Goal: Information Seeking & Learning: Learn about a topic

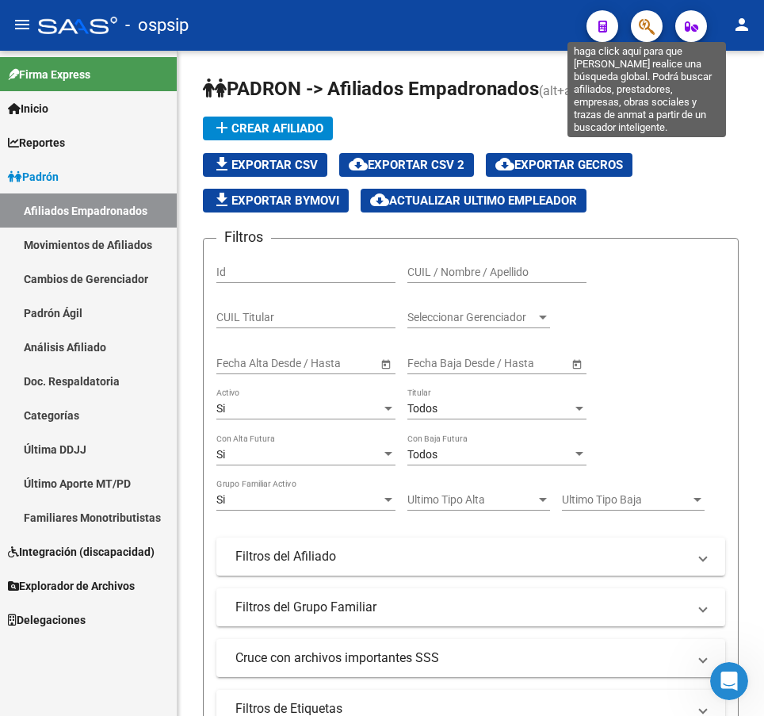
click at [644, 24] on icon "button" at bounding box center [647, 26] width 16 height 18
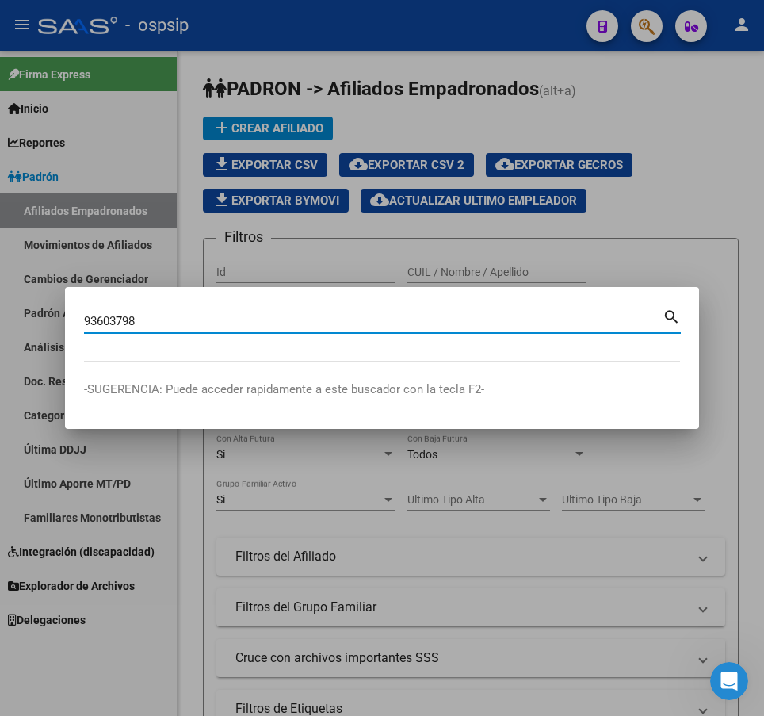
type input "93603798"
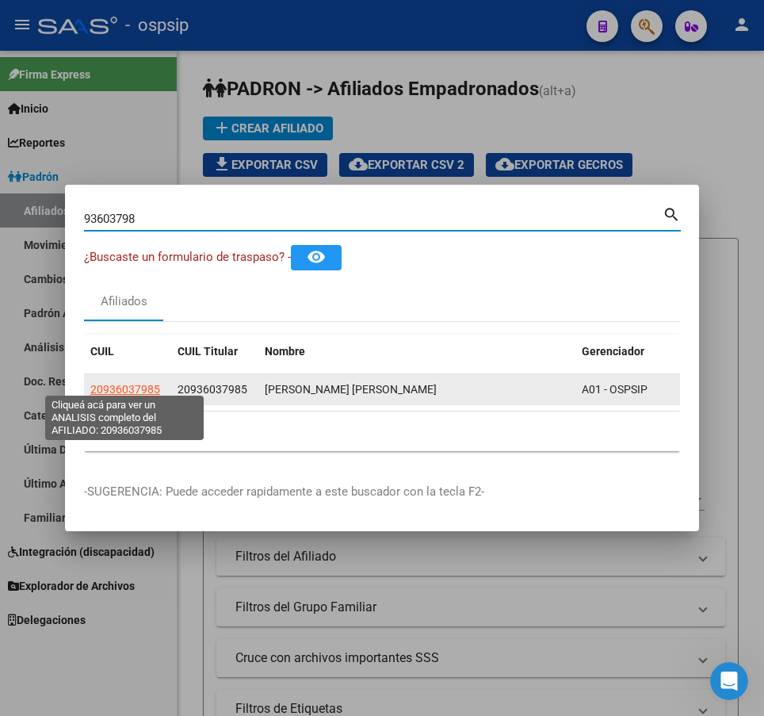
click at [134, 383] on span "20936037985" at bounding box center [125, 389] width 70 height 13
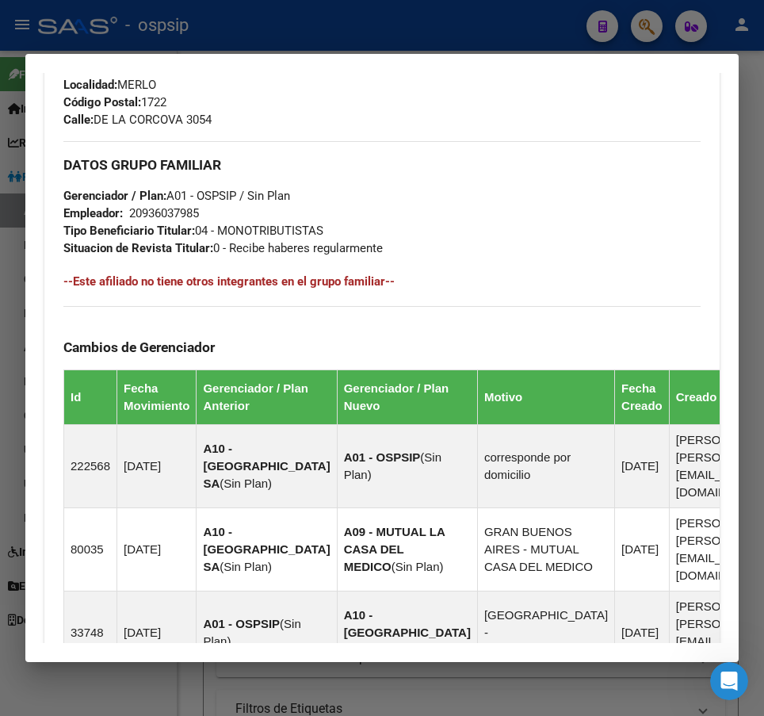
scroll to position [1283, 0]
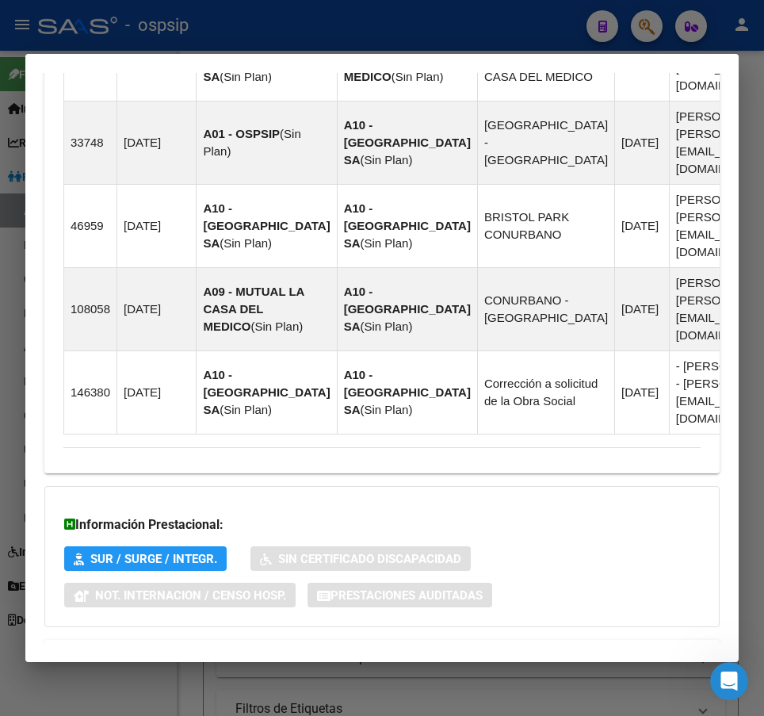
click at [543, 649] on mat-panel-title "Aportes y Contribuciones del Afiliado: 20936037985" at bounding box center [372, 658] width 618 height 19
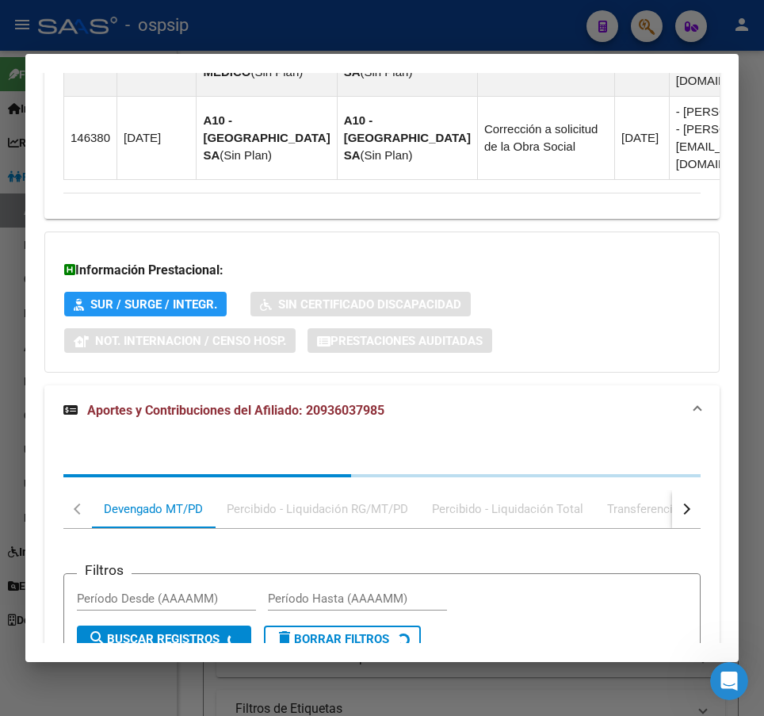
scroll to position [1687, 0]
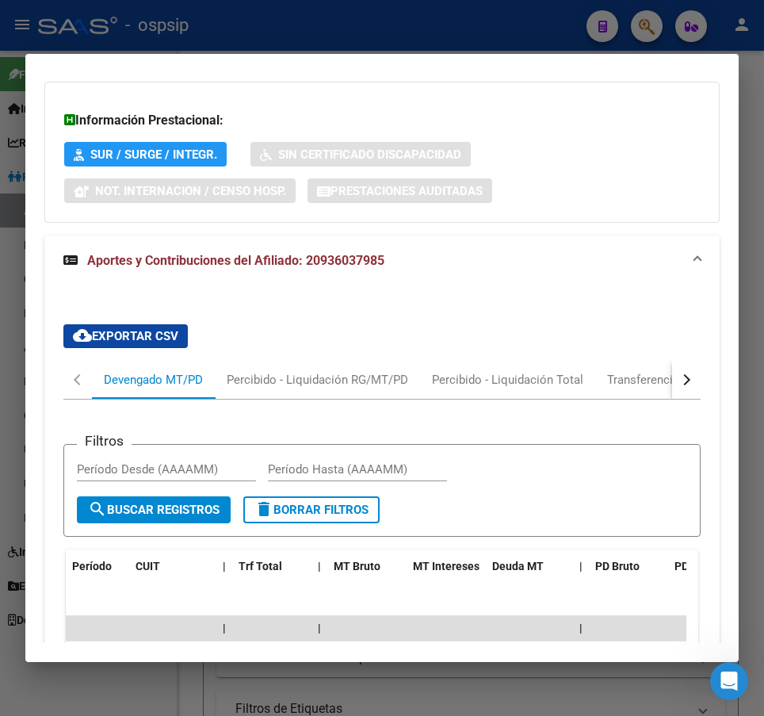
click at [386, 23] on div at bounding box center [382, 358] width 764 height 716
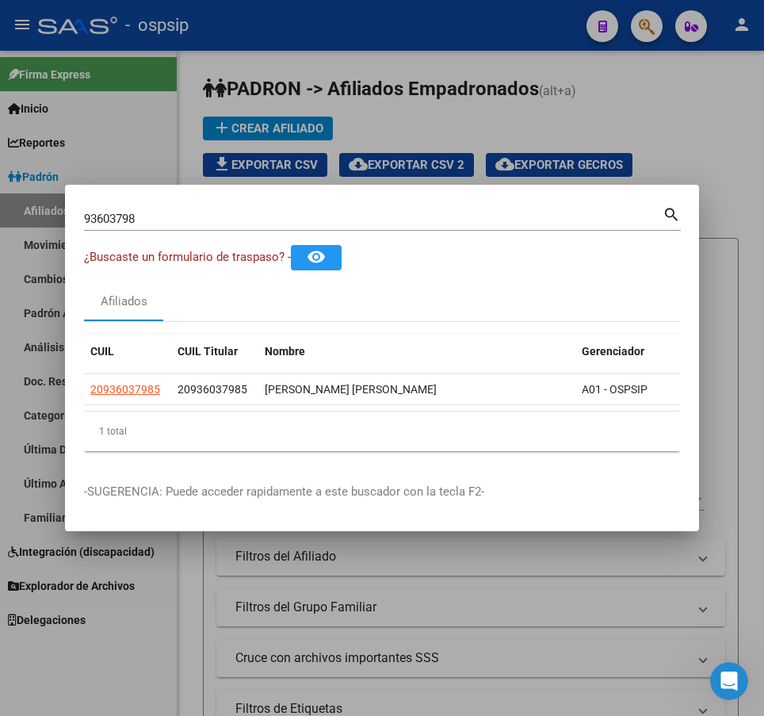
click at [591, 118] on div at bounding box center [382, 358] width 764 height 716
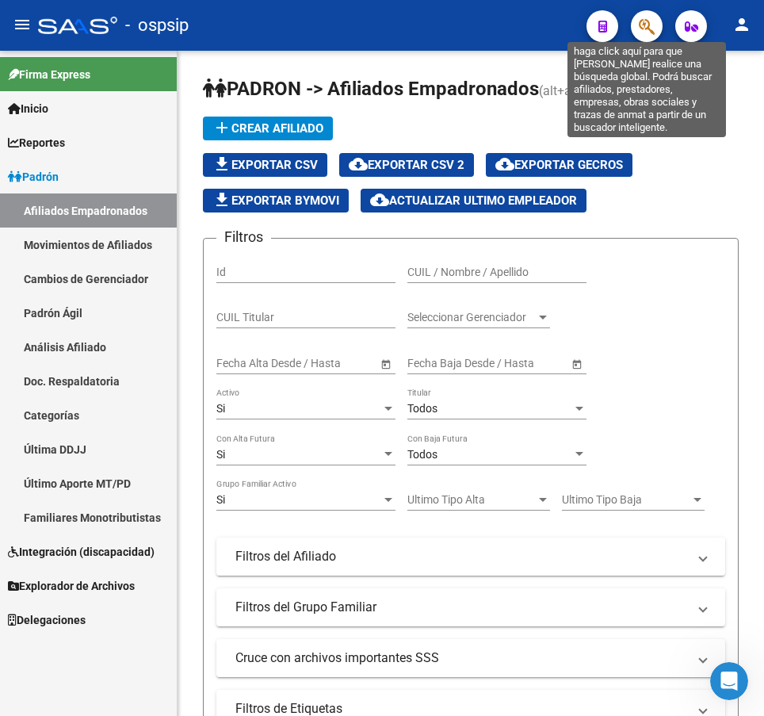
click at [642, 21] on icon "button" at bounding box center [647, 26] width 16 height 18
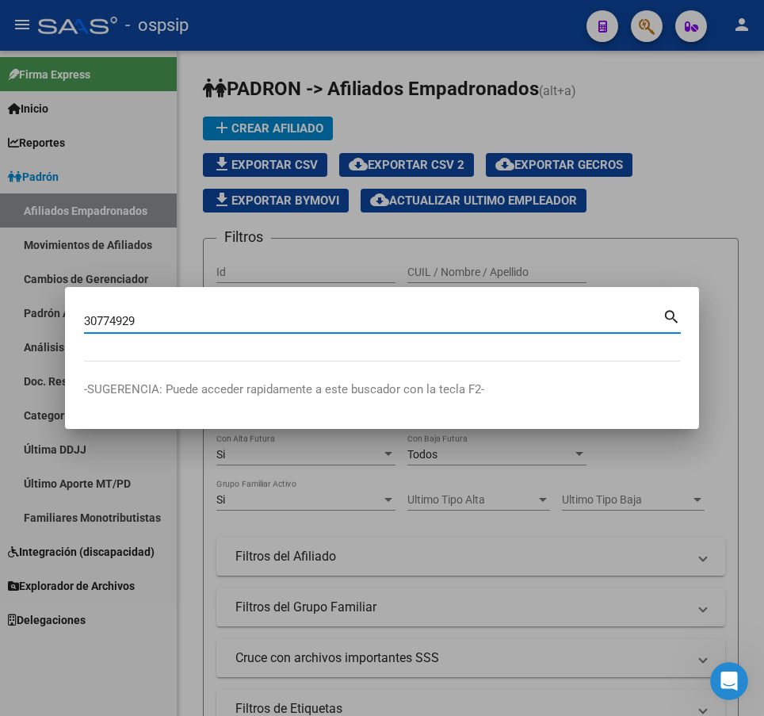
type input "30774929"
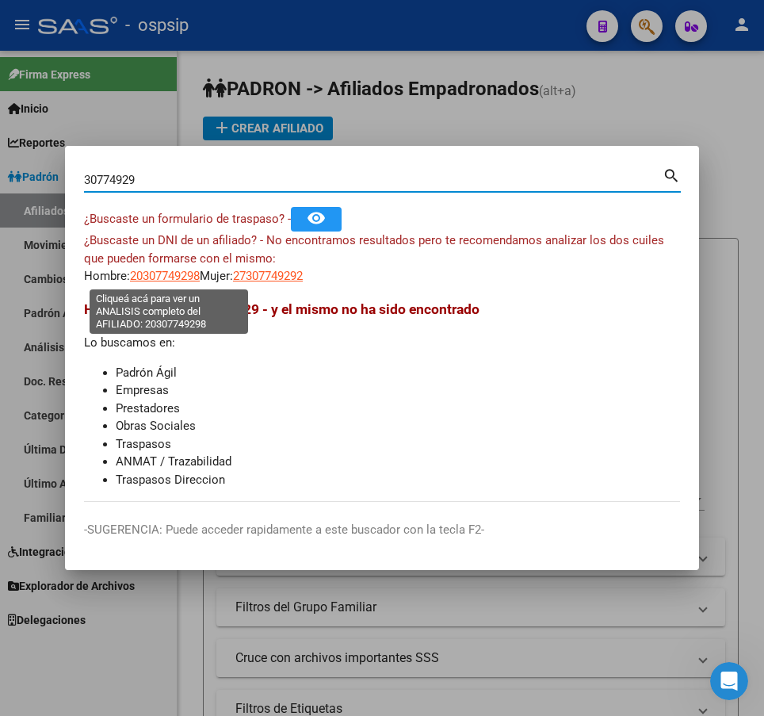
click at [165, 278] on span "20307749298" at bounding box center [165, 276] width 70 height 14
type textarea "20307749298"
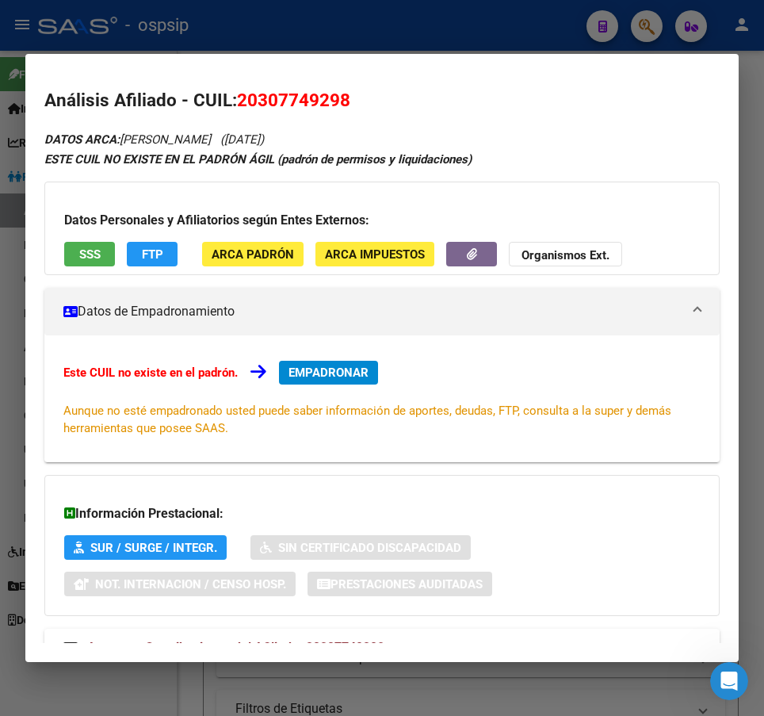
scroll to position [59, 0]
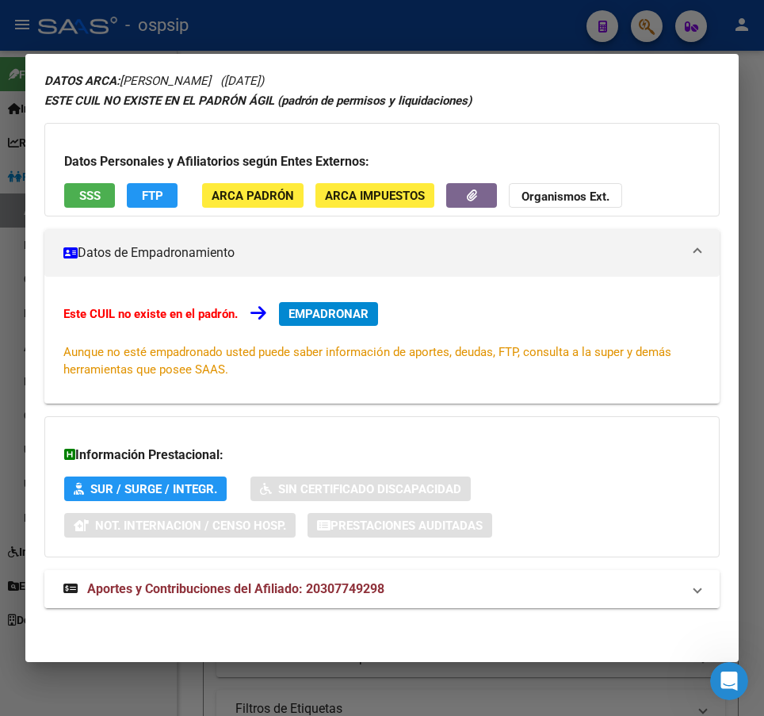
click at [495, 602] on mat-expansion-panel-header "Aportes y Contribuciones del Afiliado: 20307749298" at bounding box center [382, 589] width 676 height 38
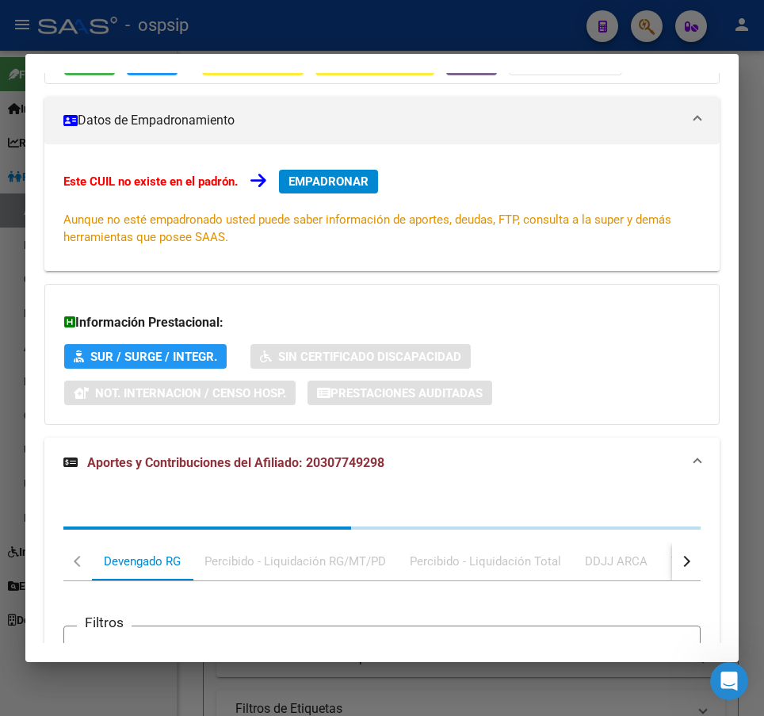
scroll to position [490, 0]
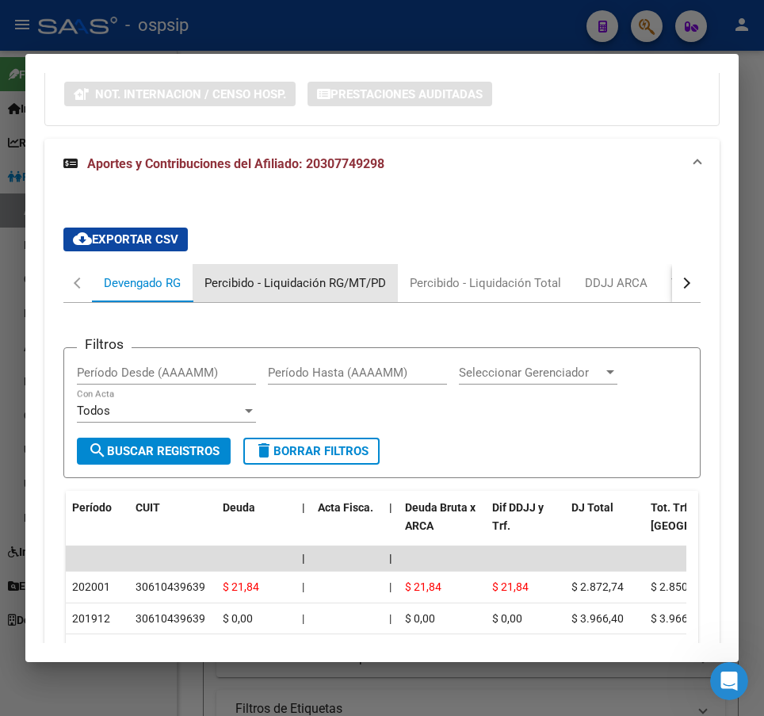
click at [342, 283] on div "Percibido - Liquidación RG/MT/PD" at bounding box center [296, 282] width 182 height 17
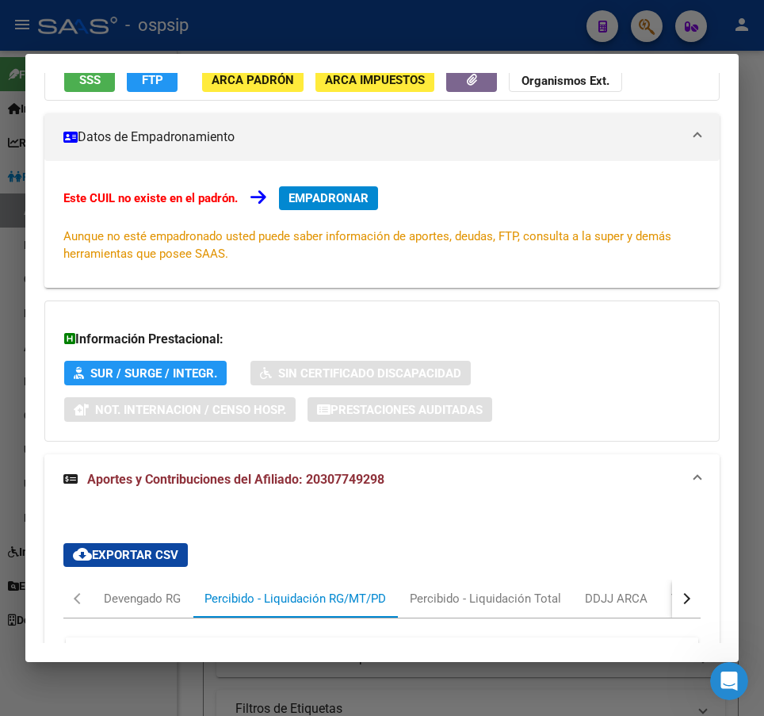
scroll to position [0, 0]
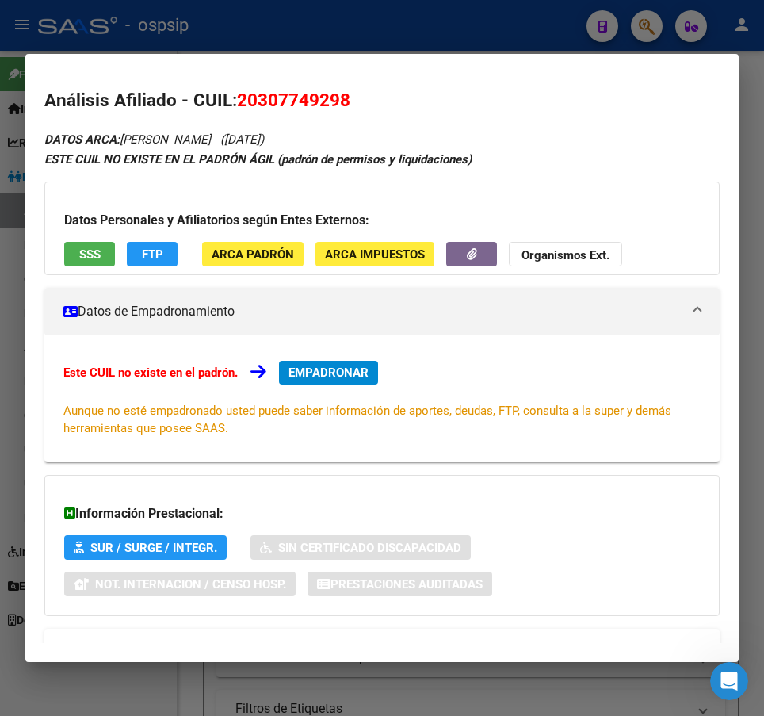
click at [428, 10] on div at bounding box center [382, 358] width 764 height 716
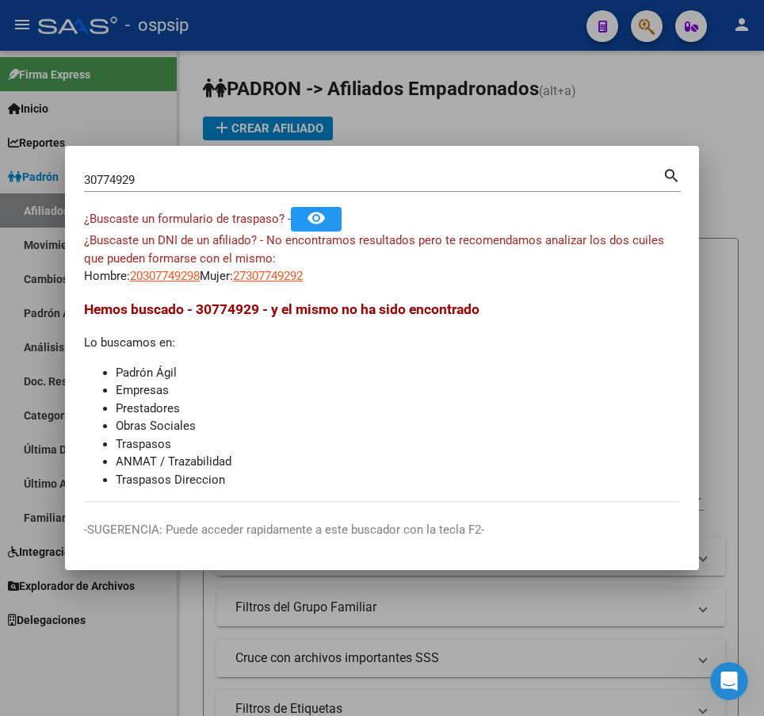
click at [527, 80] on div at bounding box center [382, 358] width 764 height 716
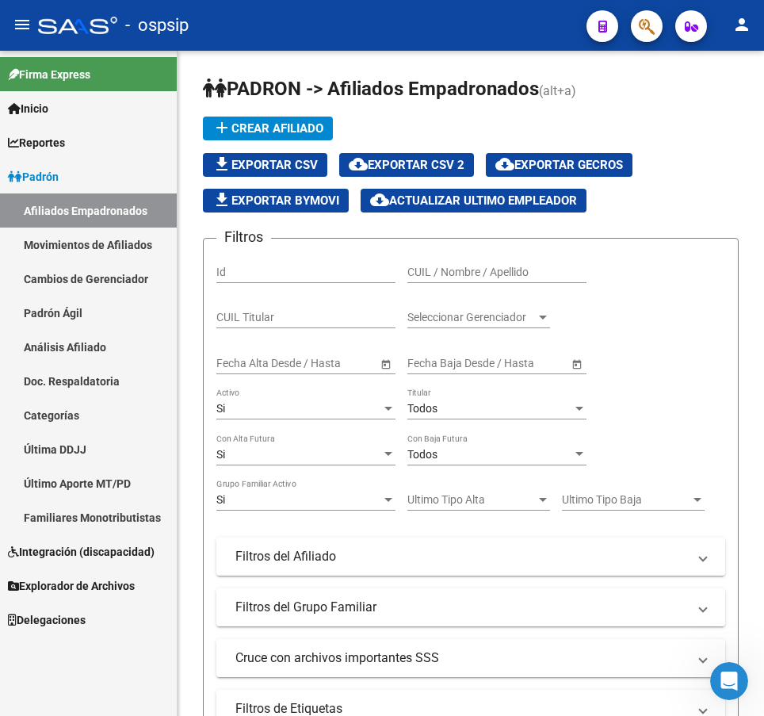
click at [658, 20] on button "button" at bounding box center [647, 26] width 32 height 32
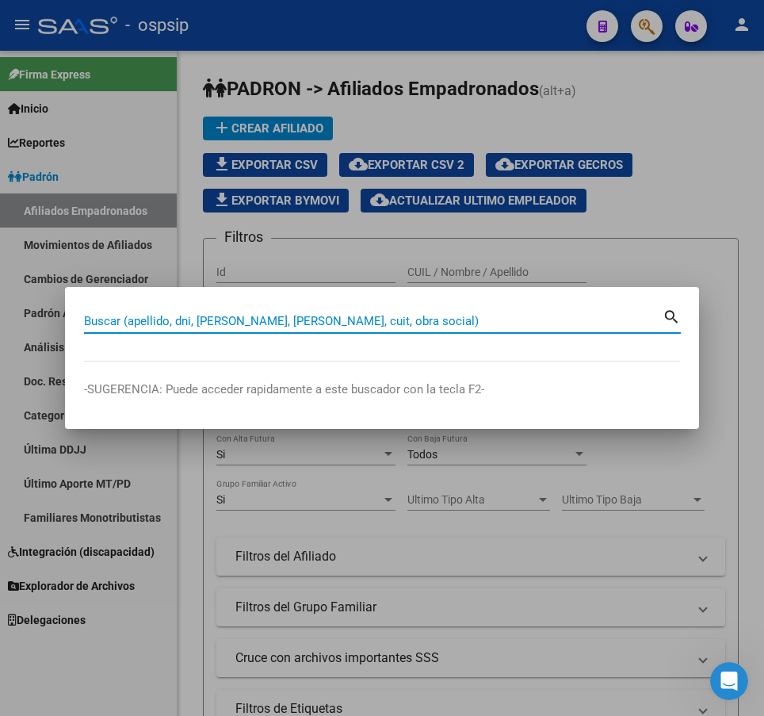
drag, startPoint x: 269, startPoint y: 326, endPoint x: 177, endPoint y: 323, distance: 92.0
paste input "20367032"
type input "20367032"
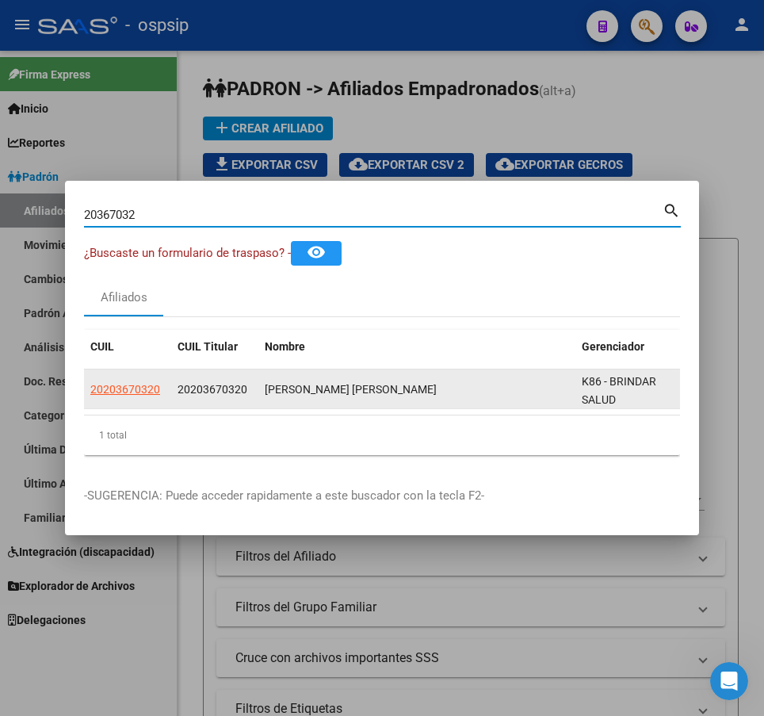
click at [124, 369] on datatable-body-cell "20203670320" at bounding box center [127, 388] width 87 height 39
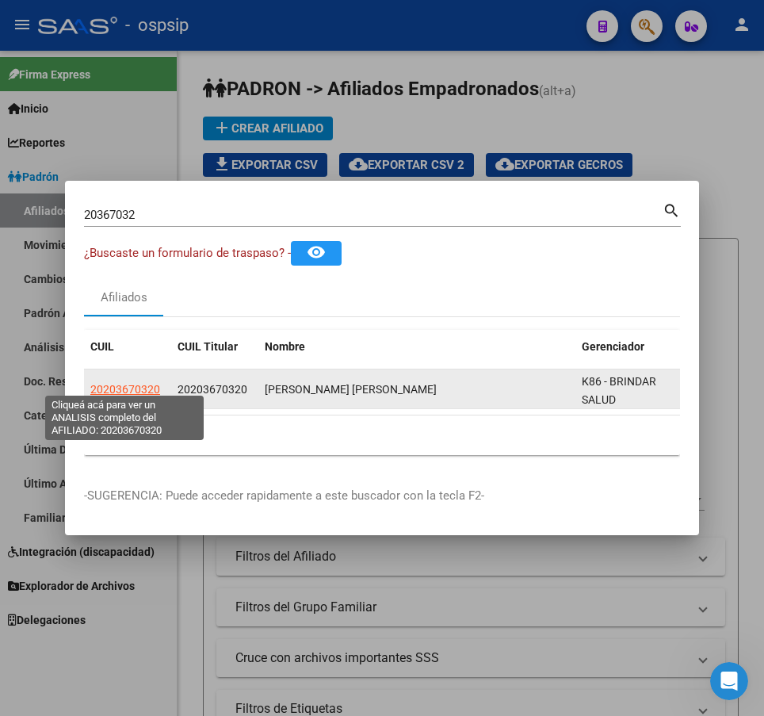
click at [134, 383] on span "20203670320" at bounding box center [125, 389] width 70 height 13
type textarea "20203670320"
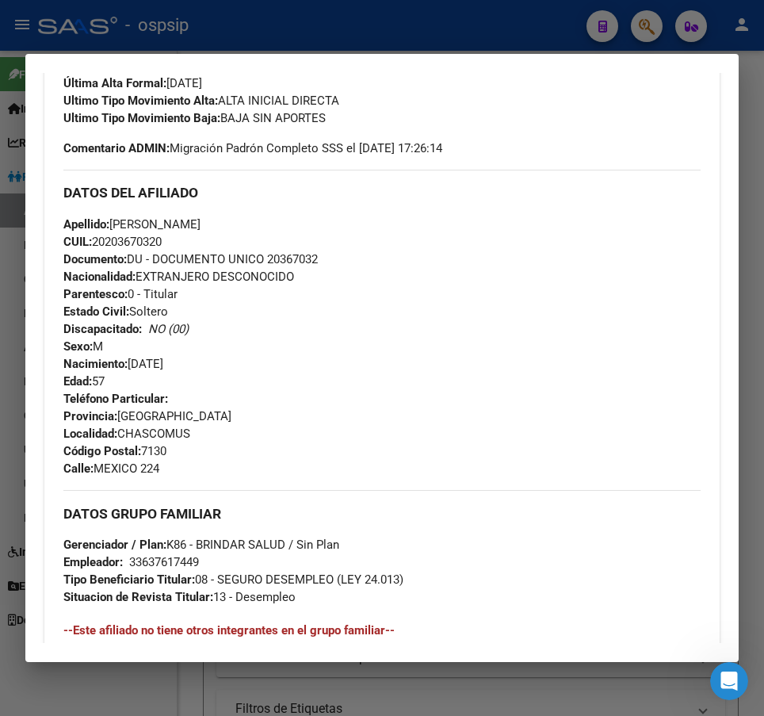
scroll to position [476, 0]
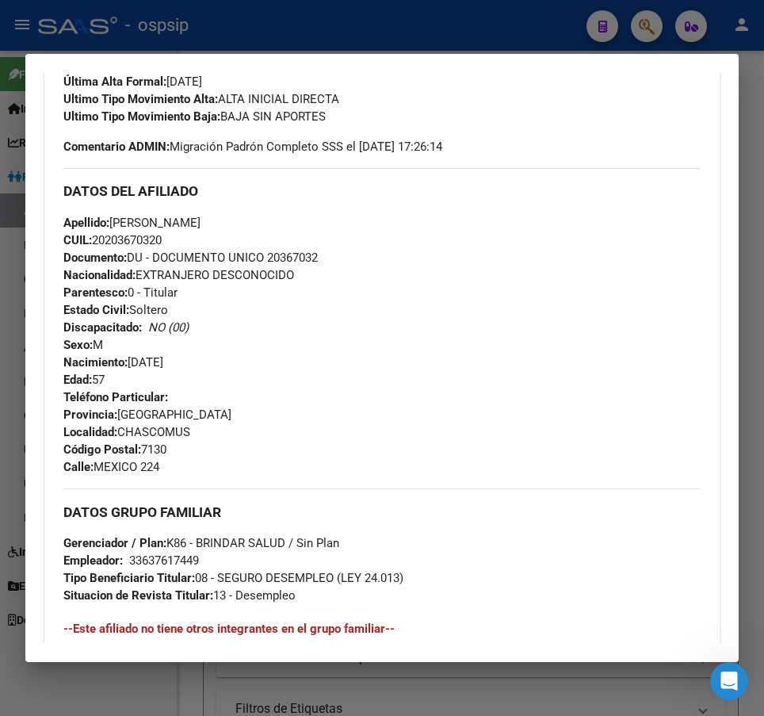
click at [424, 4] on div at bounding box center [382, 358] width 764 height 716
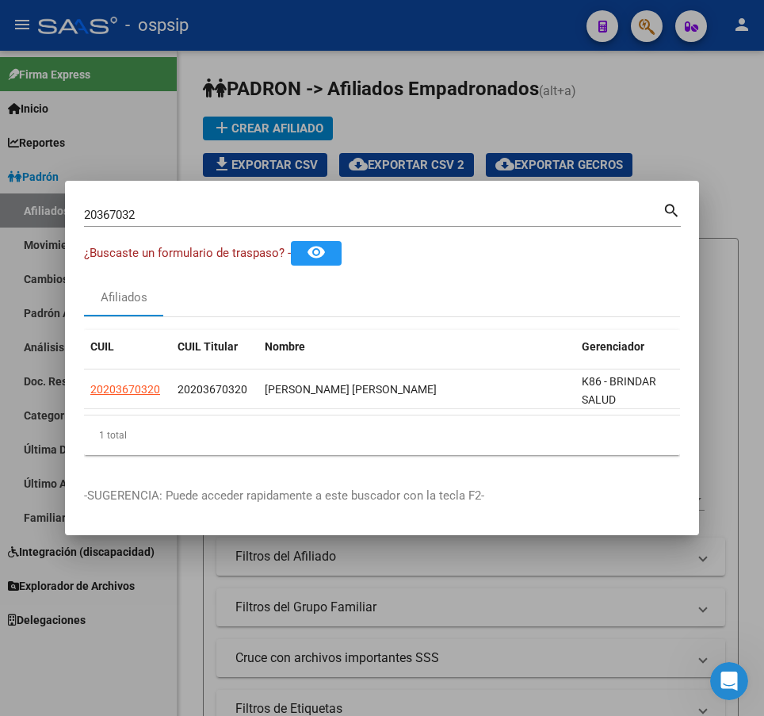
click at [426, 21] on div at bounding box center [382, 358] width 764 height 716
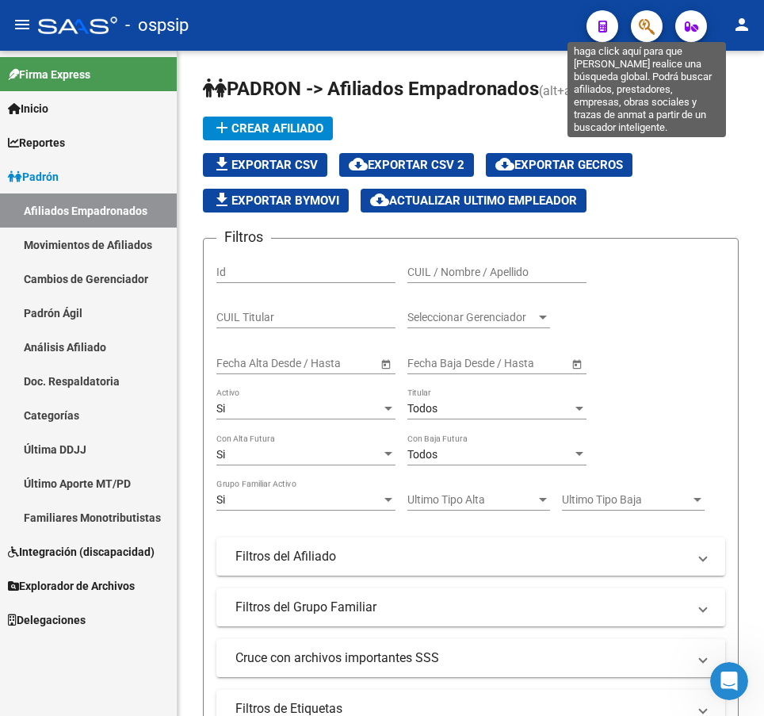
click at [651, 33] on icon "button" at bounding box center [647, 26] width 16 height 18
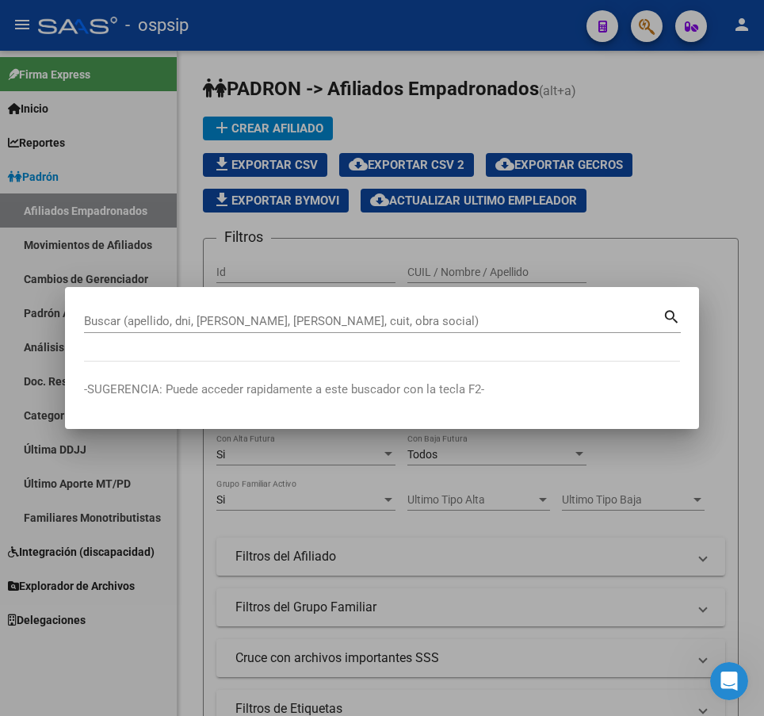
drag, startPoint x: 687, startPoint y: 135, endPoint x: 663, endPoint y: 48, distance: 90.6
click at [687, 123] on div at bounding box center [382, 358] width 764 height 716
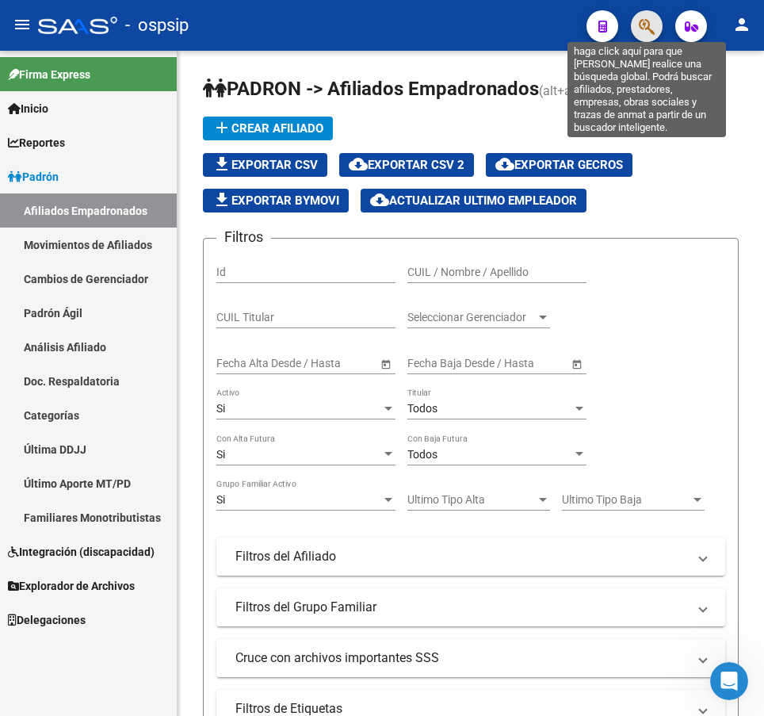
click at [644, 18] on icon "button" at bounding box center [647, 26] width 16 height 18
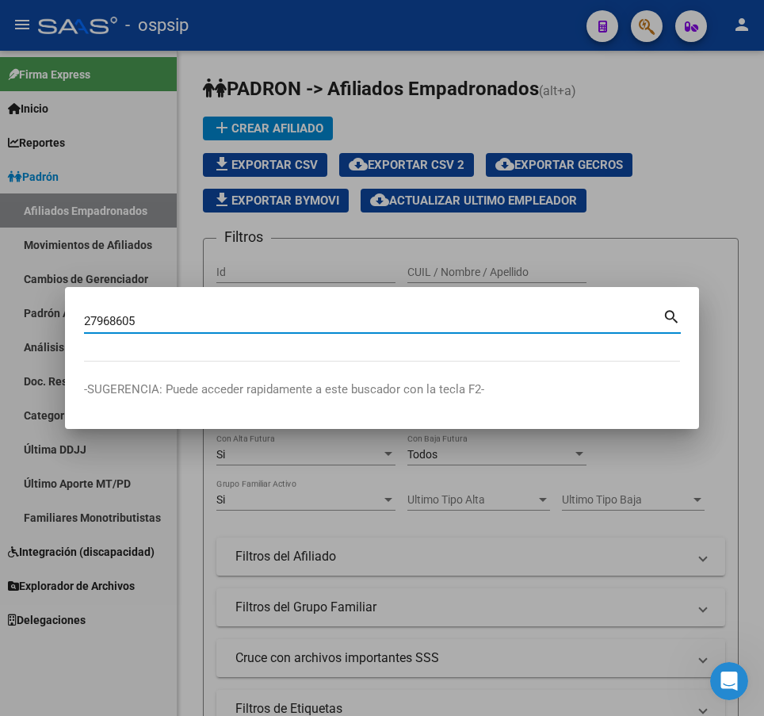
type input "27968605"
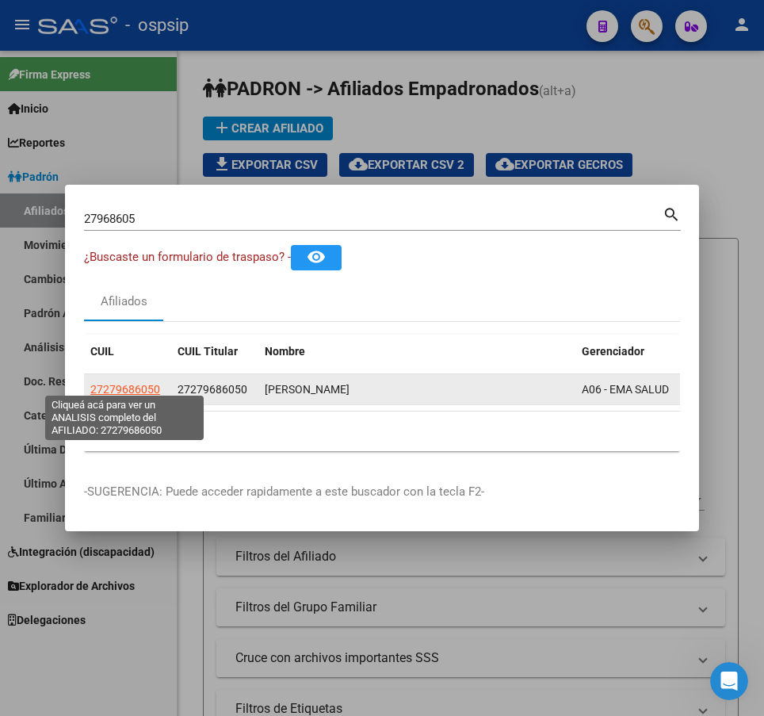
click at [136, 388] on span "27279686050" at bounding box center [125, 389] width 70 height 13
type textarea "27279686050"
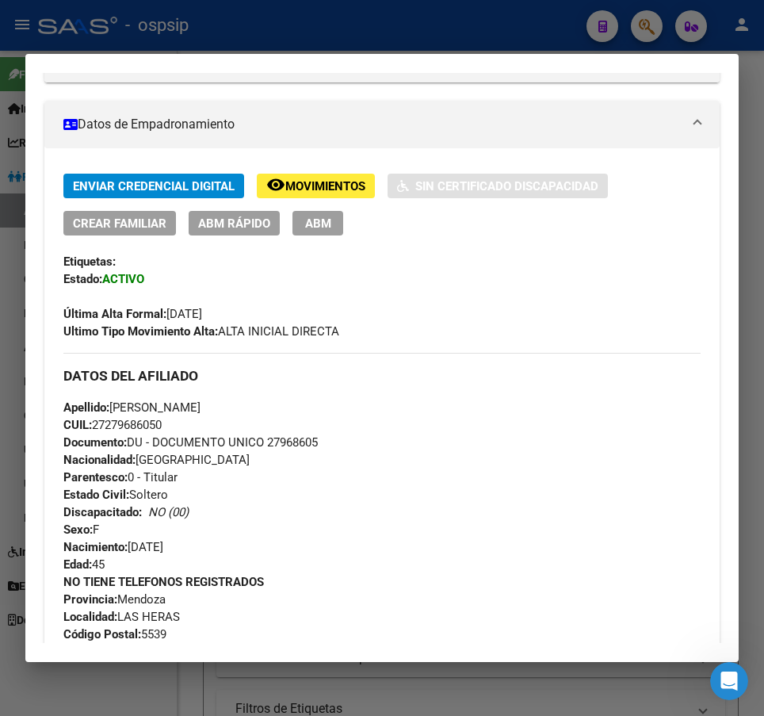
scroll to position [238, 0]
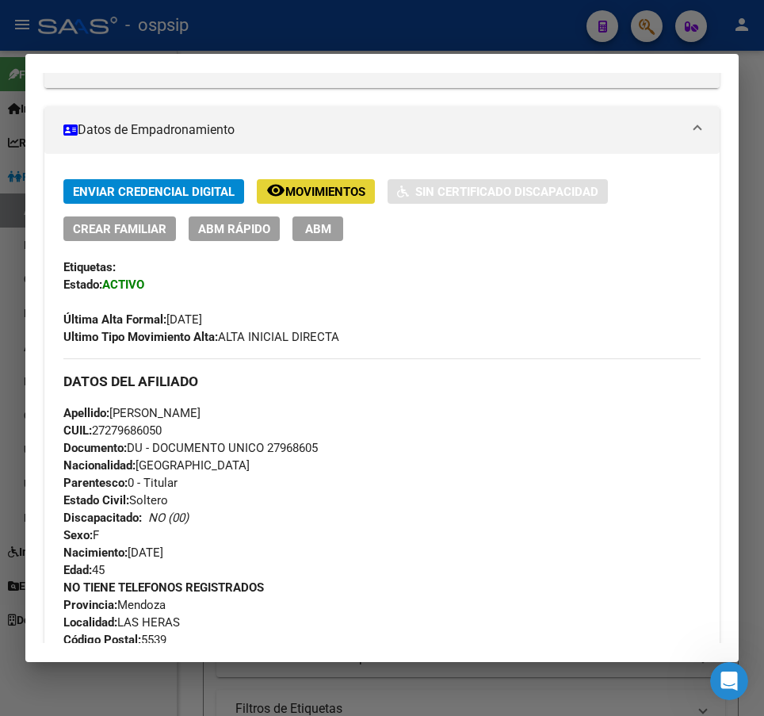
click at [335, 192] on span "Movimientos" at bounding box center [325, 192] width 80 height 14
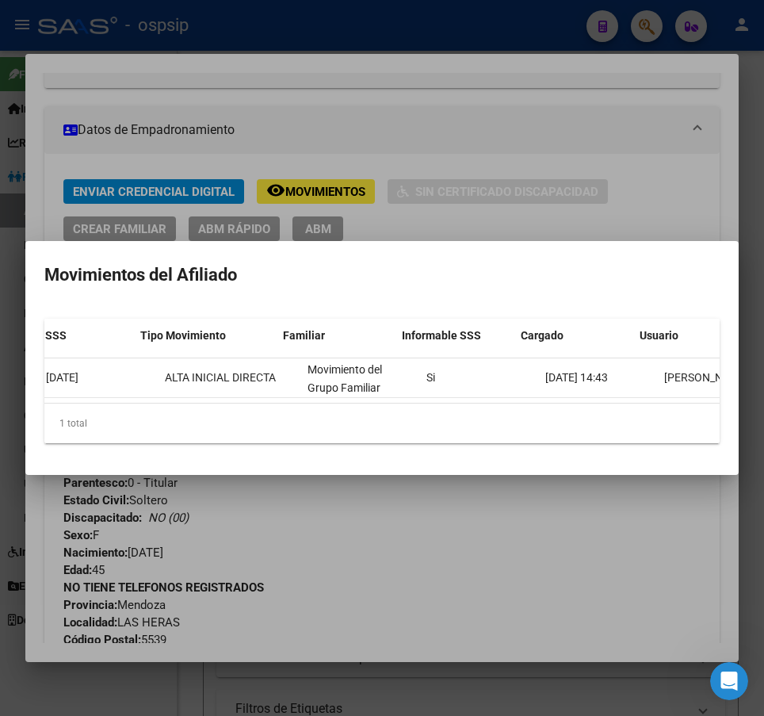
scroll to position [0, 281]
click at [571, 515] on div at bounding box center [382, 358] width 764 height 716
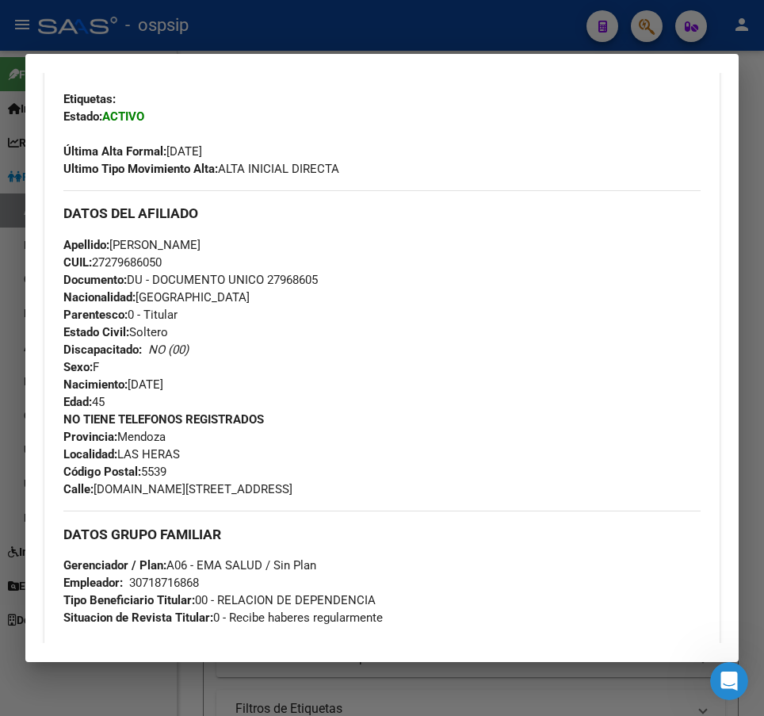
scroll to position [396, 0]
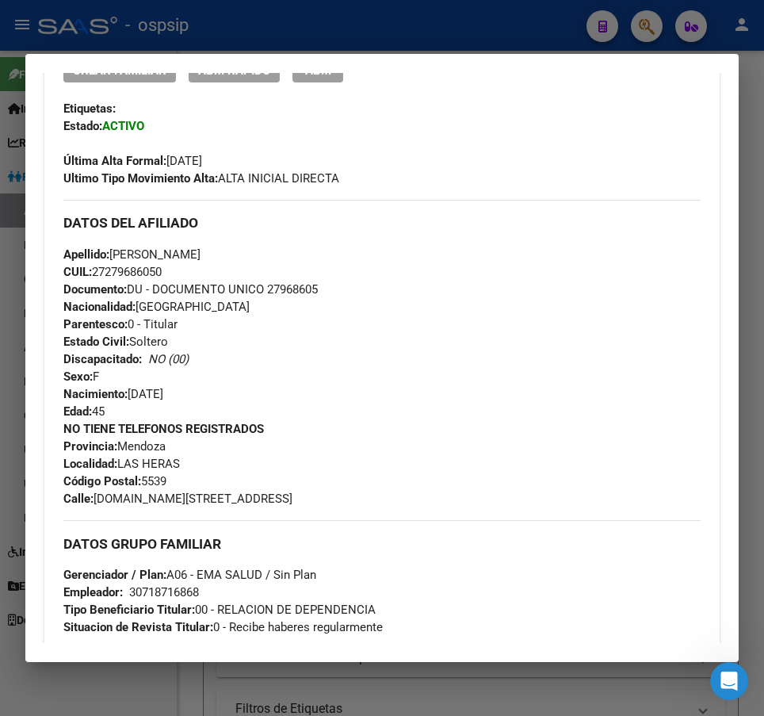
click at [465, 20] on div at bounding box center [382, 358] width 764 height 716
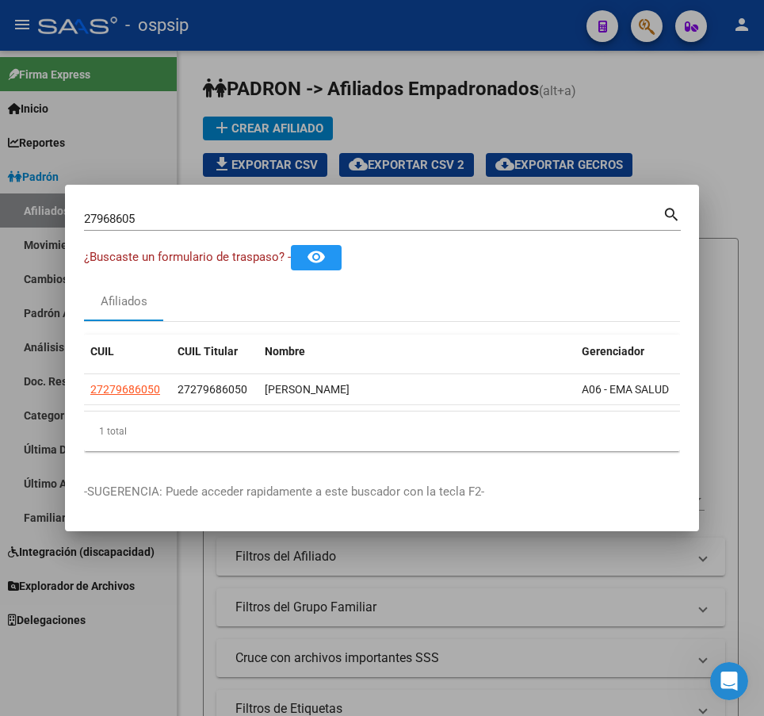
click at [465, 20] on div at bounding box center [382, 358] width 764 height 716
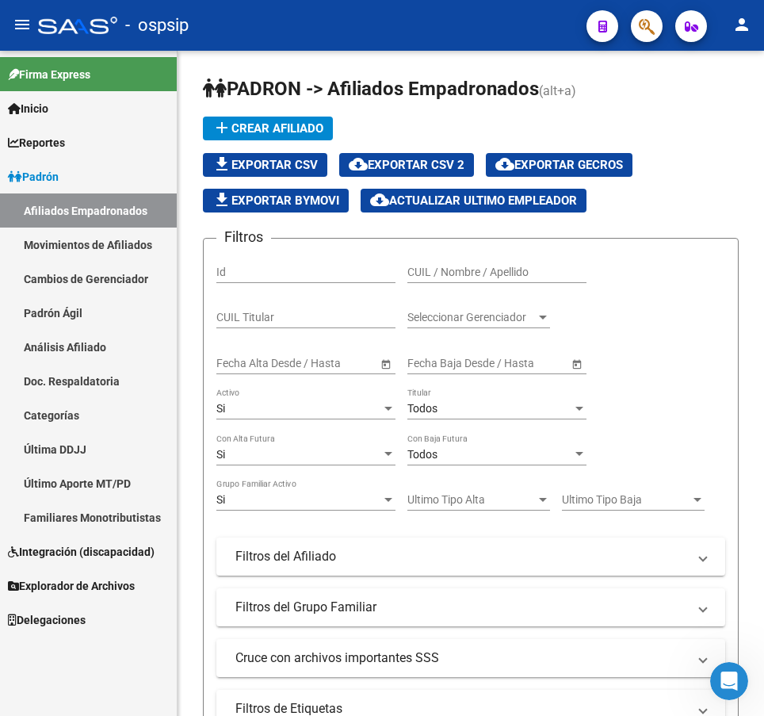
click at [657, 24] on button "button" at bounding box center [647, 26] width 32 height 32
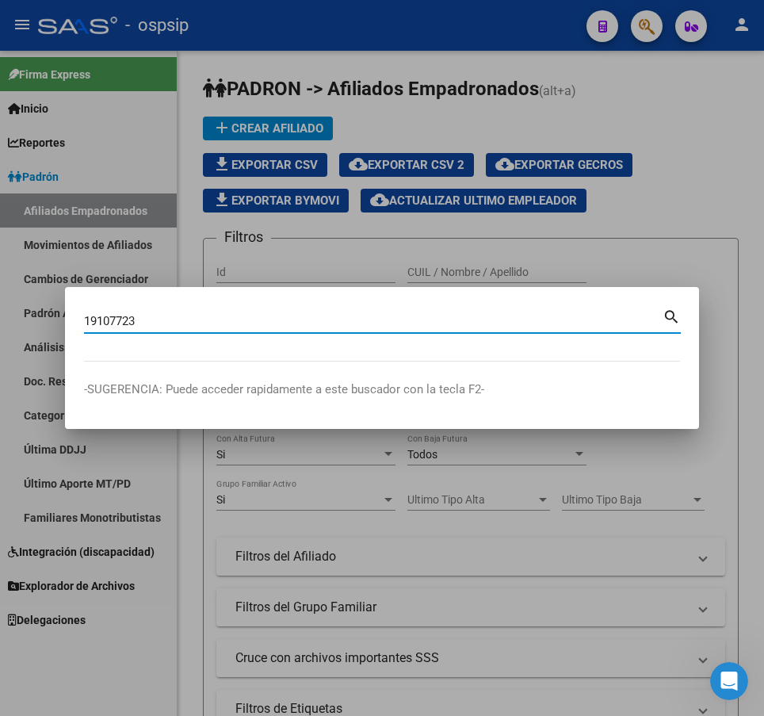
type input "19107723"
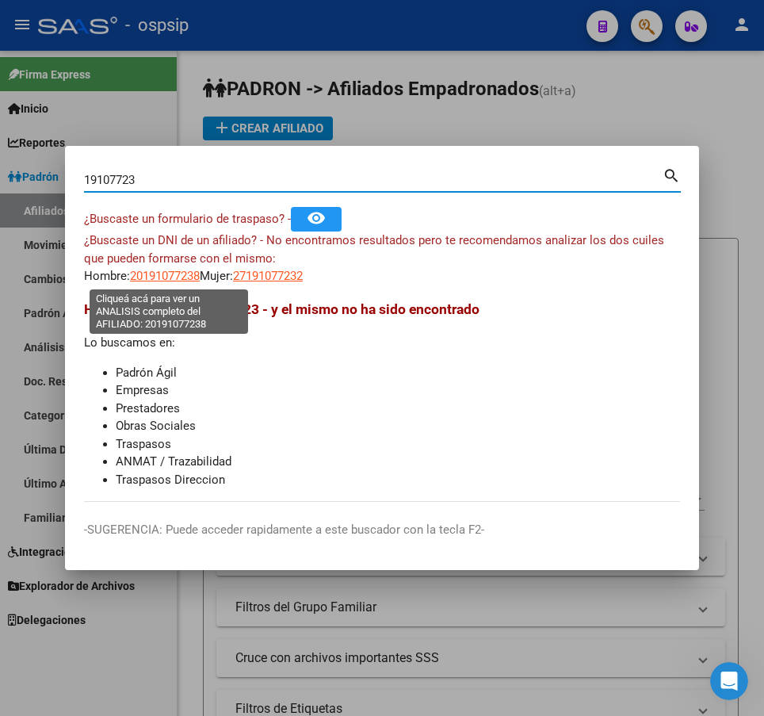
click at [154, 275] on span "20191077238" at bounding box center [165, 276] width 70 height 14
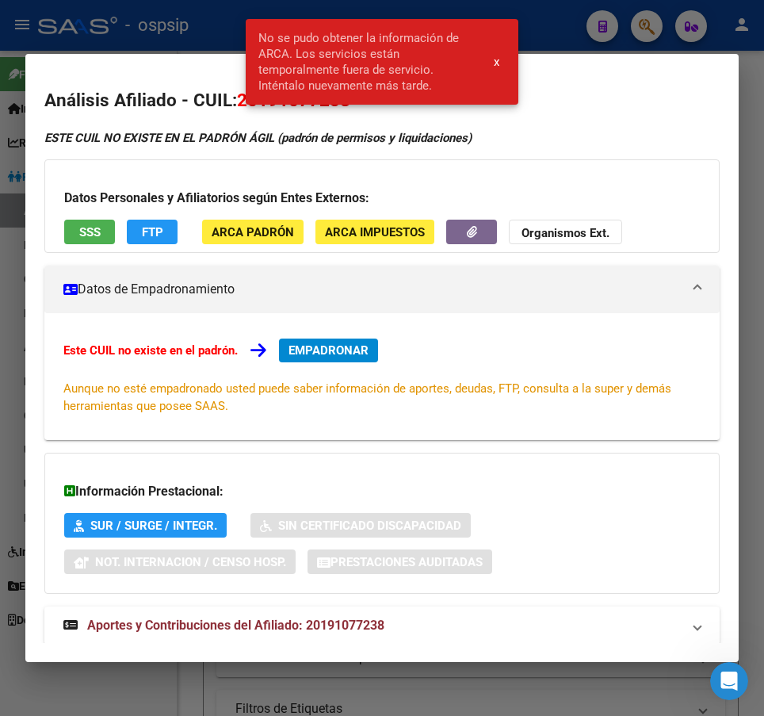
click at [552, 36] on div at bounding box center [382, 358] width 764 height 716
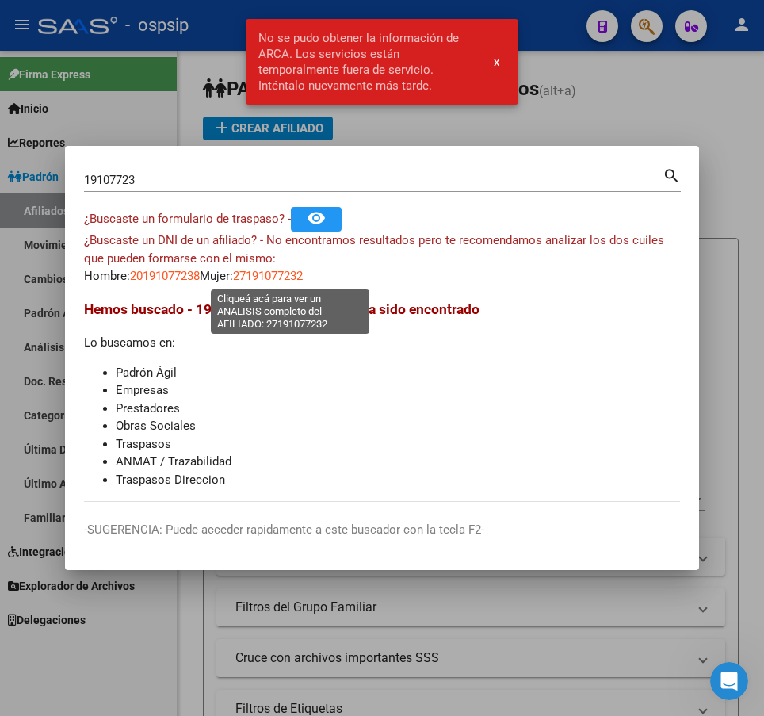
click at [303, 278] on span "27191077232" at bounding box center [268, 276] width 70 height 14
type textarea "27191077232"
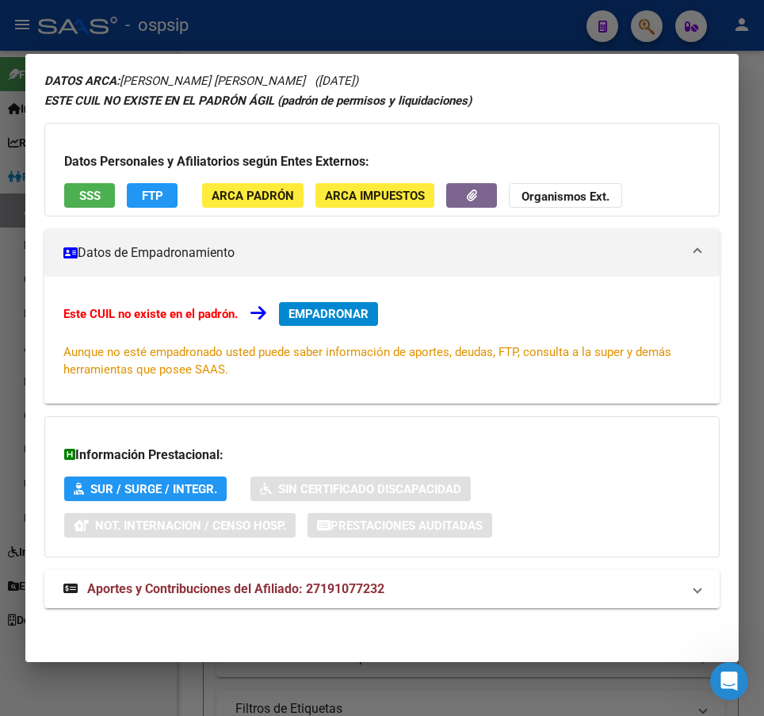
click at [442, 592] on mat-panel-title "Aportes y Contribuciones del Afiliado: 27191077232" at bounding box center [372, 589] width 618 height 19
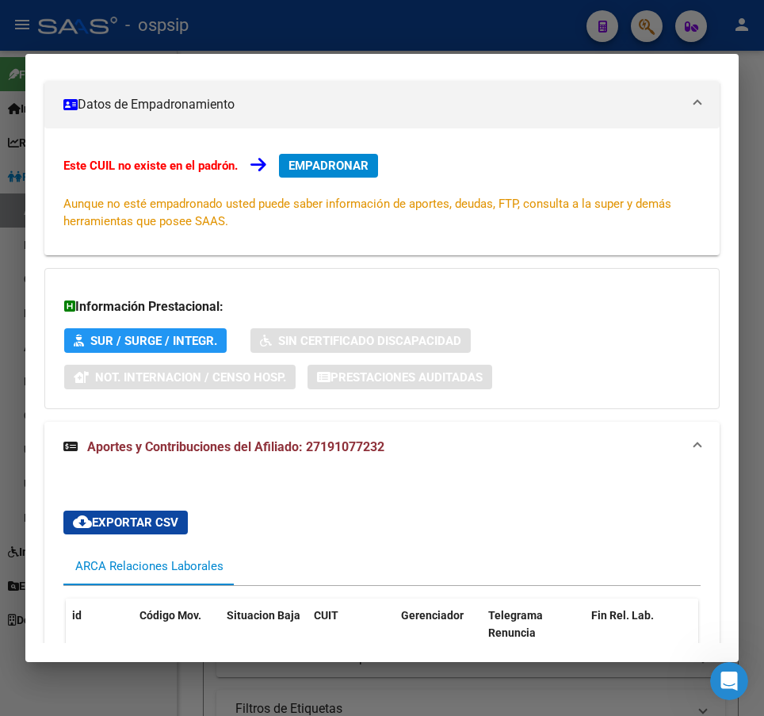
scroll to position [0, 0]
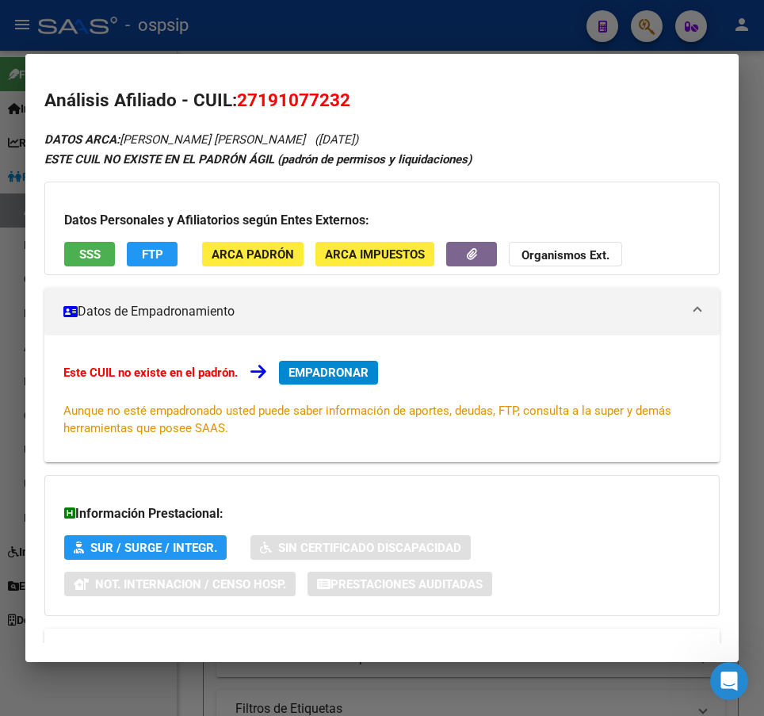
click at [519, 29] on div at bounding box center [382, 358] width 764 height 716
click at [520, 29] on div at bounding box center [382, 358] width 764 height 716
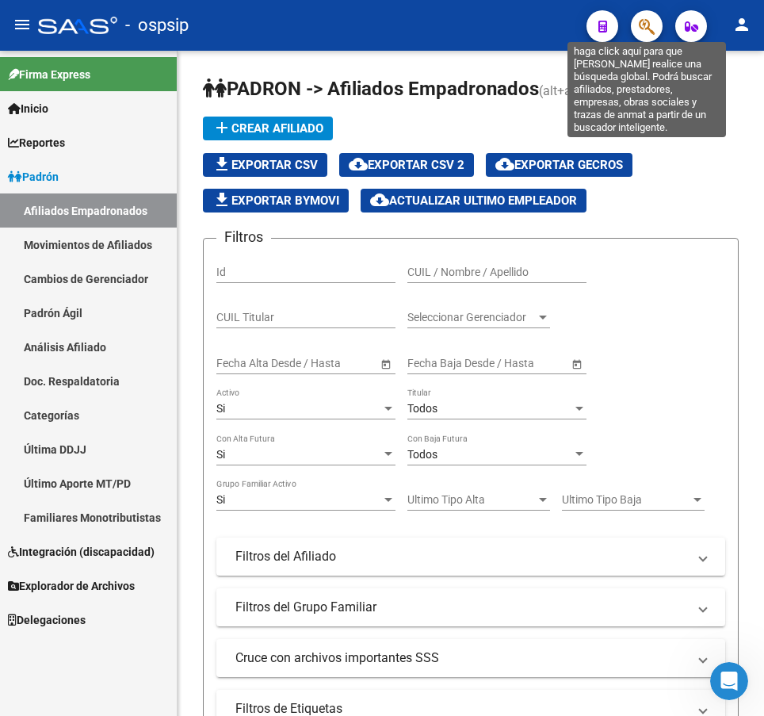
click at [649, 32] on icon "button" at bounding box center [647, 26] width 16 height 18
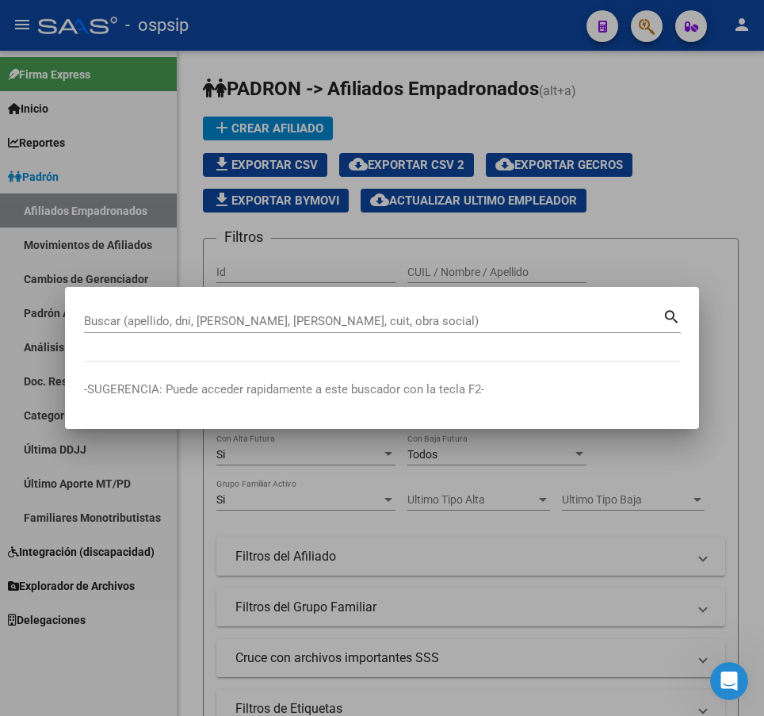
click at [438, 330] on div "Buscar (apellido, dni, [PERSON_NAME], [PERSON_NAME], cuit, obra social)" at bounding box center [373, 321] width 579 height 24
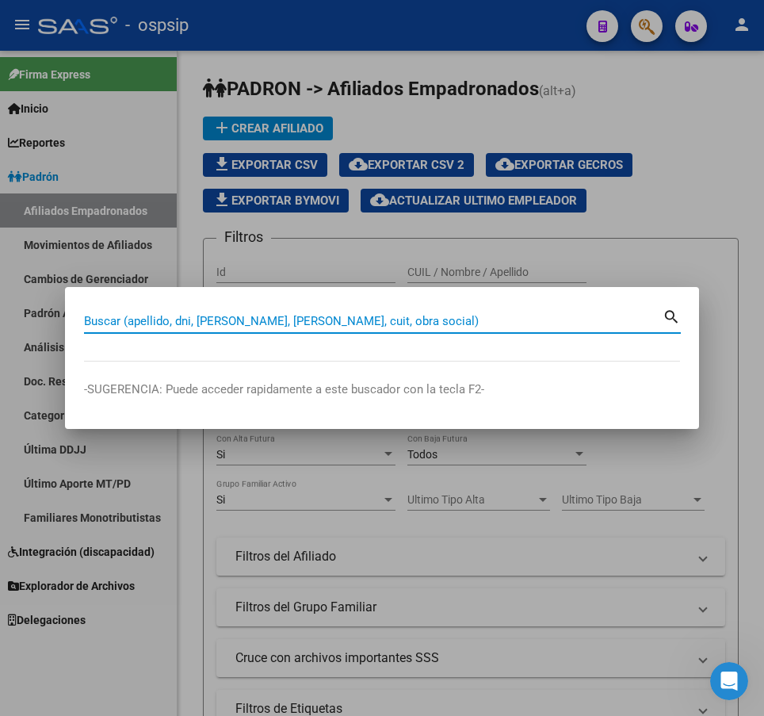
click at [653, 547] on div at bounding box center [382, 358] width 764 height 716
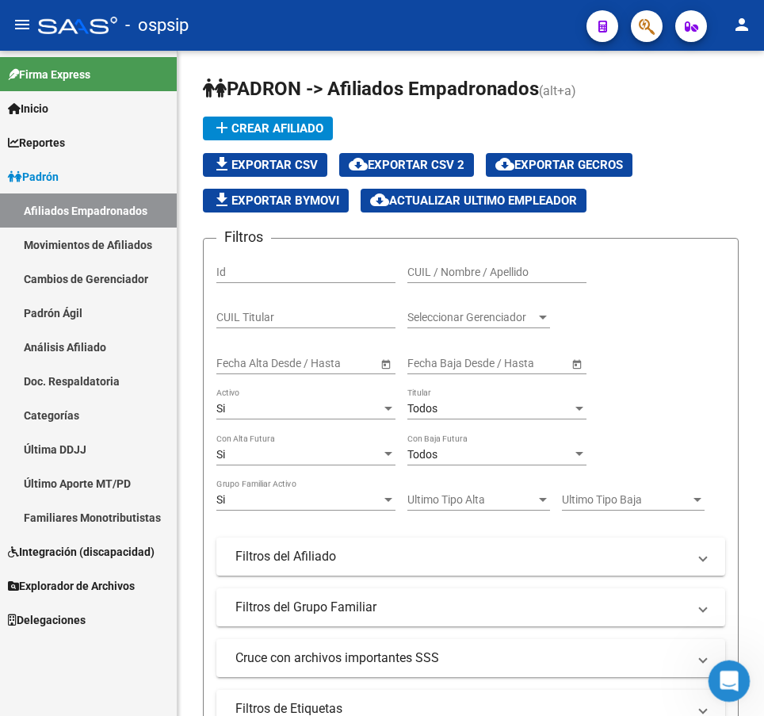
click at [729, 676] on icon "Abrir Intercom Messenger" at bounding box center [727, 679] width 26 height 26
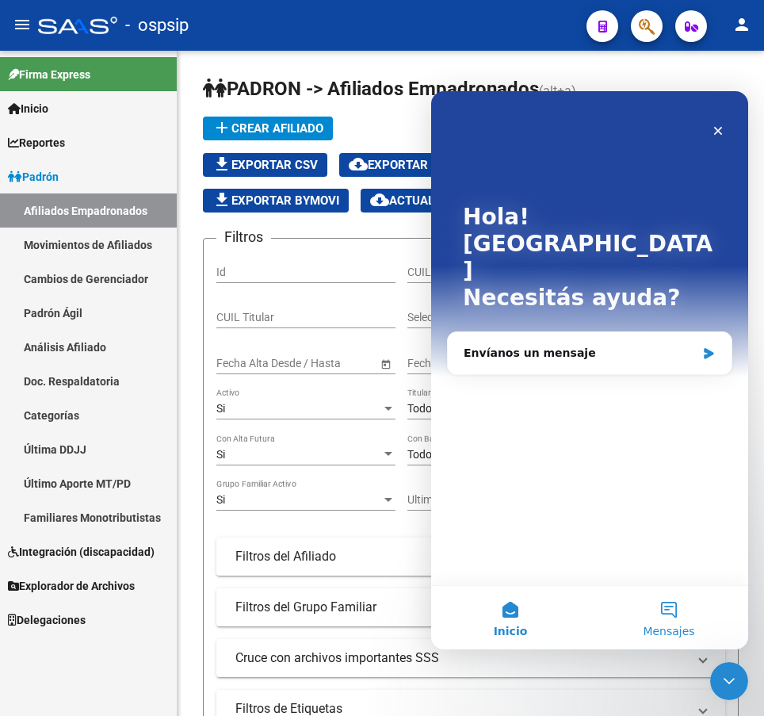
click at [673, 622] on button "Mensajes" at bounding box center [669, 617] width 159 height 63
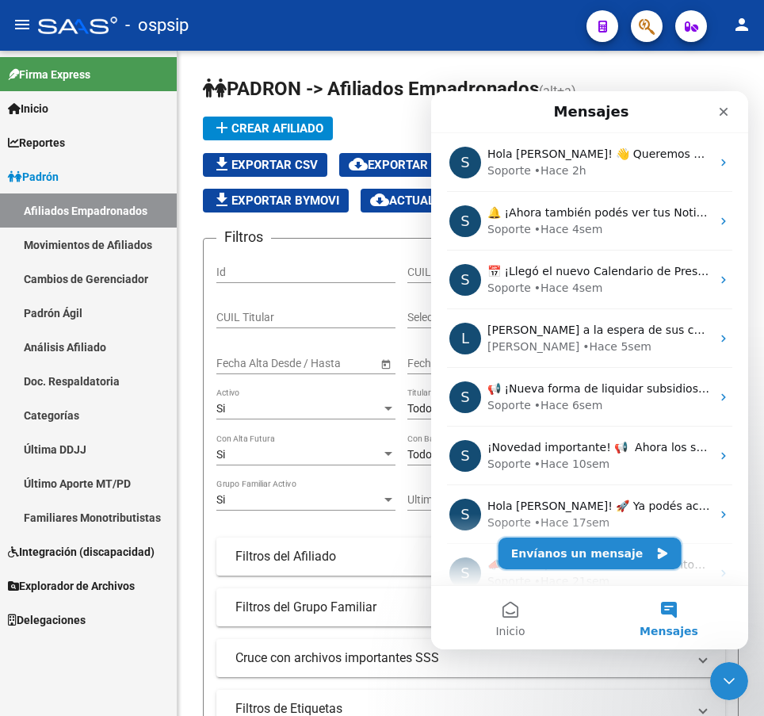
click at [610, 555] on button "Envíanos un mensaje" at bounding box center [590, 554] width 183 height 32
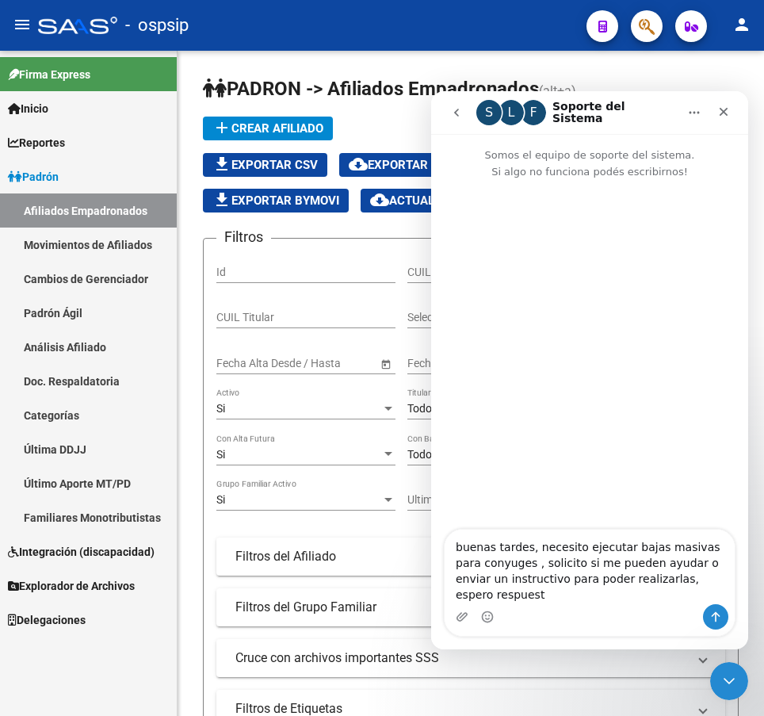
type textarea "buenas tardes, necesito ejecutar bajas masivas para conyuges , solicito si me p…"
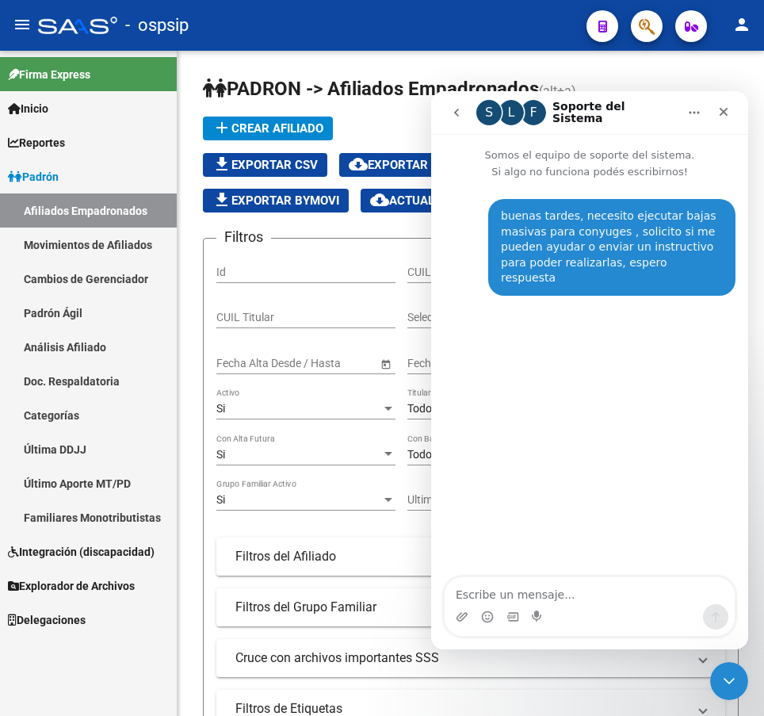
click at [489, 111] on div "S" at bounding box center [489, 112] width 25 height 25
click at [520, 113] on div "L" at bounding box center [511, 112] width 25 height 25
click at [493, 117] on div "S" at bounding box center [489, 112] width 25 height 25
click at [545, 118] on div "F" at bounding box center [533, 112] width 25 height 25
click at [535, 113] on div "F" at bounding box center [533, 112] width 25 height 25
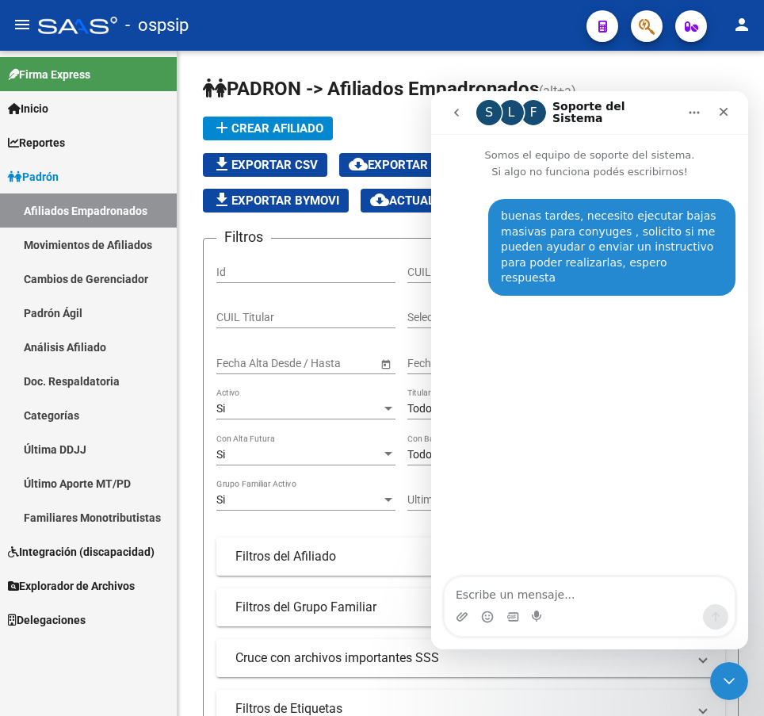
click at [694, 117] on icon "Inicio" at bounding box center [694, 112] width 13 height 13
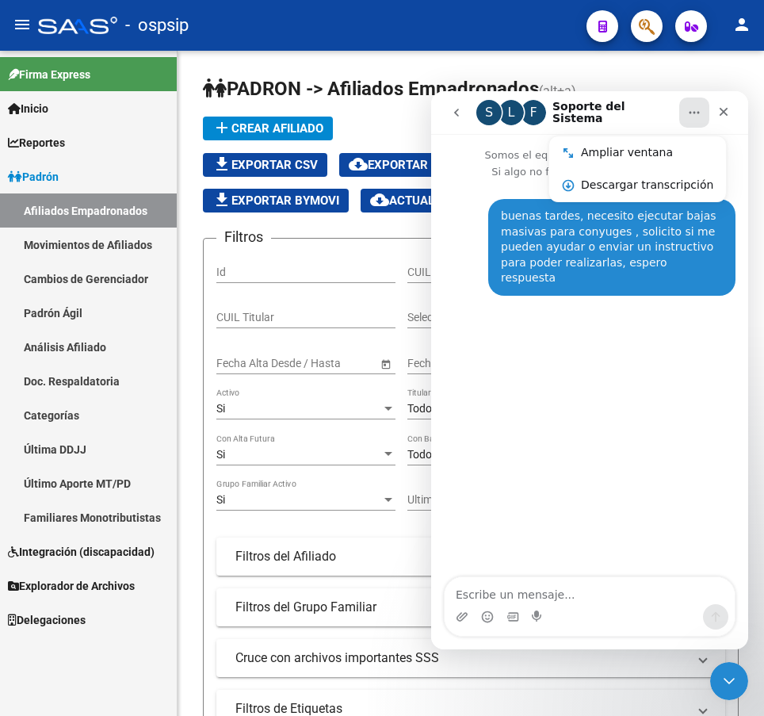
click at [672, 386] on div "buenas tardes, necesito ejecutar bajas masivas para conyuges , solicito si me p…" at bounding box center [589, 379] width 317 height 399
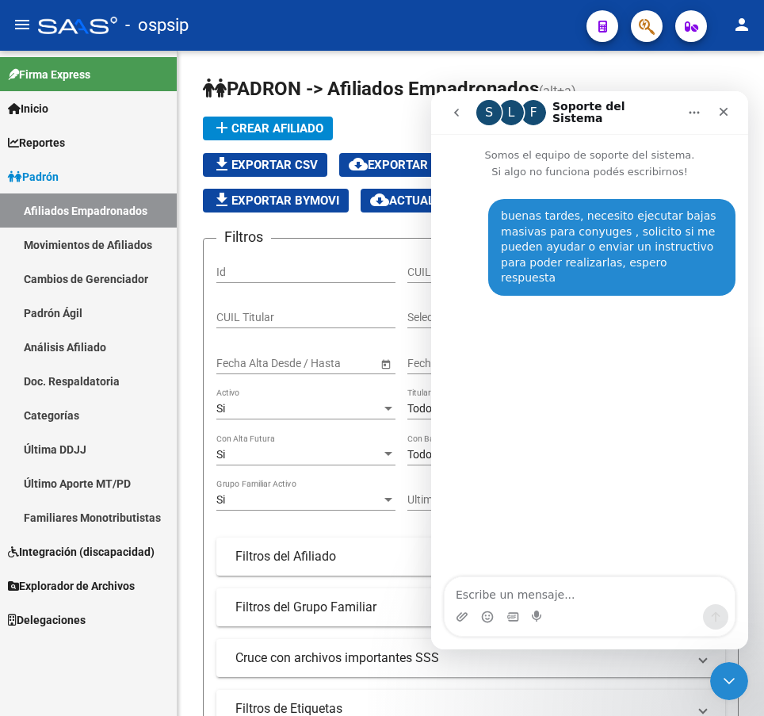
click at [454, 105] on button "go back" at bounding box center [457, 113] width 30 height 30
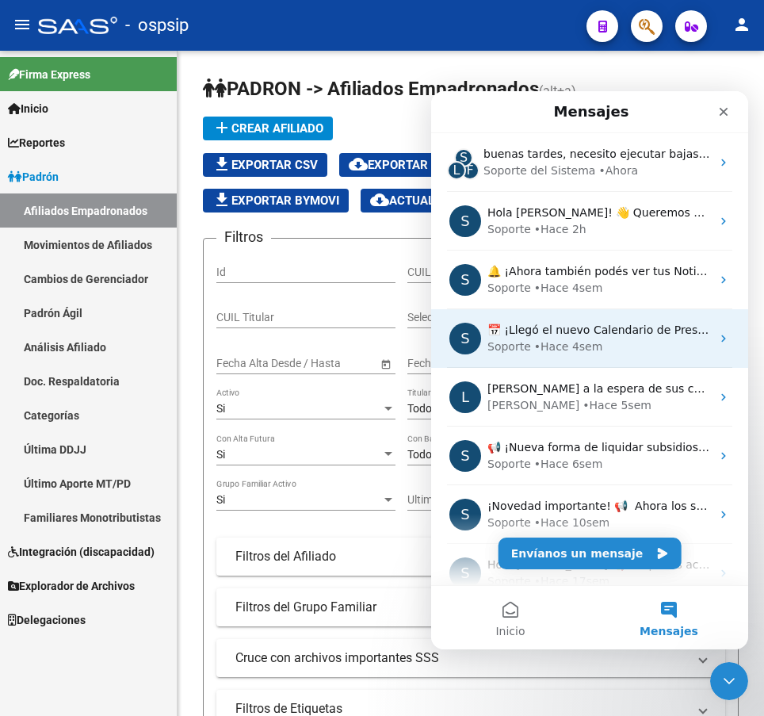
click at [467, 336] on div "S" at bounding box center [466, 339] width 32 height 32
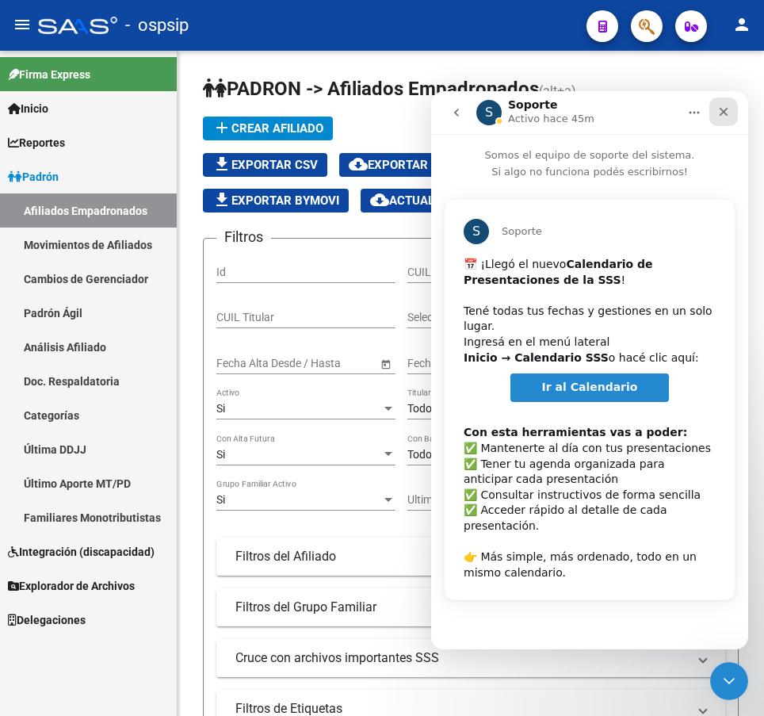
click at [723, 112] on icon "Cerrar" at bounding box center [724, 112] width 9 height 9
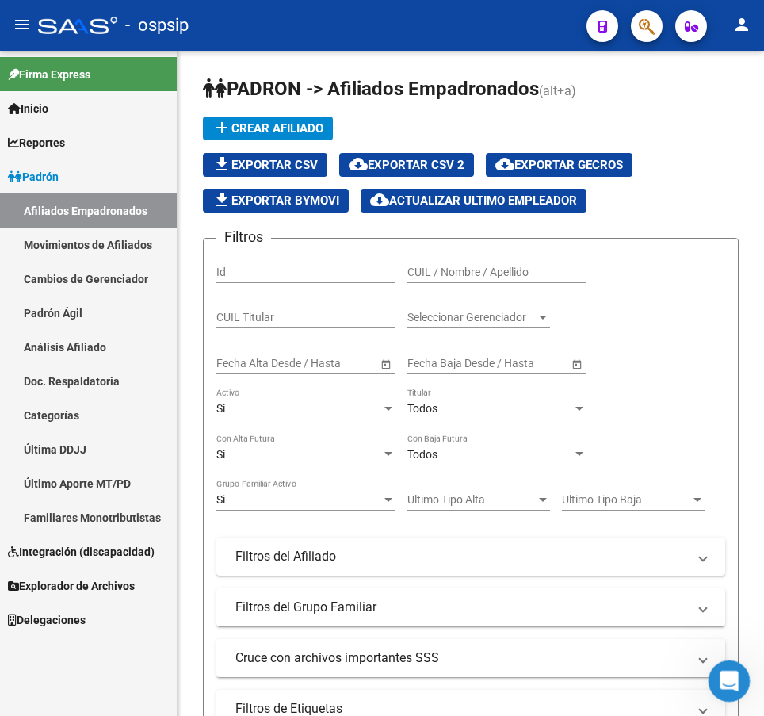
drag, startPoint x: 726, startPoint y: 679, endPoint x: 1350, endPoint y: 1320, distance: 894.9
click at [725, 679] on icon "Abrir Intercom Messenger" at bounding box center [727, 679] width 26 height 26
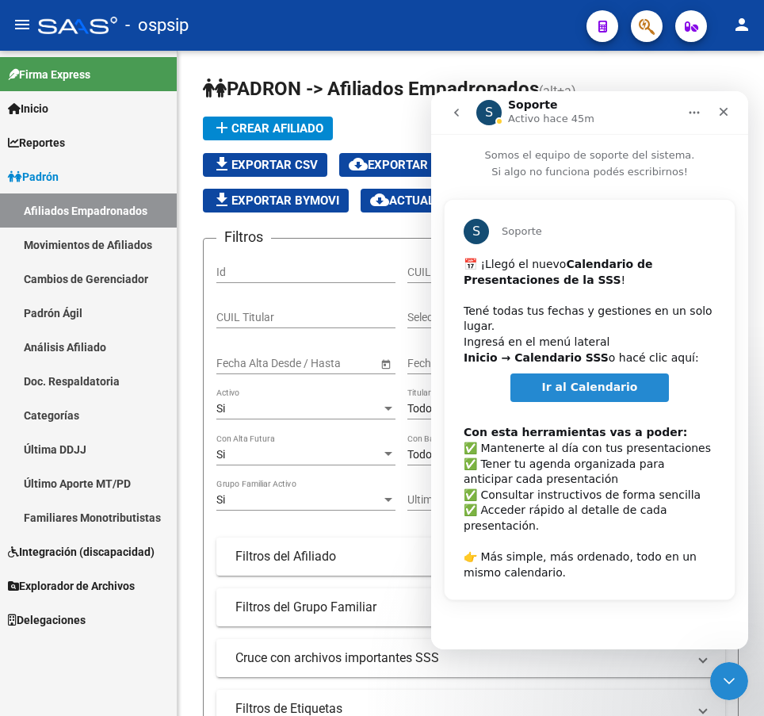
click at [457, 115] on icon "go back" at bounding box center [456, 113] width 5 height 8
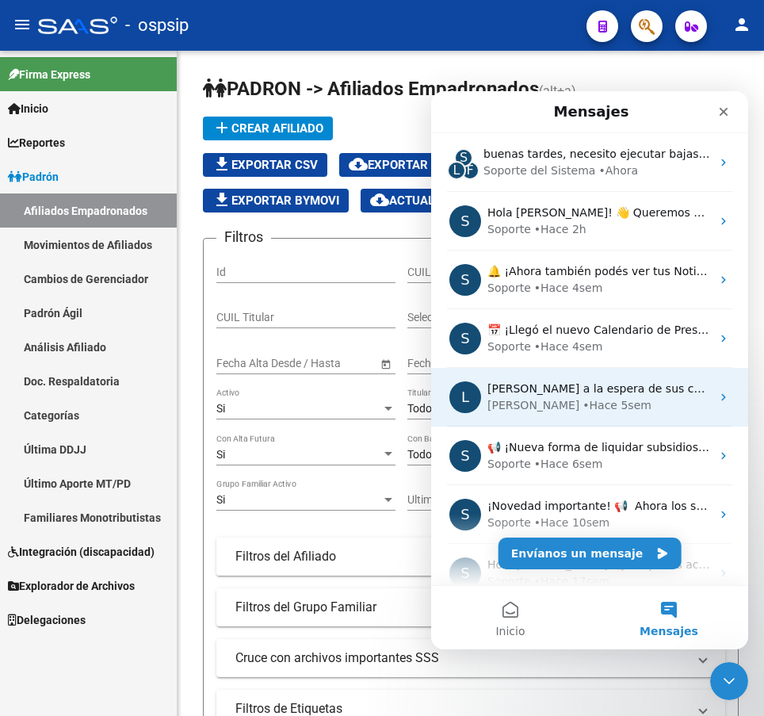
click at [478, 394] on div "L" at bounding box center [466, 397] width 32 height 32
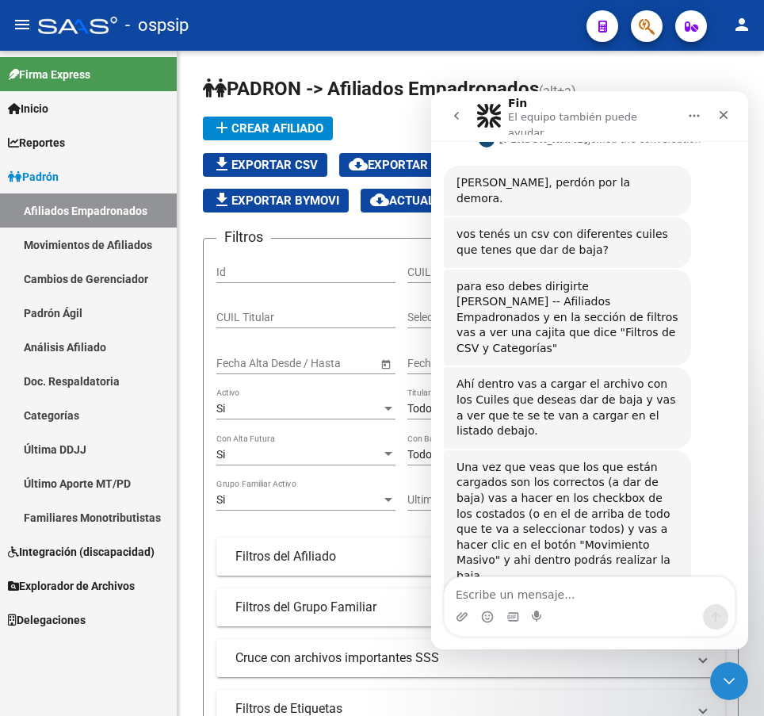
scroll to position [437, 0]
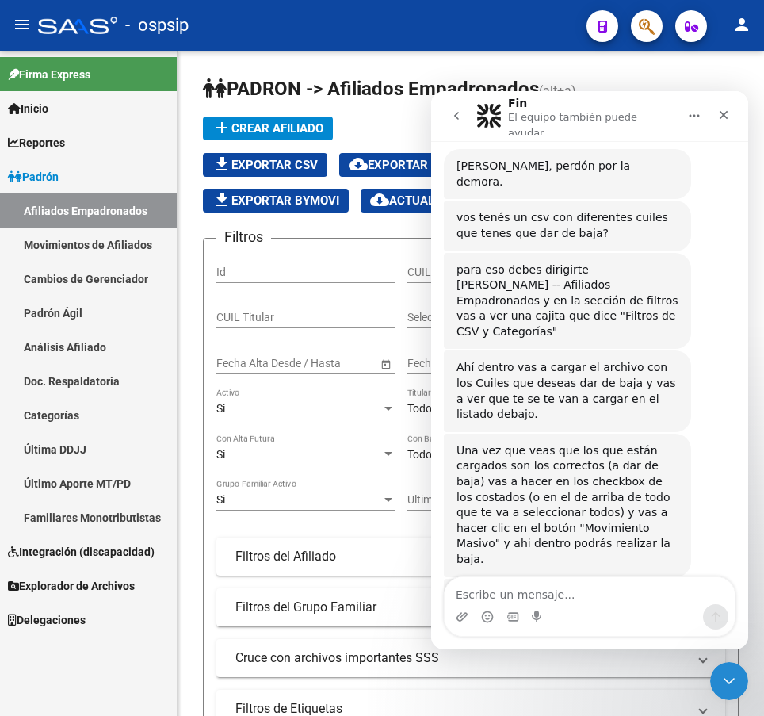
click at [458, 117] on icon "go back" at bounding box center [456, 115] width 13 height 13
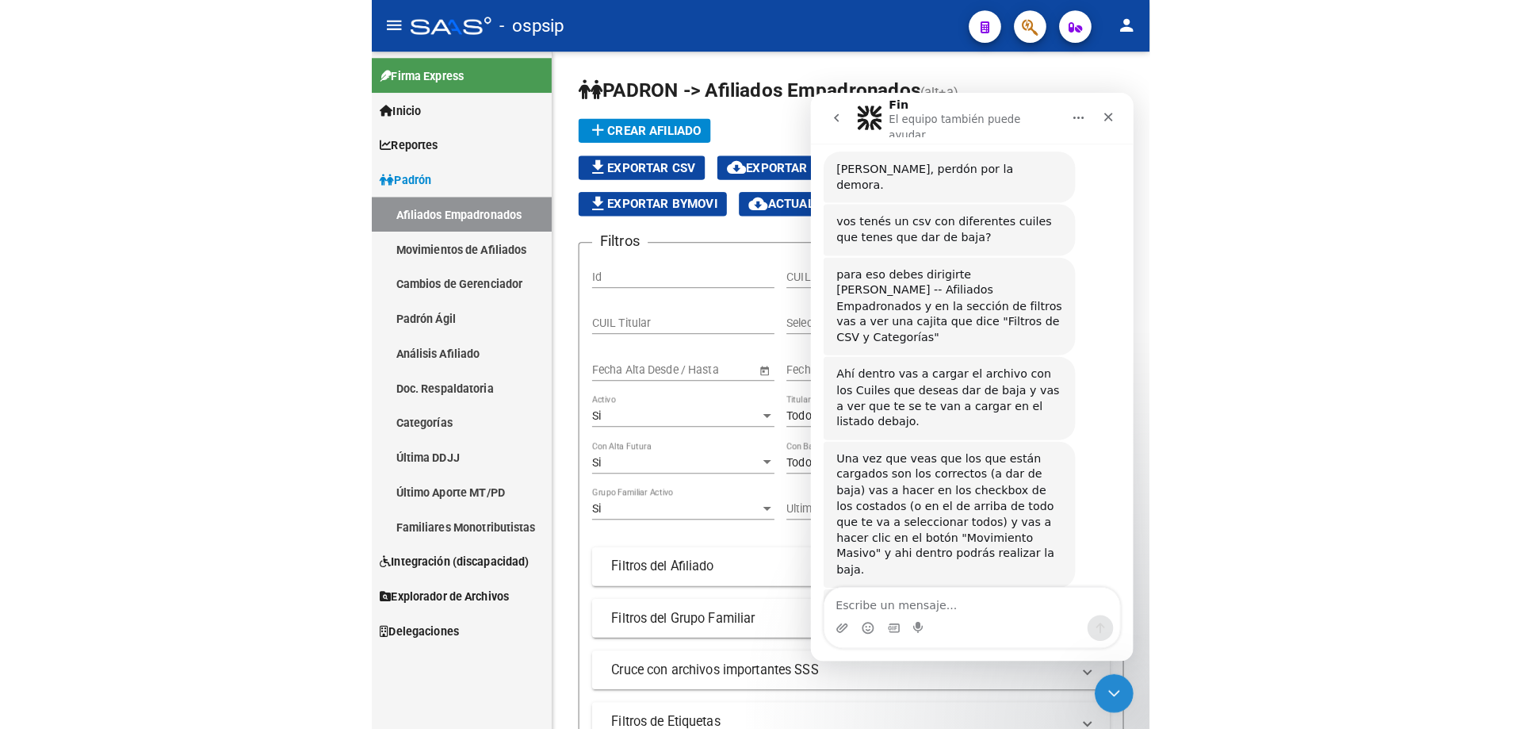
scroll to position [0, 0]
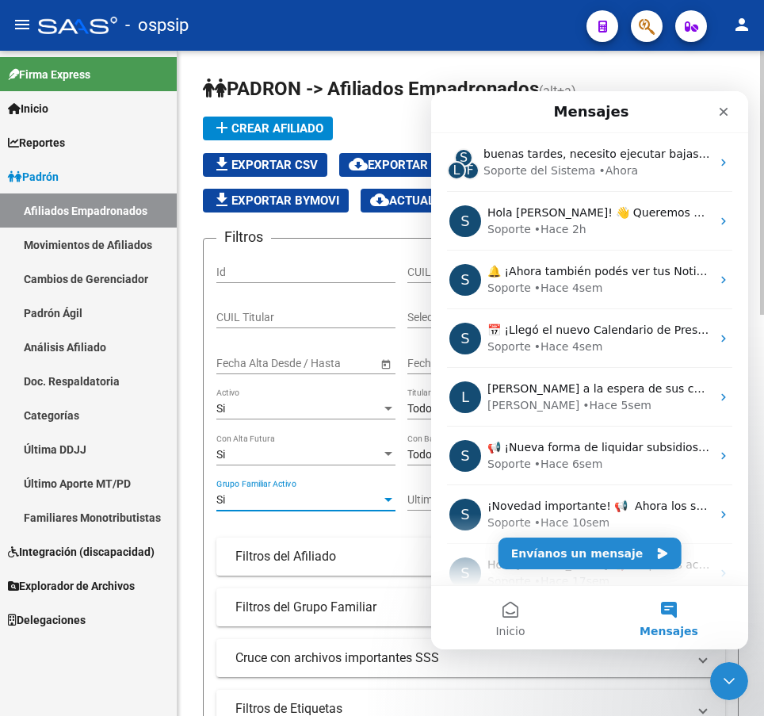
click at [330, 500] on div "Si" at bounding box center [298, 499] width 165 height 13
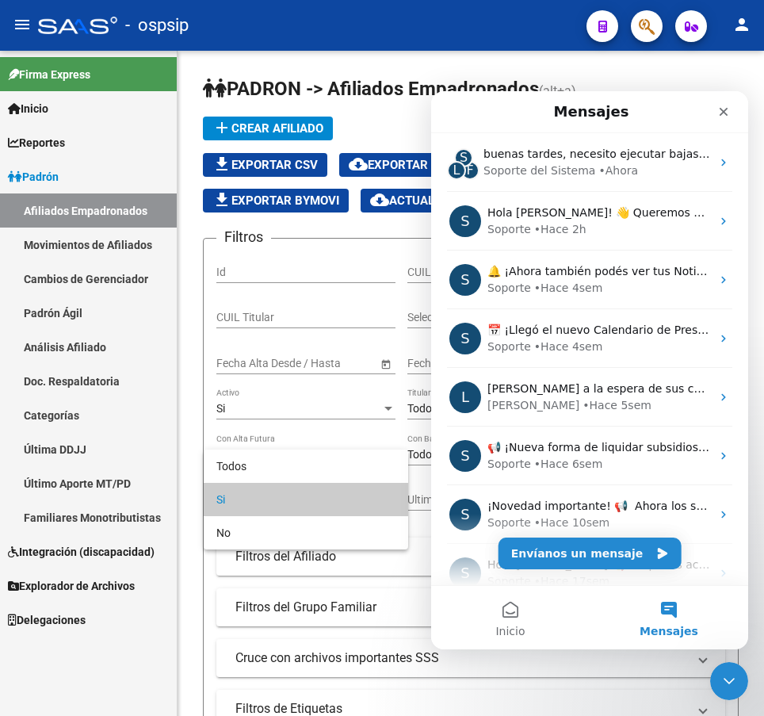
click at [672, 615] on button "Mensajes" at bounding box center [669, 617] width 159 height 63
click at [667, 611] on button "Mensajes" at bounding box center [669, 617] width 159 height 63
click at [669, 610] on button "Mensajes" at bounding box center [669, 617] width 159 height 63
click at [722, 114] on icon "Cerrar" at bounding box center [724, 112] width 9 height 9
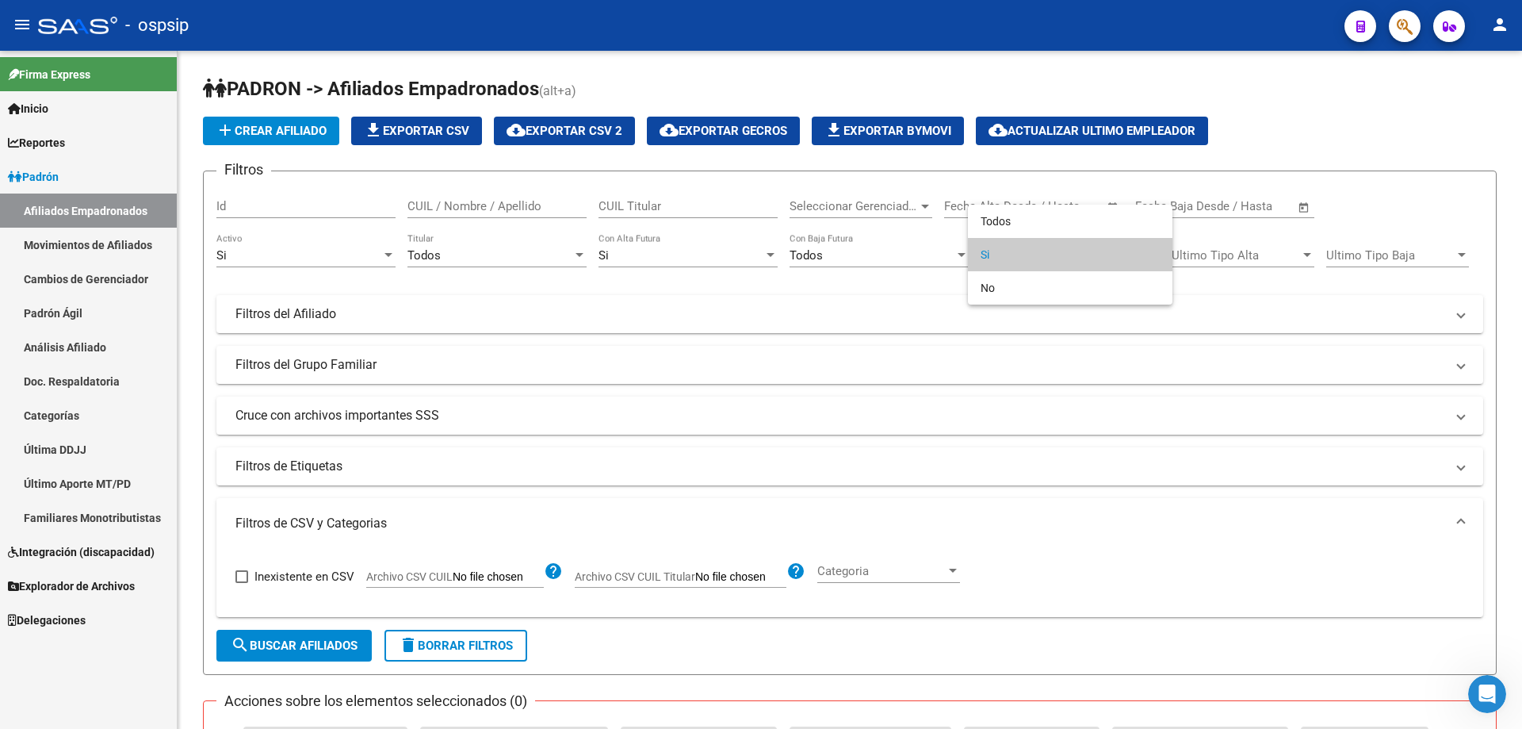
click at [70, 174] on div at bounding box center [761, 364] width 1522 height 729
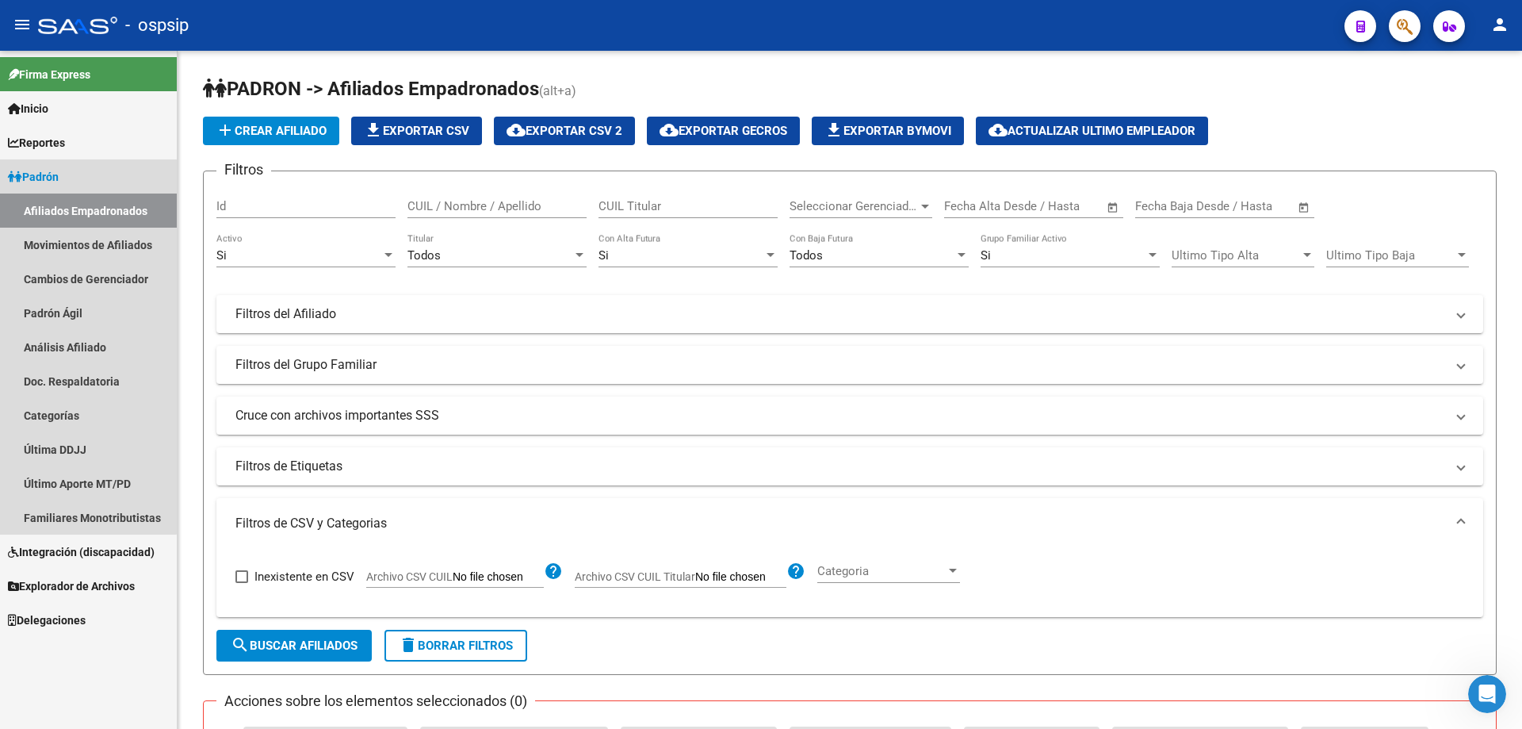
click at [78, 182] on link "Padrón" at bounding box center [88, 176] width 177 height 34
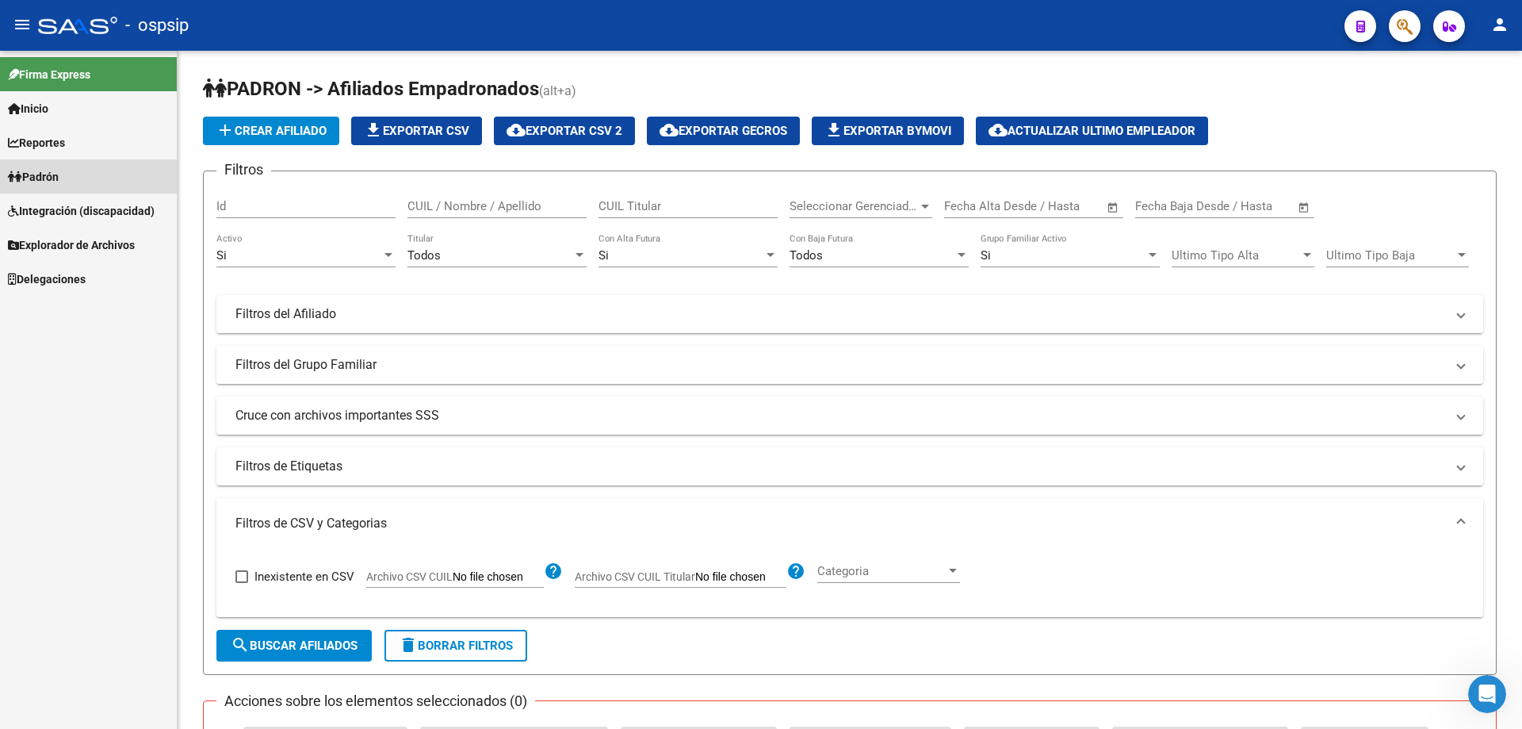
click at [78, 182] on link "Padrón" at bounding box center [88, 176] width 177 height 34
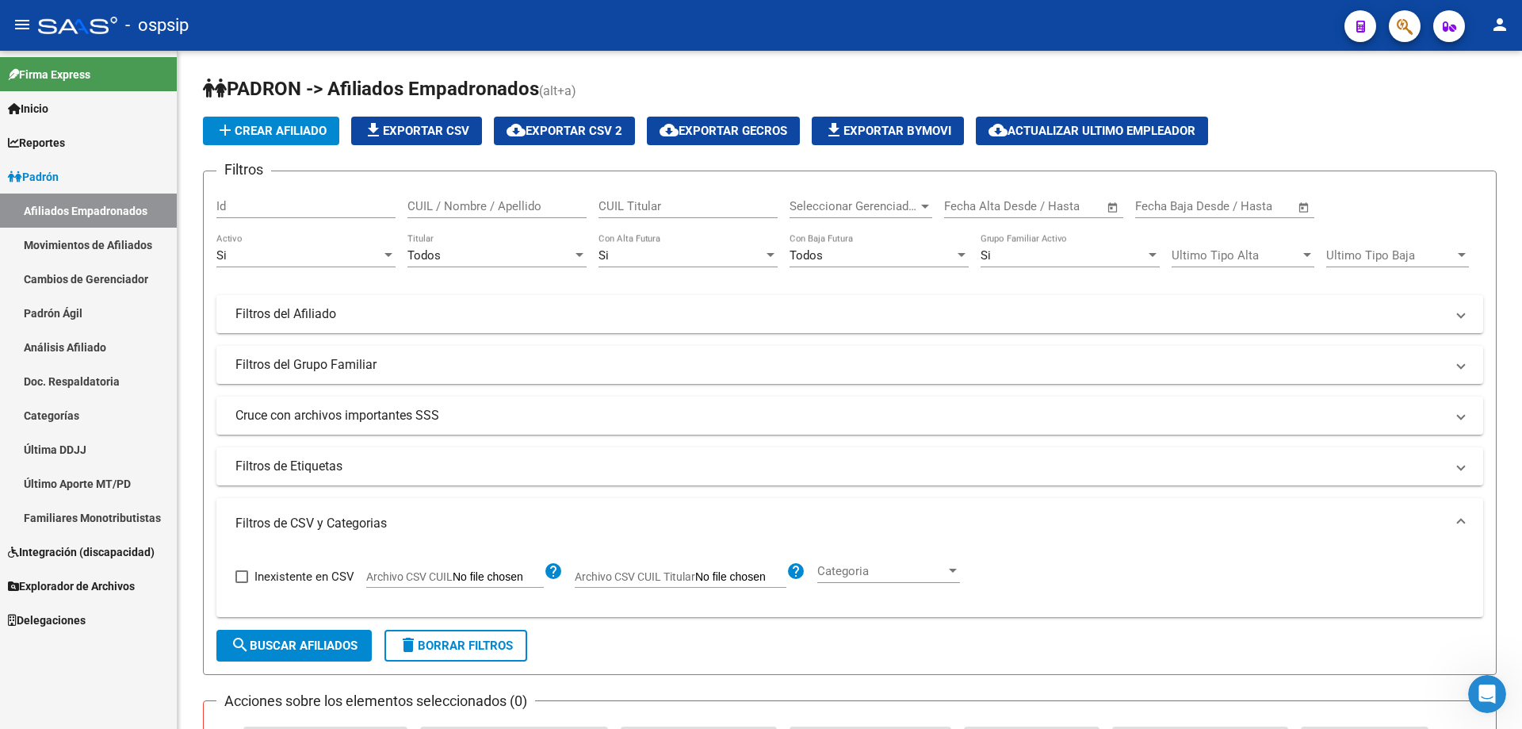
click at [92, 210] on link "Afiliados Empadronados" at bounding box center [88, 210] width 177 height 34
click at [665, 258] on div "Si" at bounding box center [681, 255] width 165 height 14
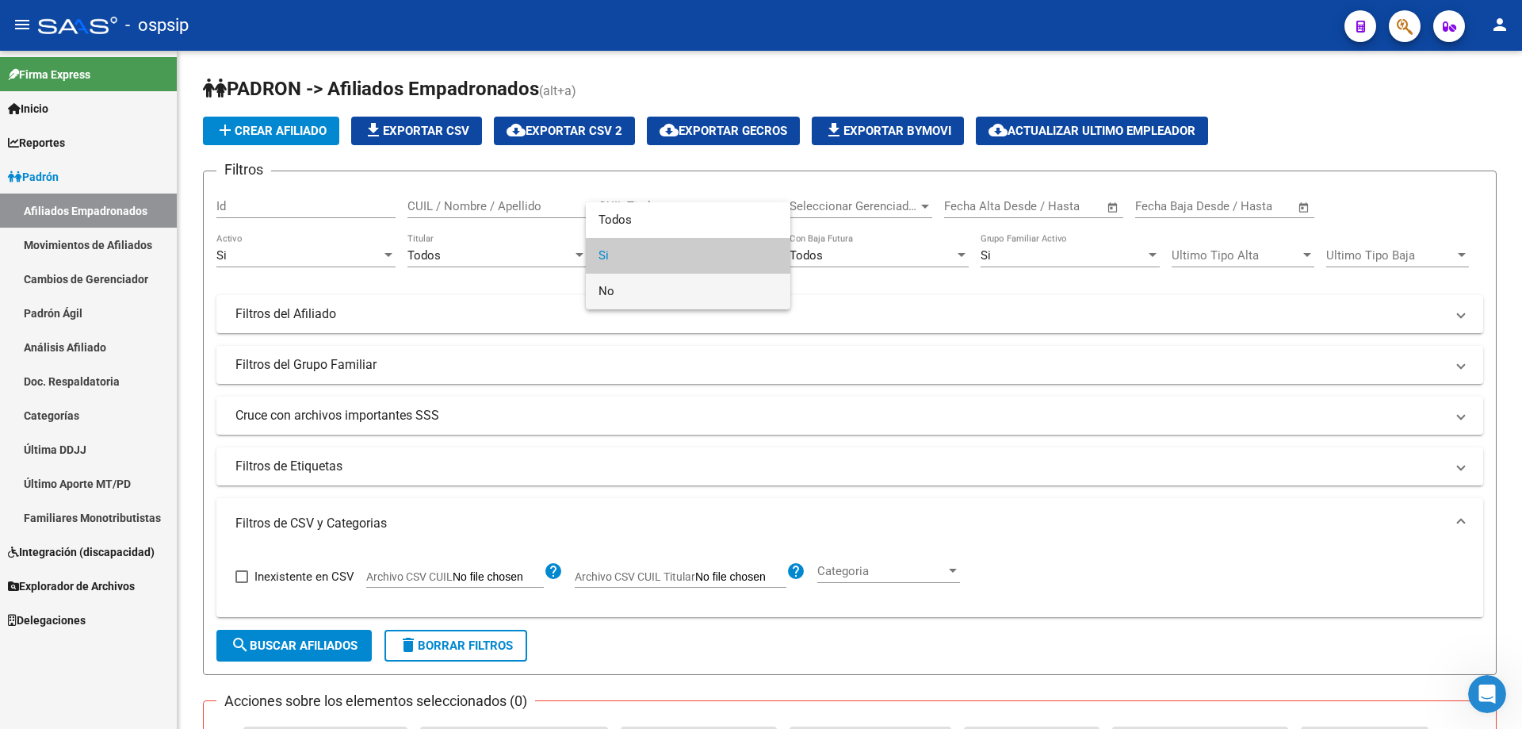
click at [679, 293] on span "No" at bounding box center [688, 292] width 179 height 36
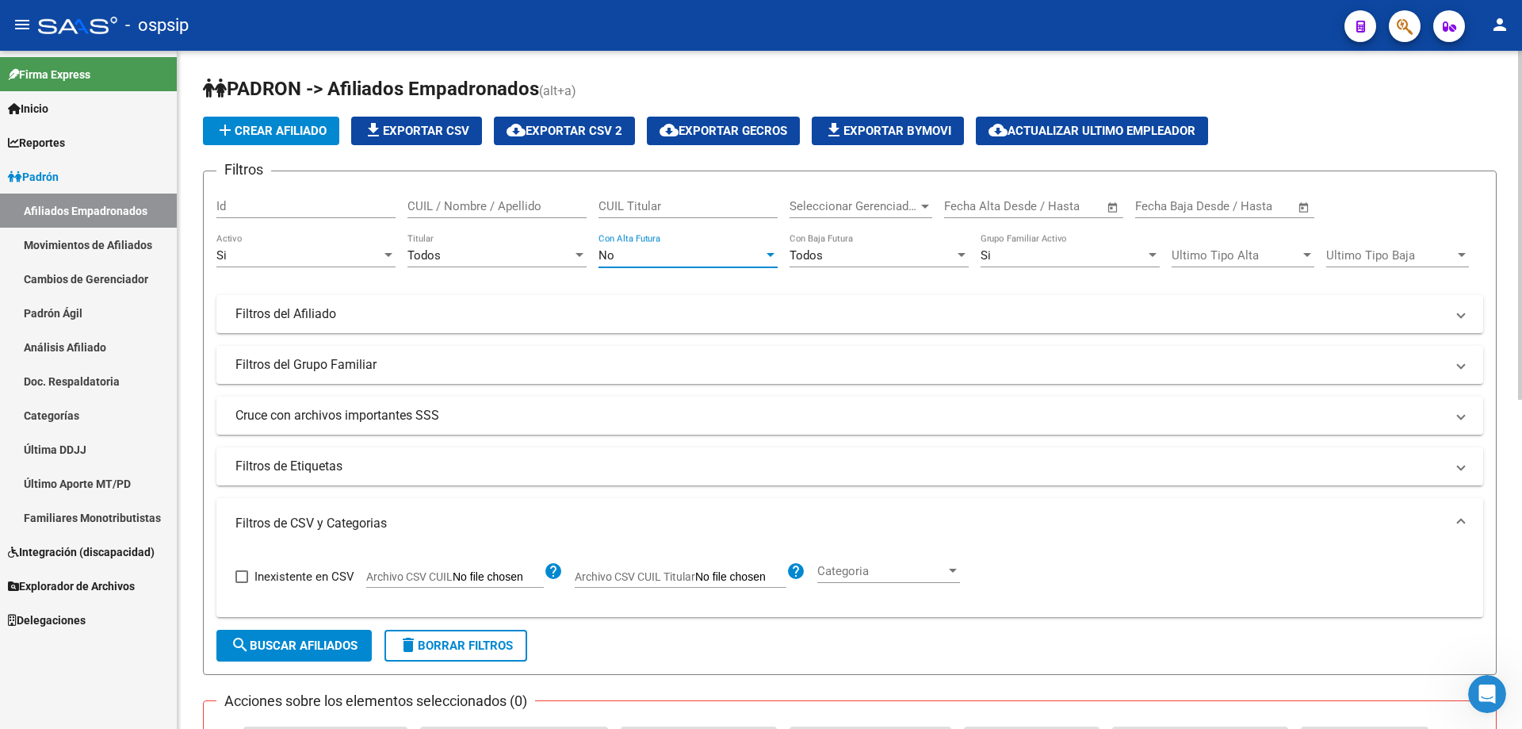
click at [676, 259] on div "No" at bounding box center [681, 255] width 165 height 14
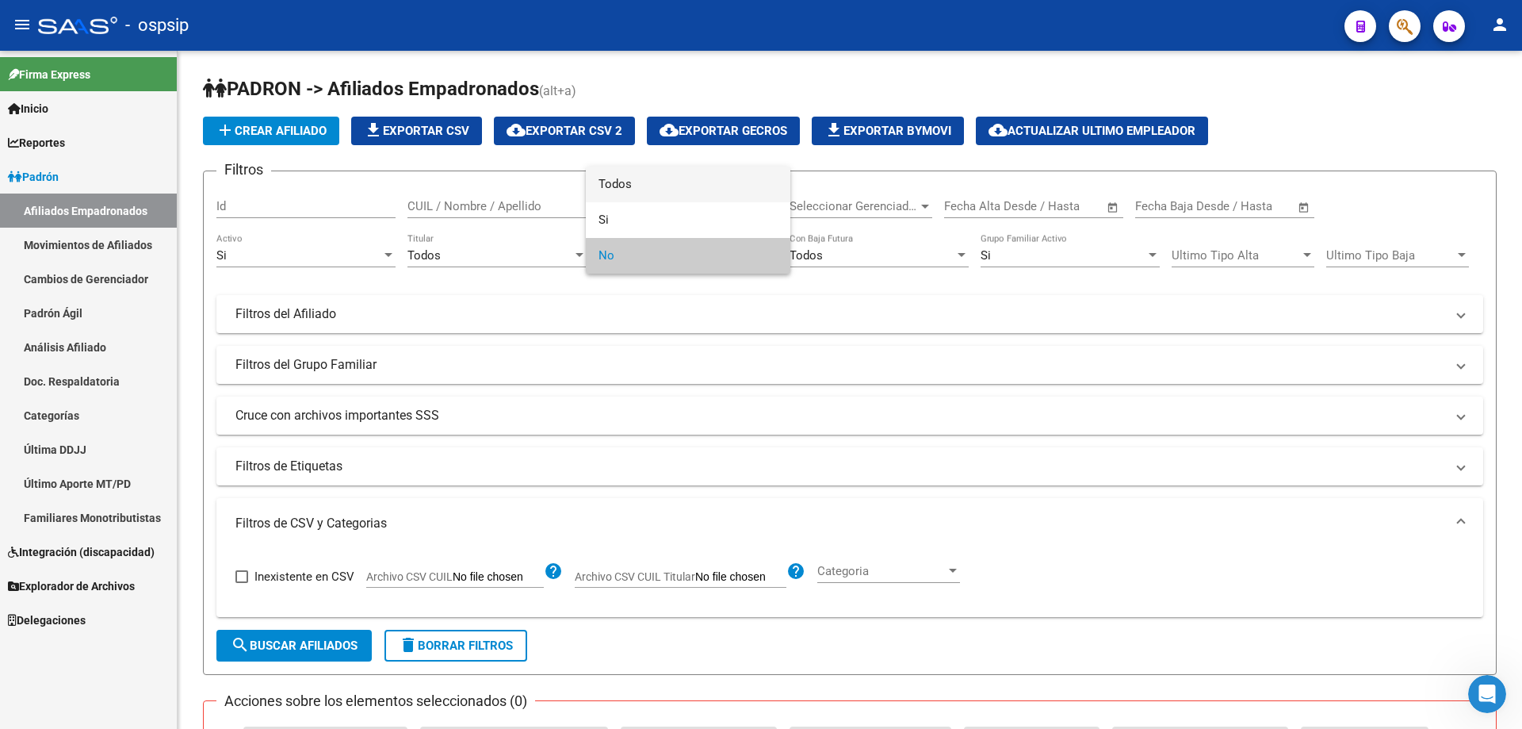
click at [664, 182] on span "Todos" at bounding box center [688, 185] width 179 height 36
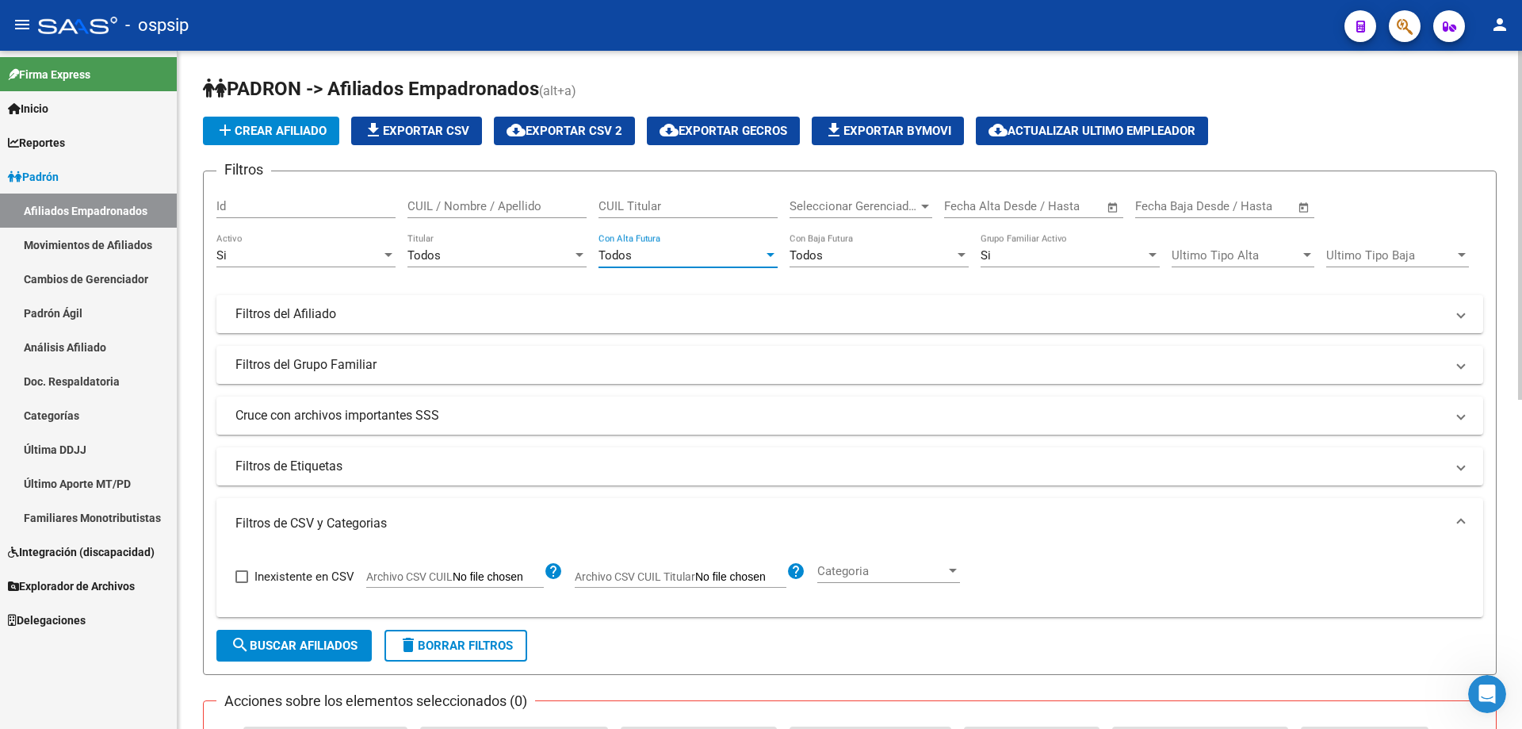
click at [474, 645] on span "delete Borrar Filtros" at bounding box center [456, 645] width 114 height 14
click at [467, 259] on div "Todos" at bounding box center [490, 255] width 165 height 14
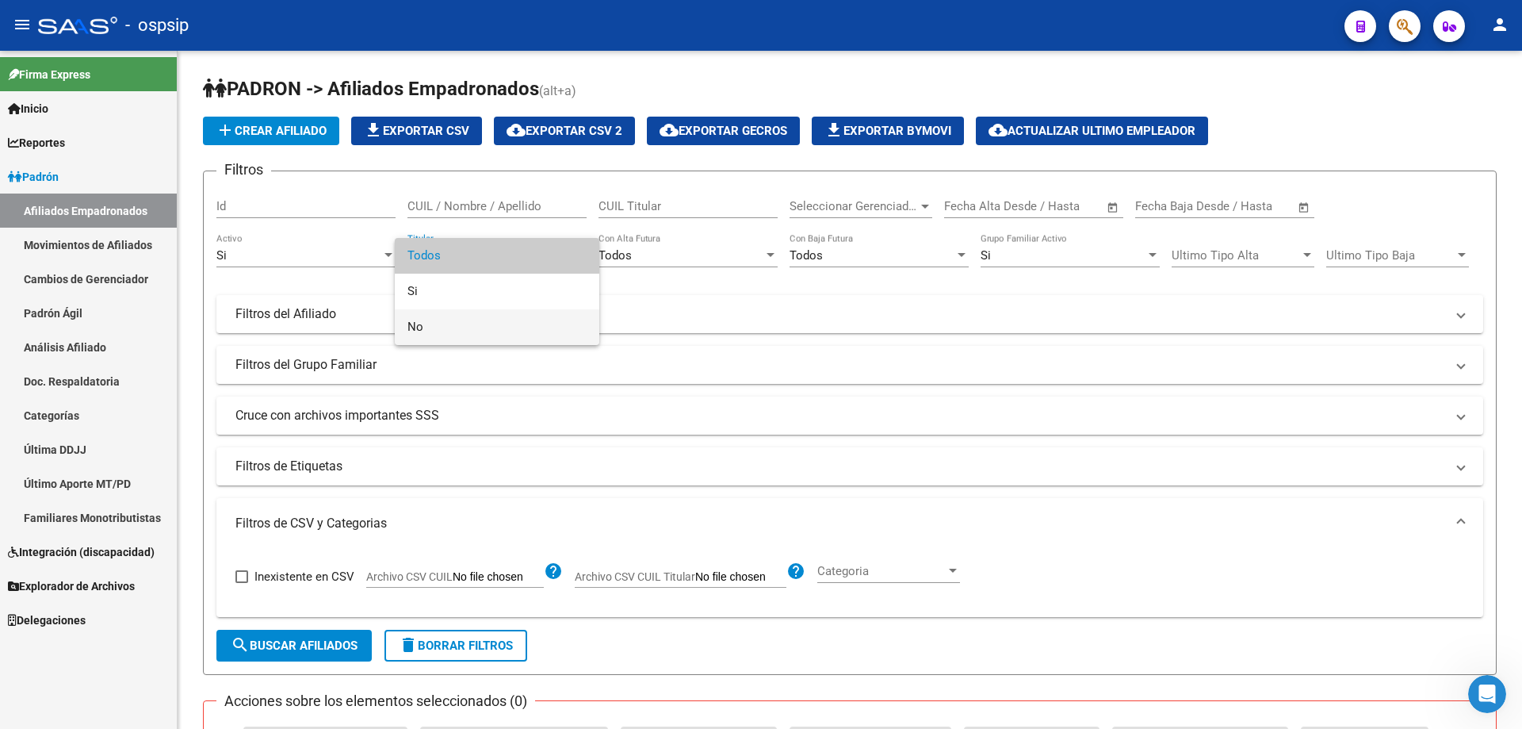
click at [490, 328] on span "No" at bounding box center [497, 327] width 179 height 36
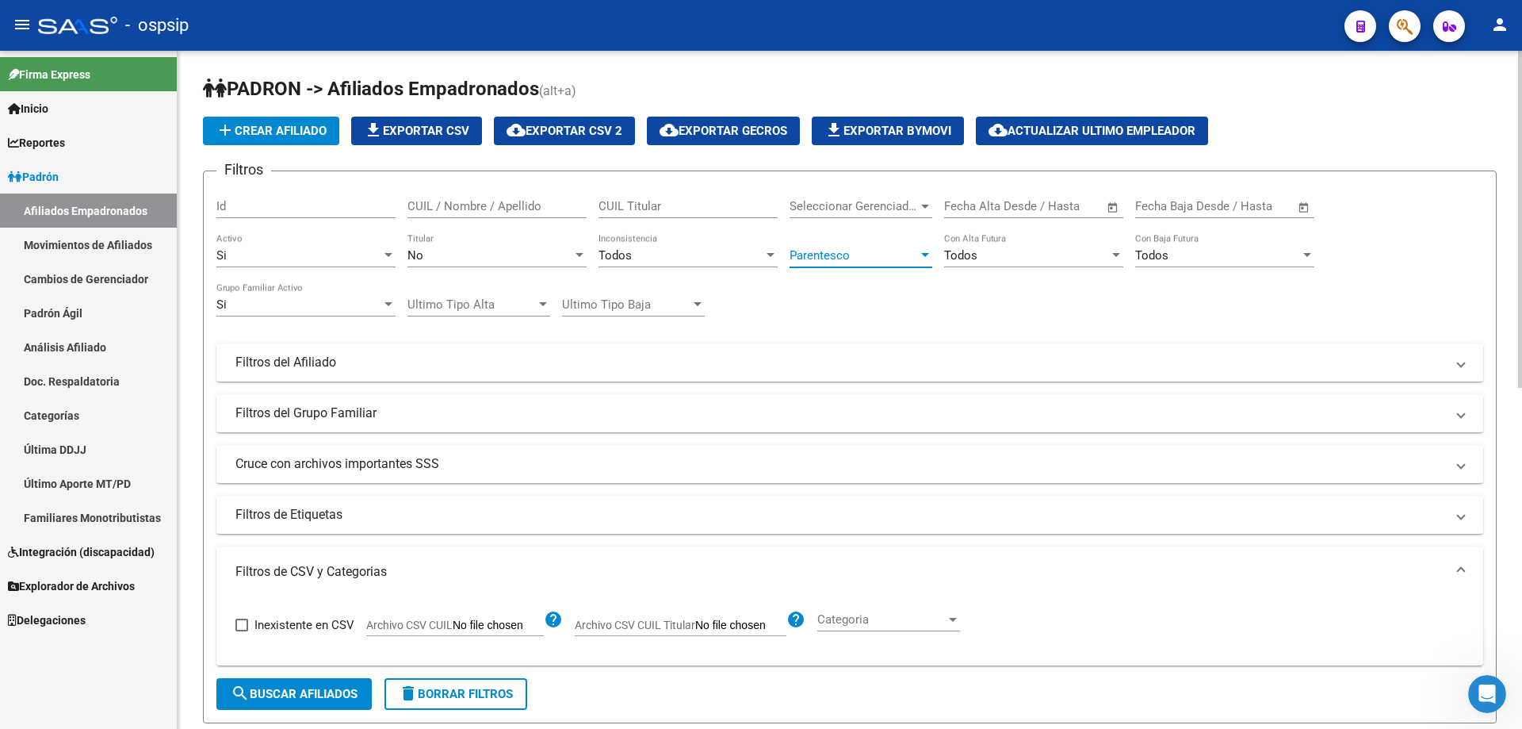
click at [764, 252] on span "Parentesco" at bounding box center [854, 255] width 128 height 14
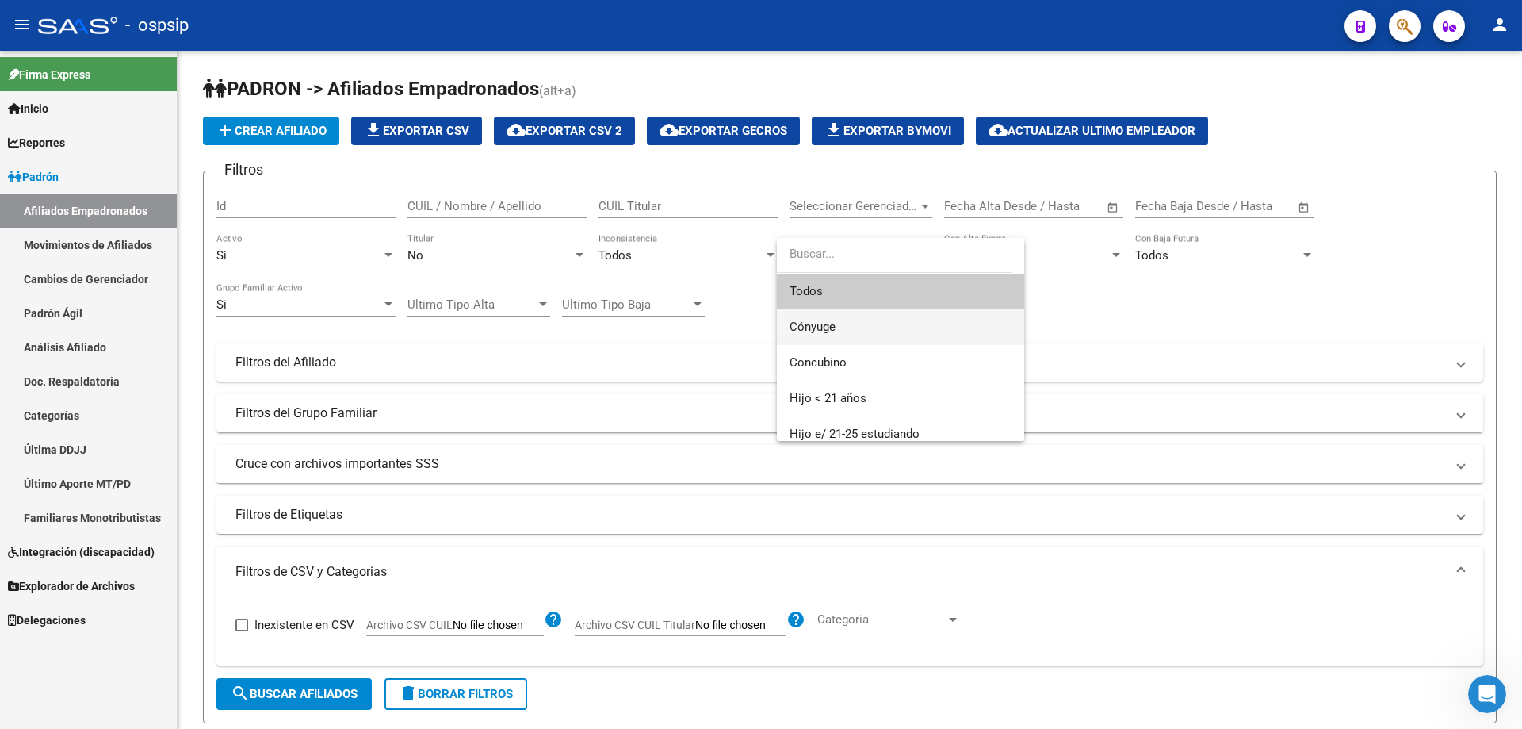
click at [764, 327] on span "Cónyuge" at bounding box center [901, 327] width 222 height 36
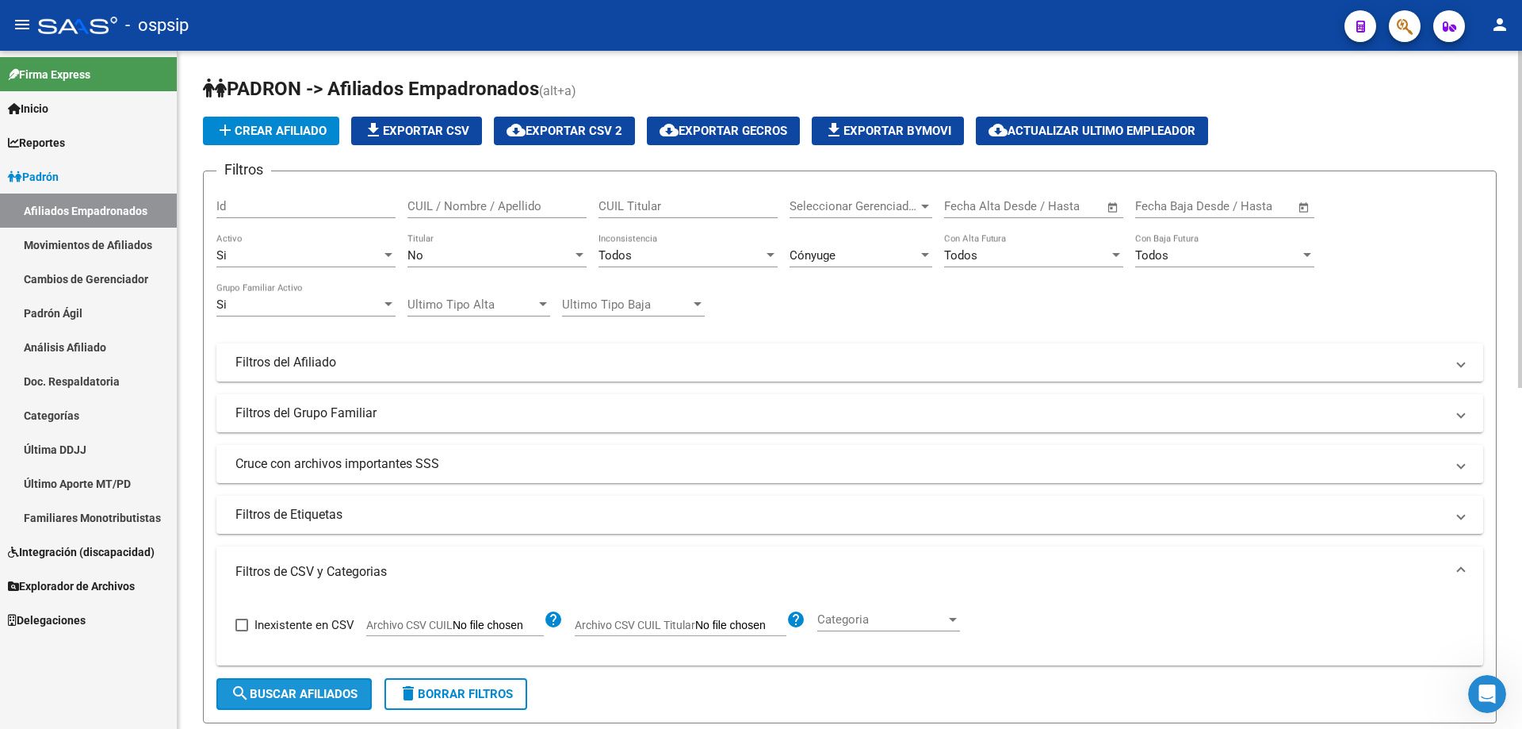
click at [317, 684] on button "search Buscar Afiliados" at bounding box center [293, 694] width 155 height 32
click at [764, 431] on mat-expansion-panel-header "Filtros del Grupo Familiar" at bounding box center [849, 413] width 1267 height 38
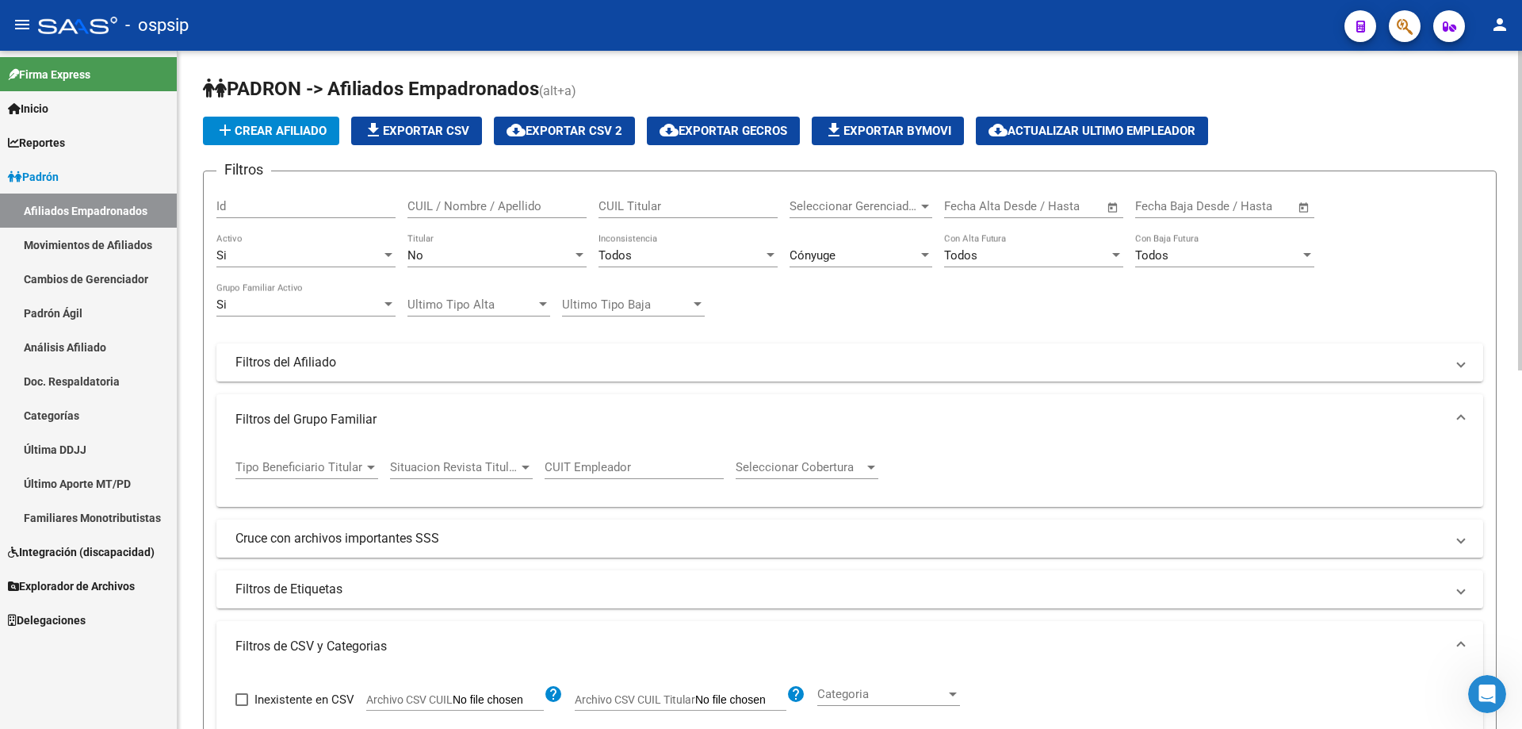
click at [764, 336] on div "Filtros Id CUIL / Nombre / Apellido CUIL Titular Seleccionar Gerenciador Selecc…" at bounding box center [849, 396] width 1267 height 424
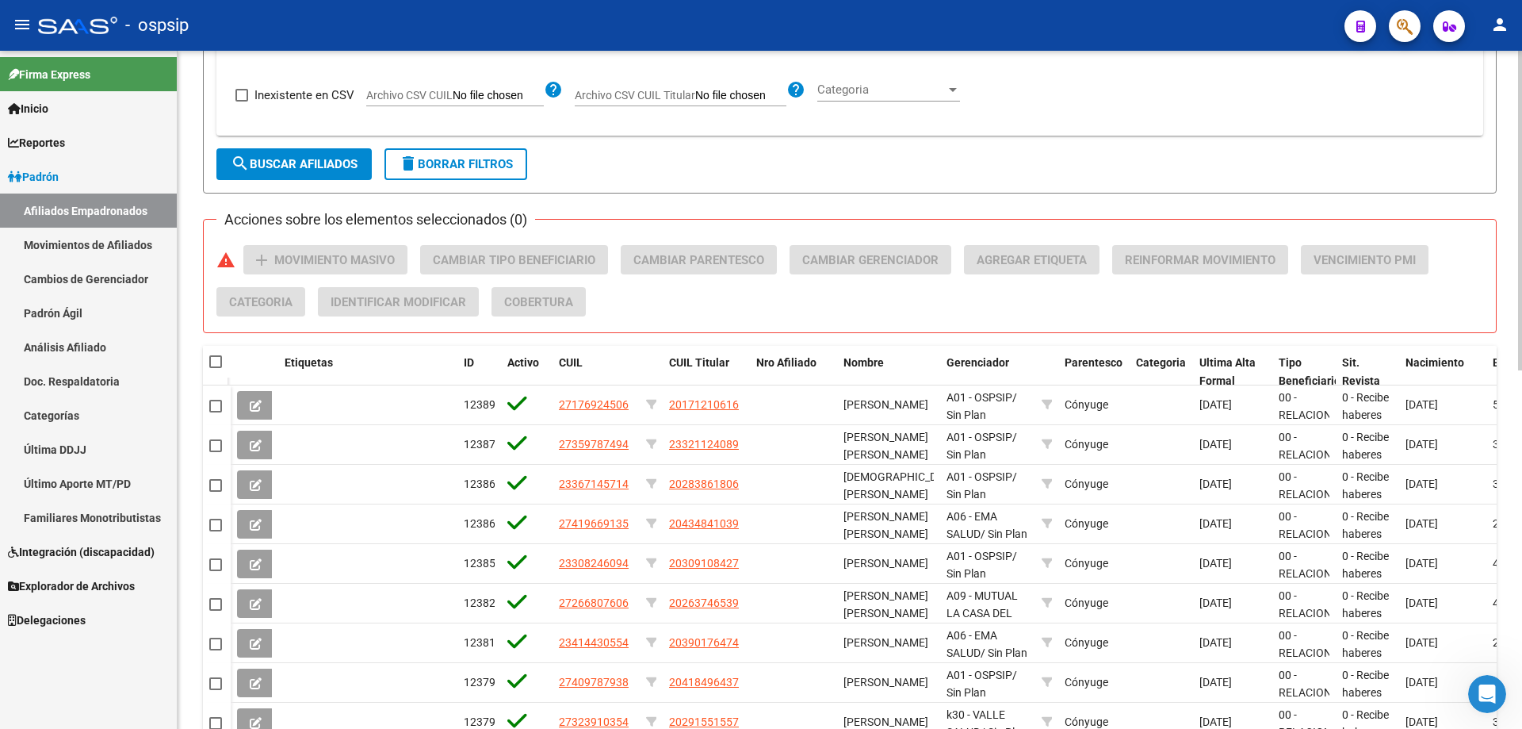
scroll to position [714, 0]
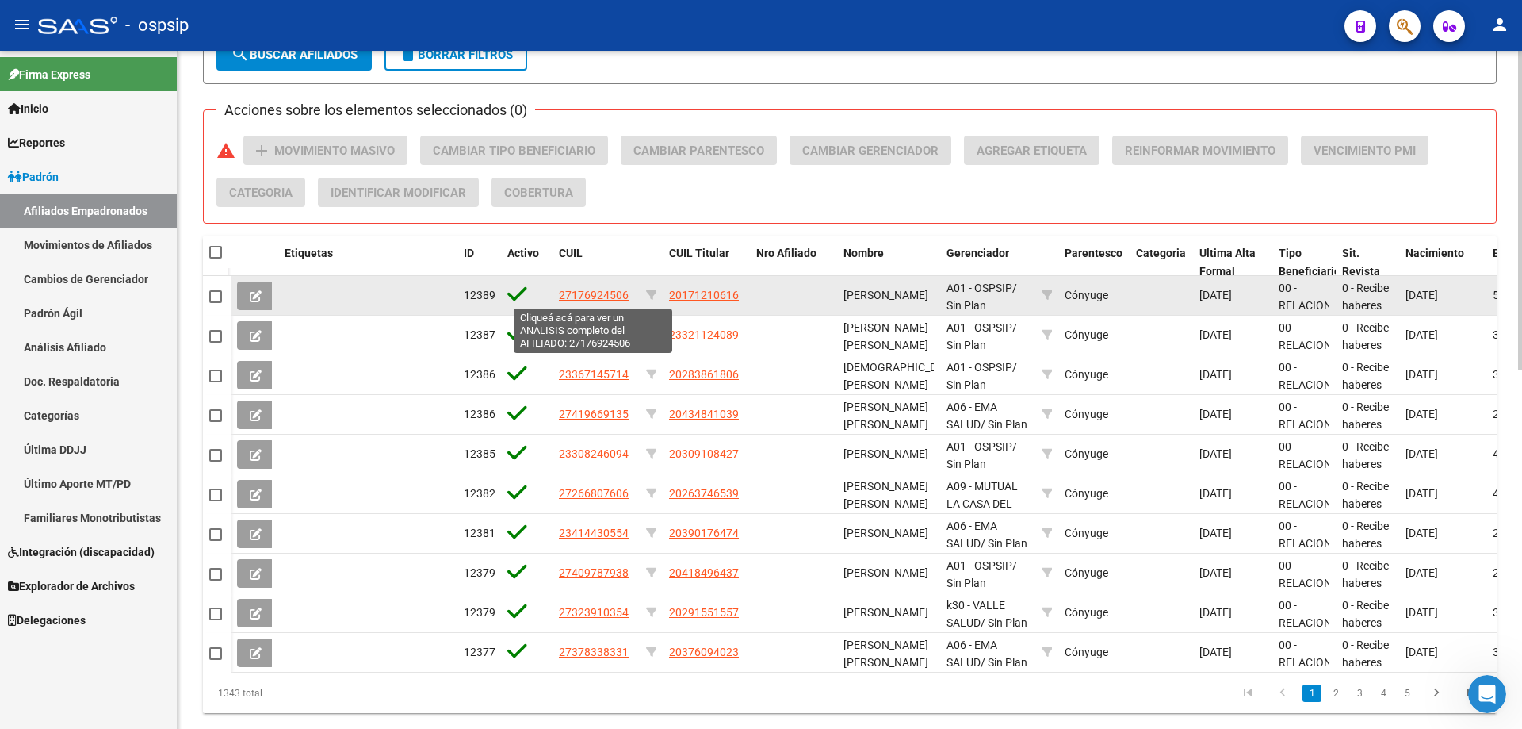
click at [590, 297] on span "27176924506" at bounding box center [594, 295] width 70 height 13
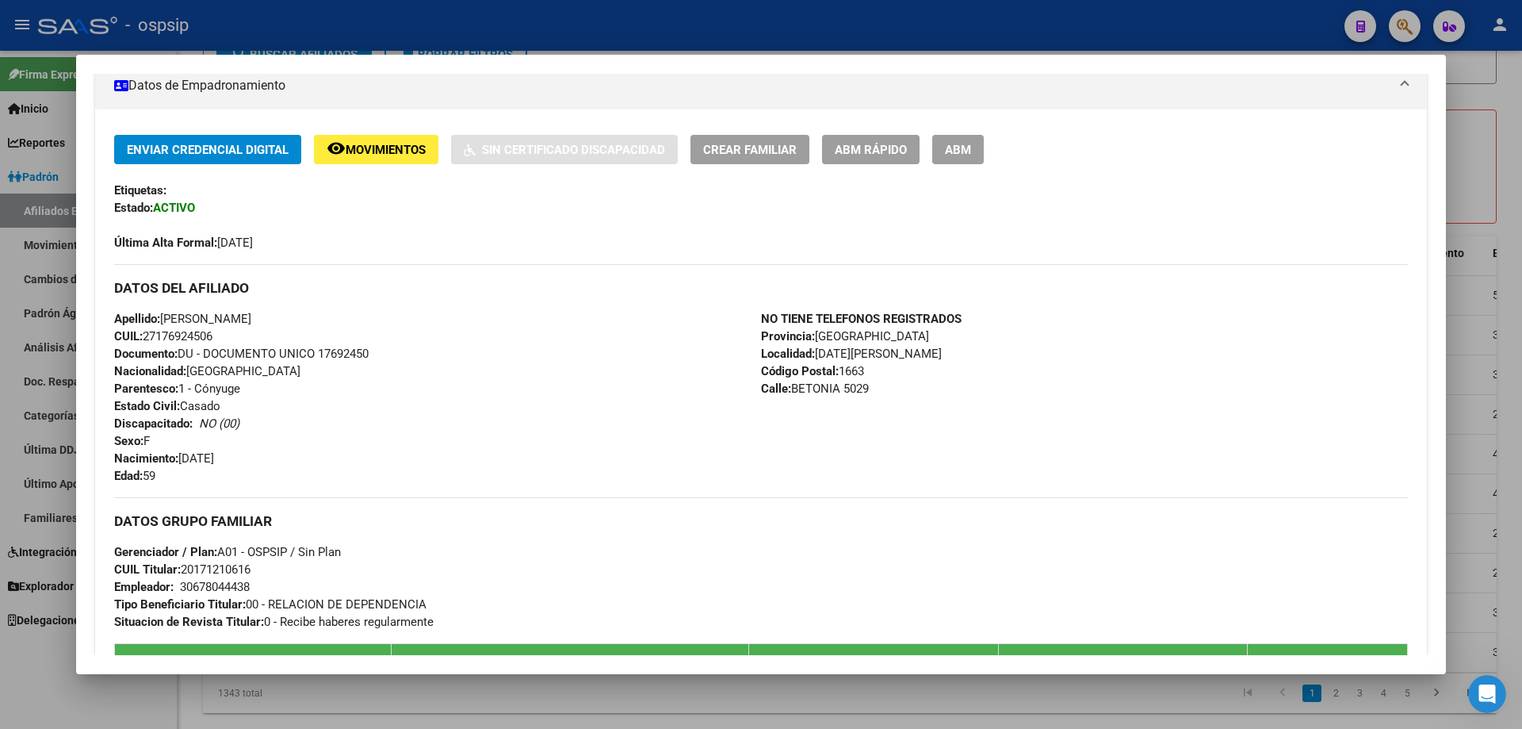
scroll to position [238, 0]
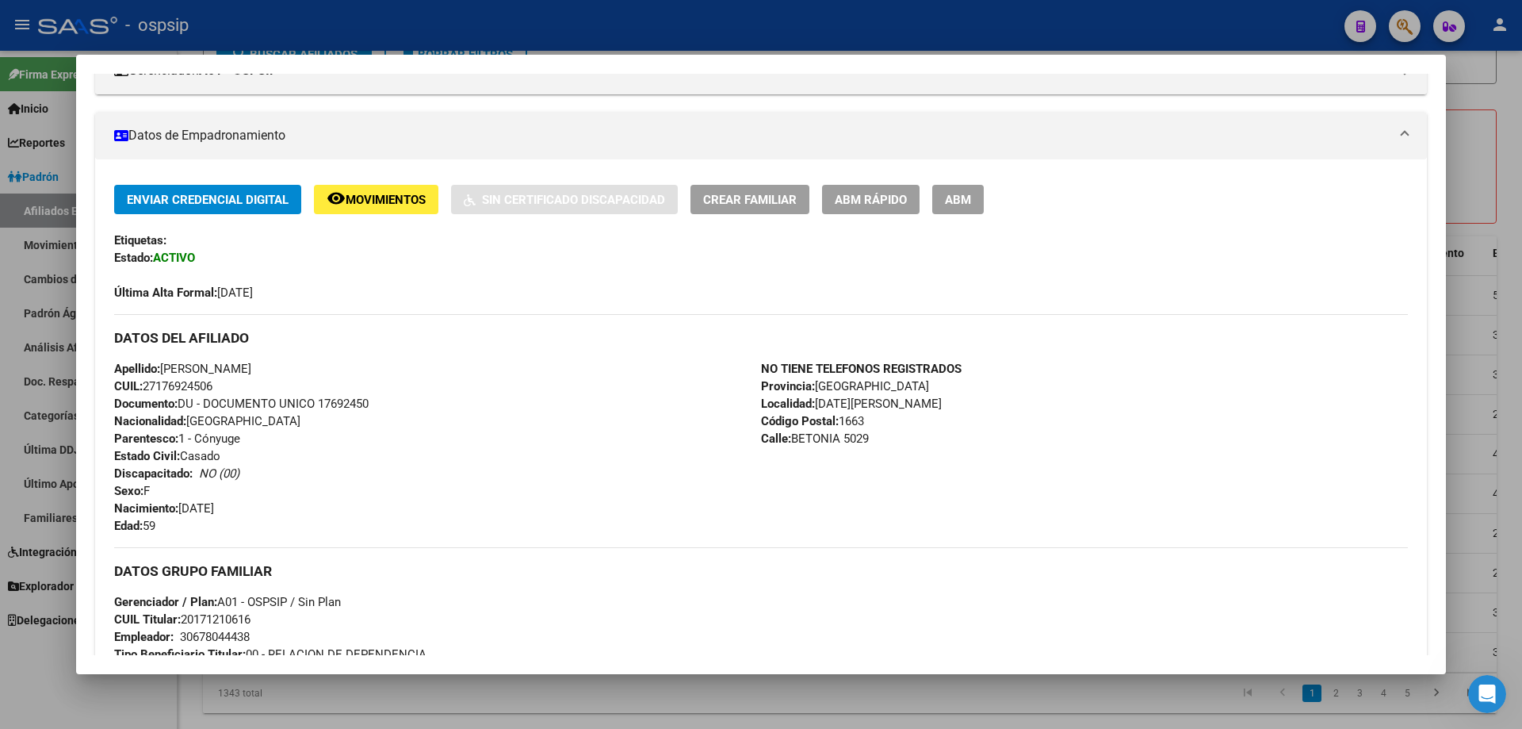
click at [764, 33] on div at bounding box center [761, 364] width 1522 height 729
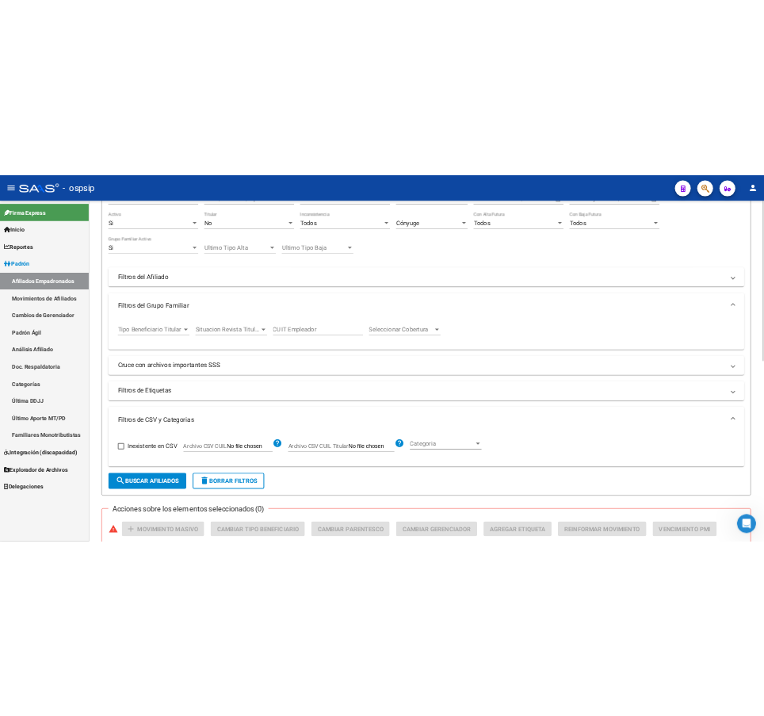
scroll to position [0, 0]
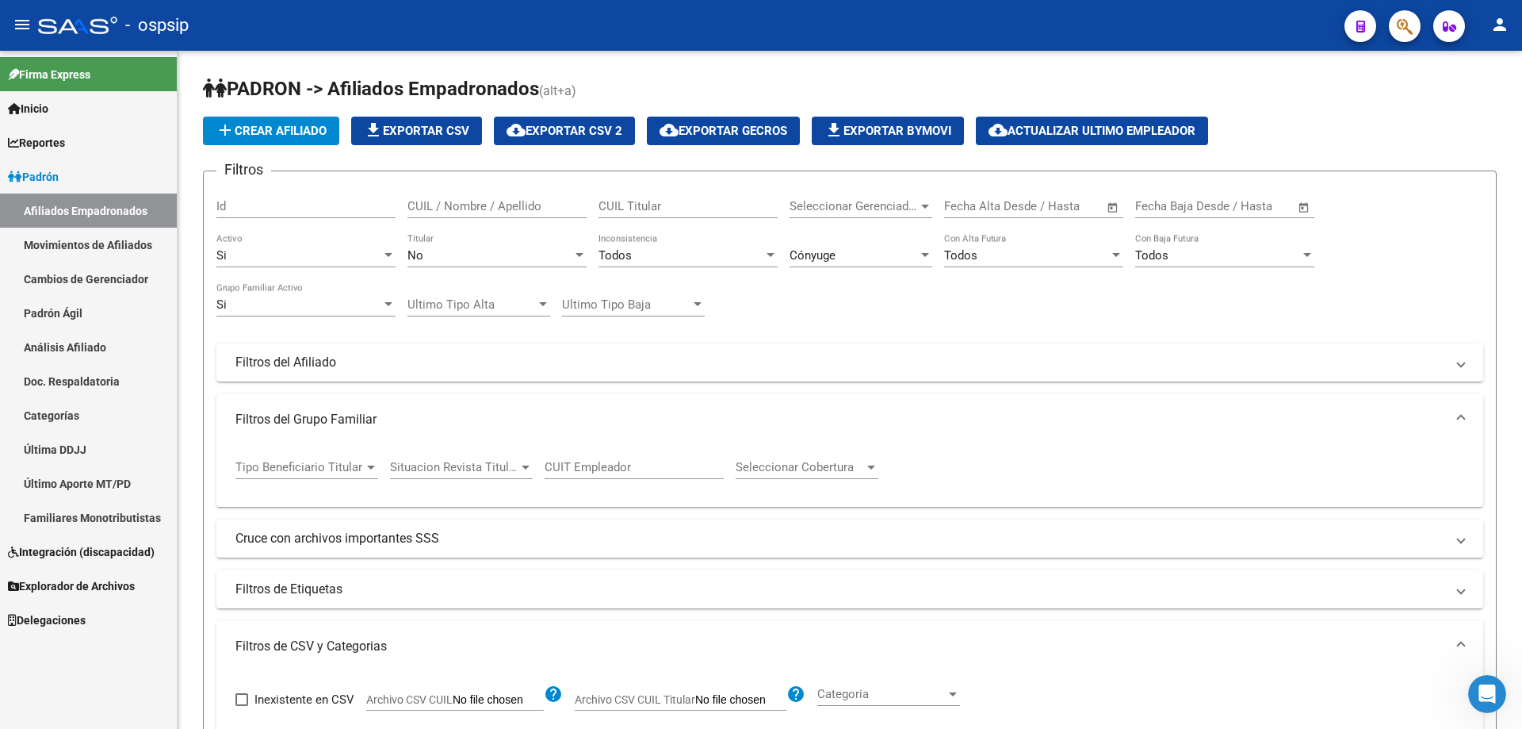
click at [109, 519] on link "Familiares Monotributistas" at bounding box center [88, 517] width 177 height 34
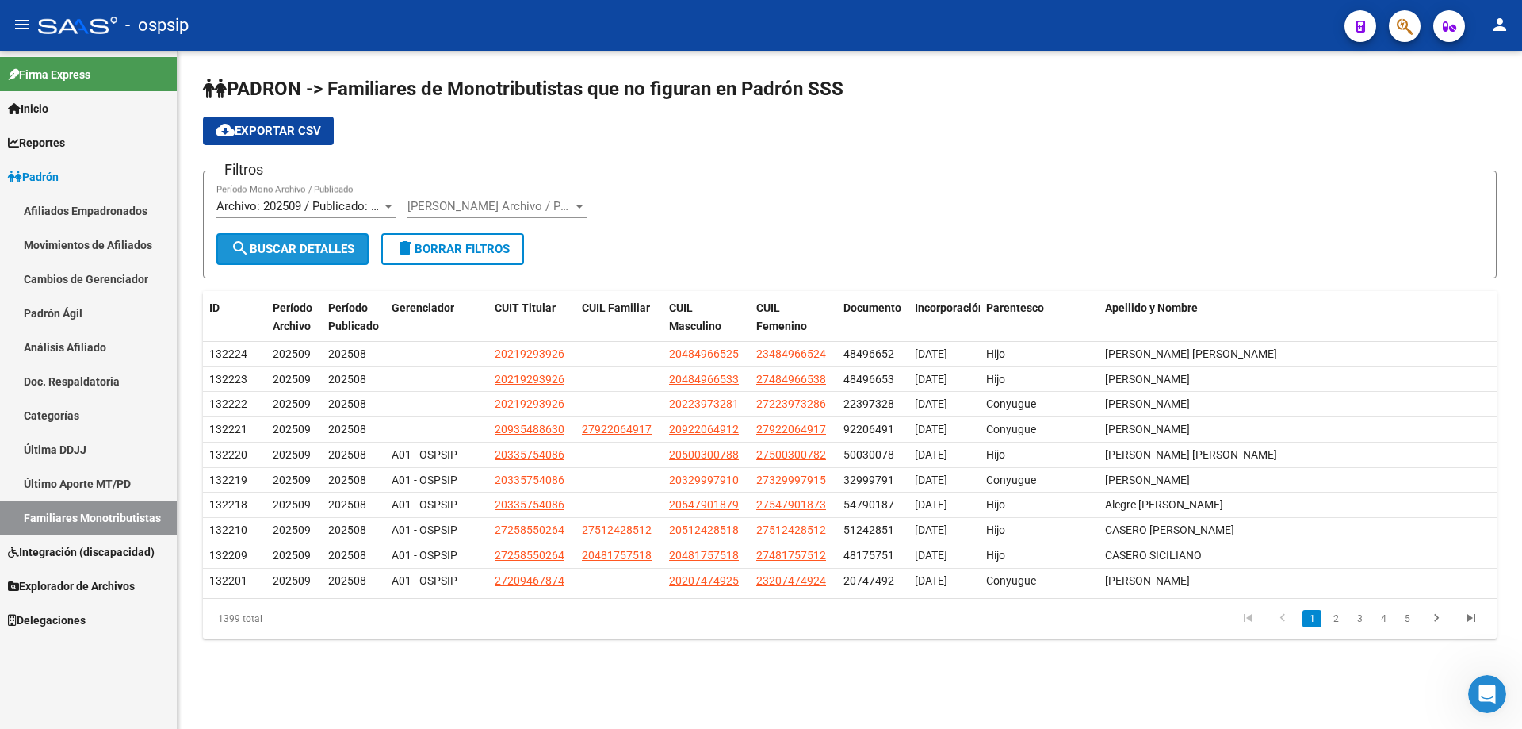
click at [306, 248] on span "search Buscar Detalles" at bounding box center [293, 249] width 124 height 14
click at [257, 128] on span "cloud_download Exportar CSV" at bounding box center [268, 131] width 105 height 14
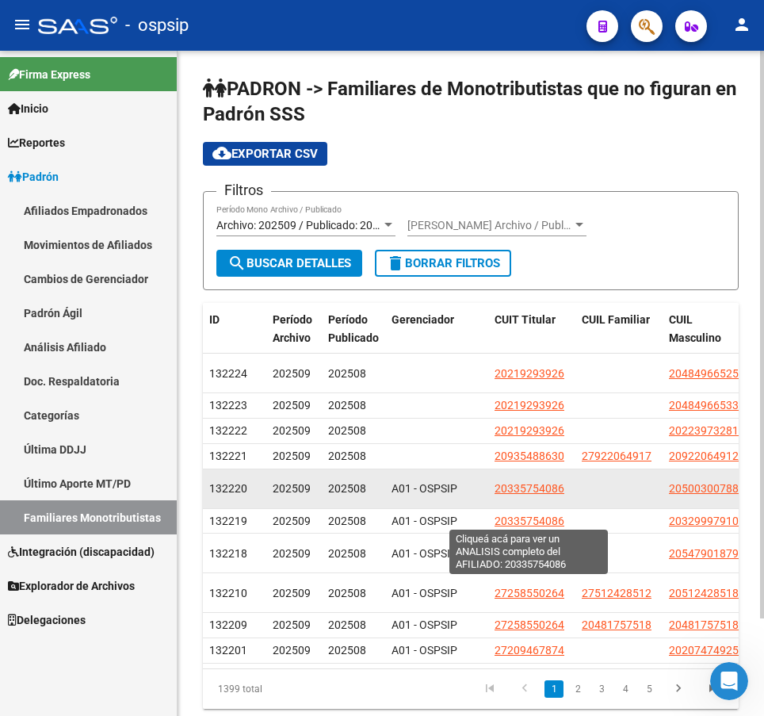
click at [522, 495] on span "20335754086" at bounding box center [530, 488] width 70 height 13
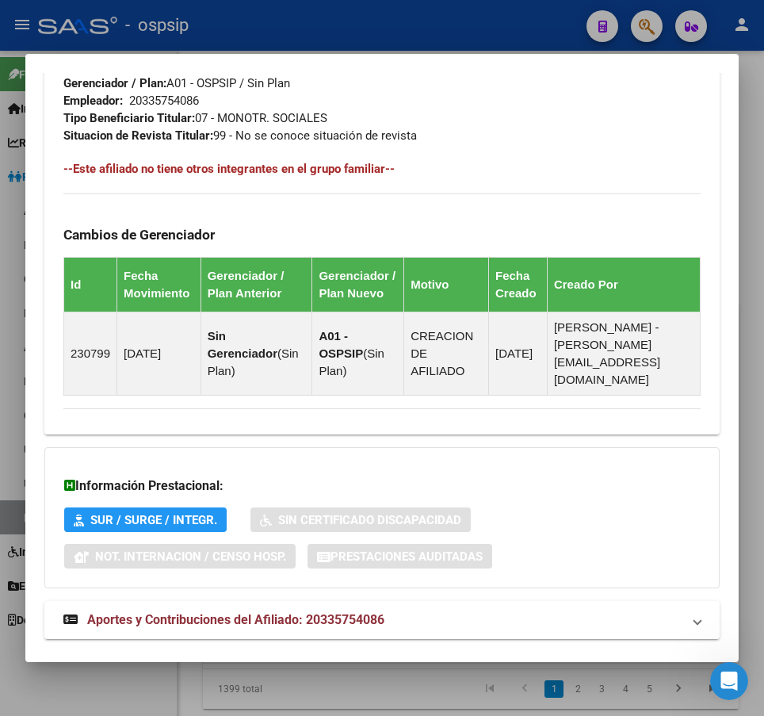
scroll to position [919, 0]
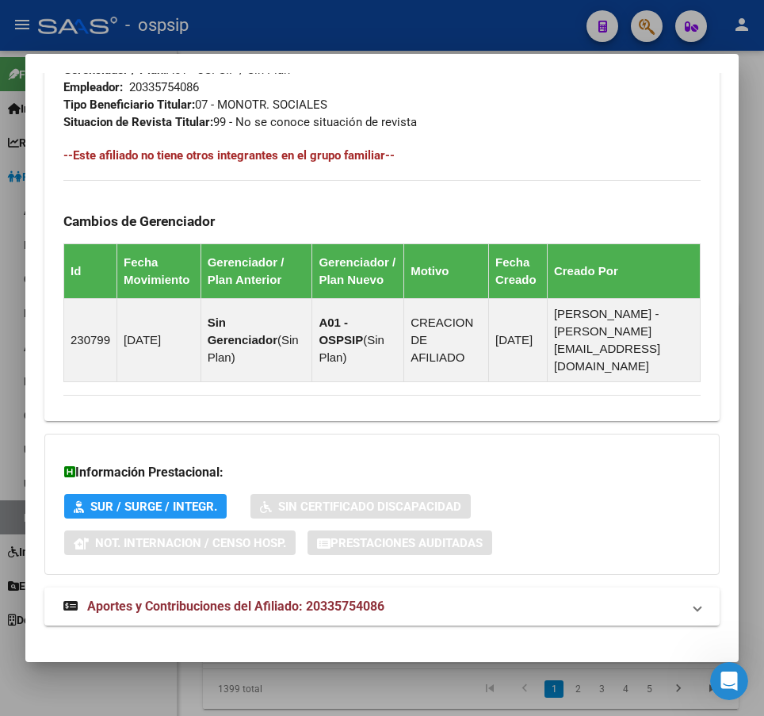
click at [559, 597] on mat-panel-title "Aportes y Contribuciones del Afiliado: 20335754086" at bounding box center [372, 606] width 618 height 19
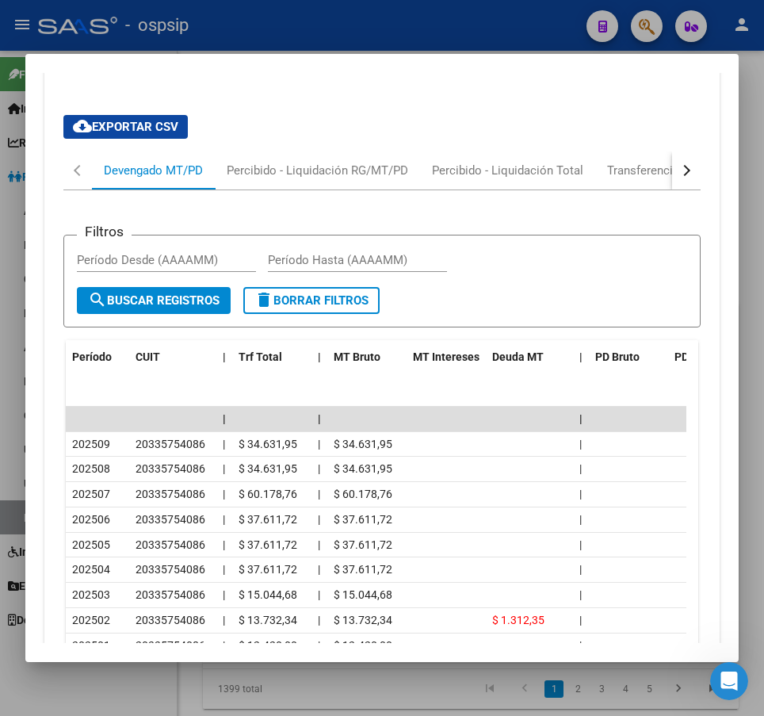
scroll to position [1483, 0]
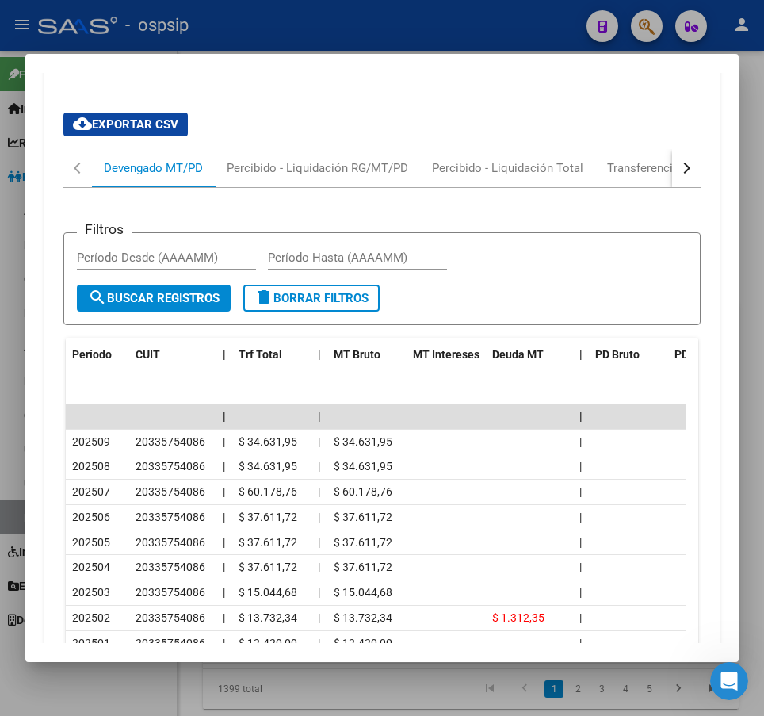
click at [411, 26] on div at bounding box center [382, 358] width 764 height 716
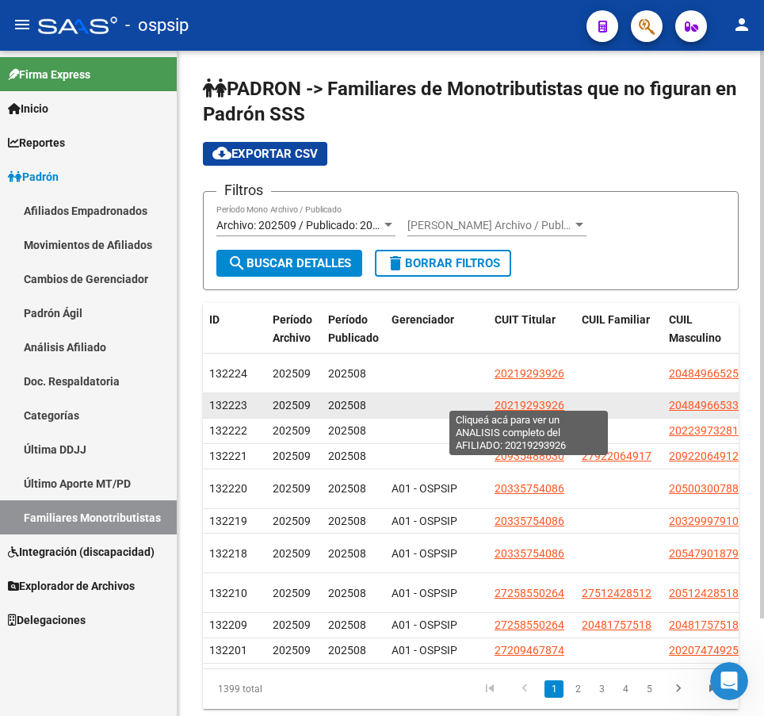
click at [518, 399] on span "20219293926" at bounding box center [530, 405] width 70 height 13
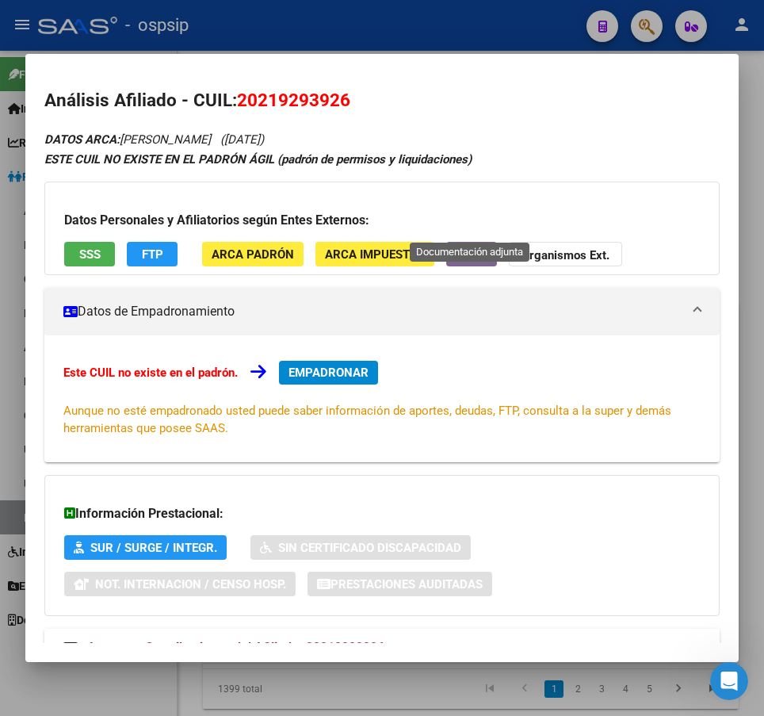
scroll to position [59, 0]
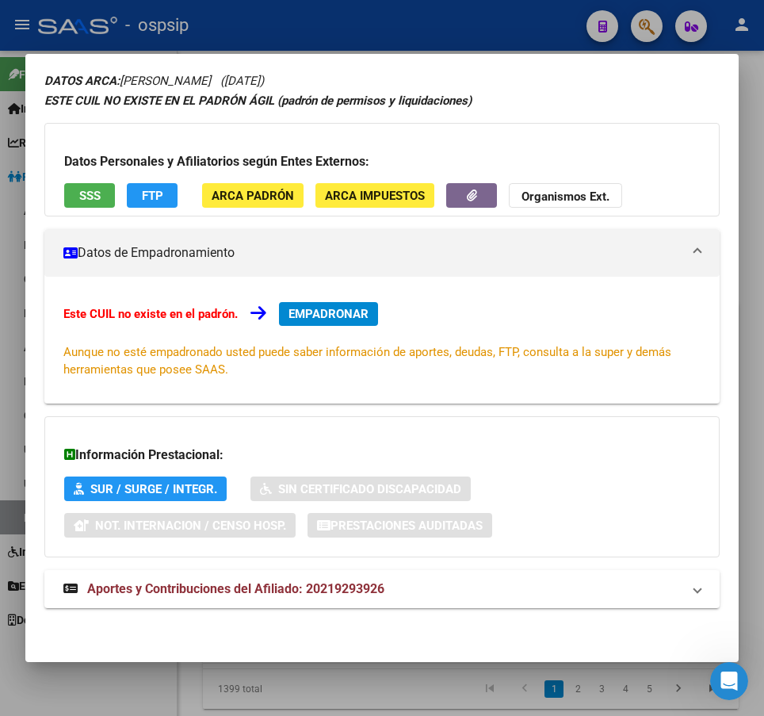
click at [471, 33] on div at bounding box center [382, 358] width 764 height 716
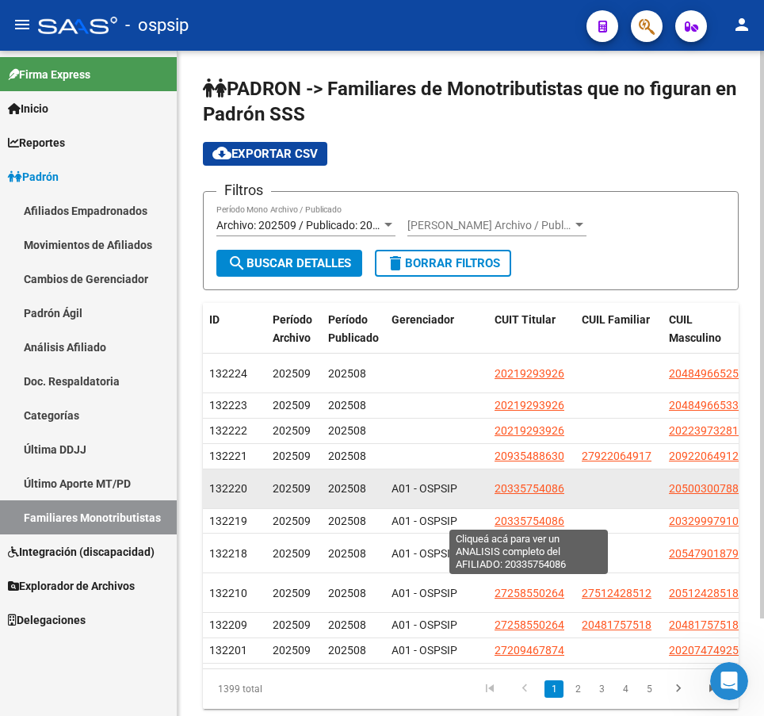
click at [519, 495] on span "20335754086" at bounding box center [530, 488] width 70 height 13
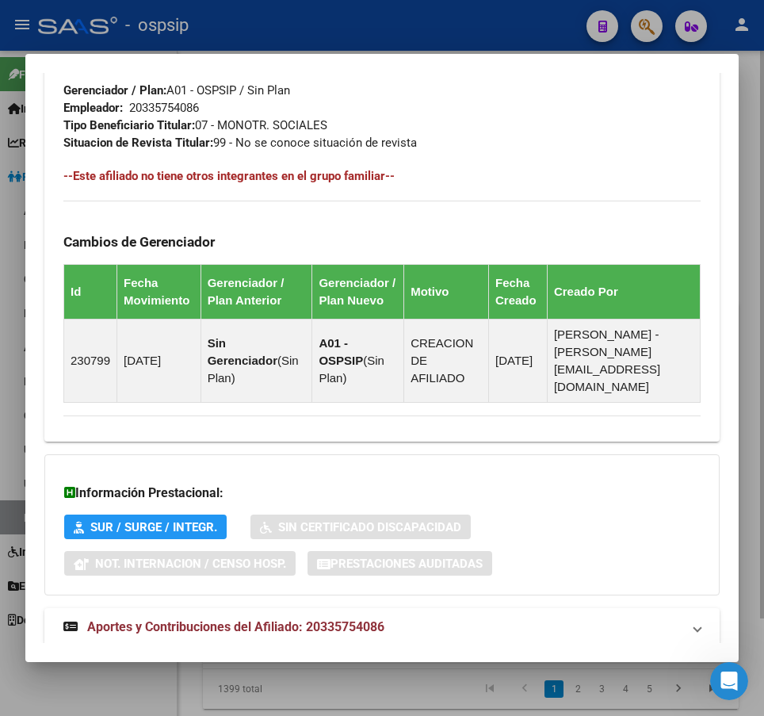
scroll to position [919, 0]
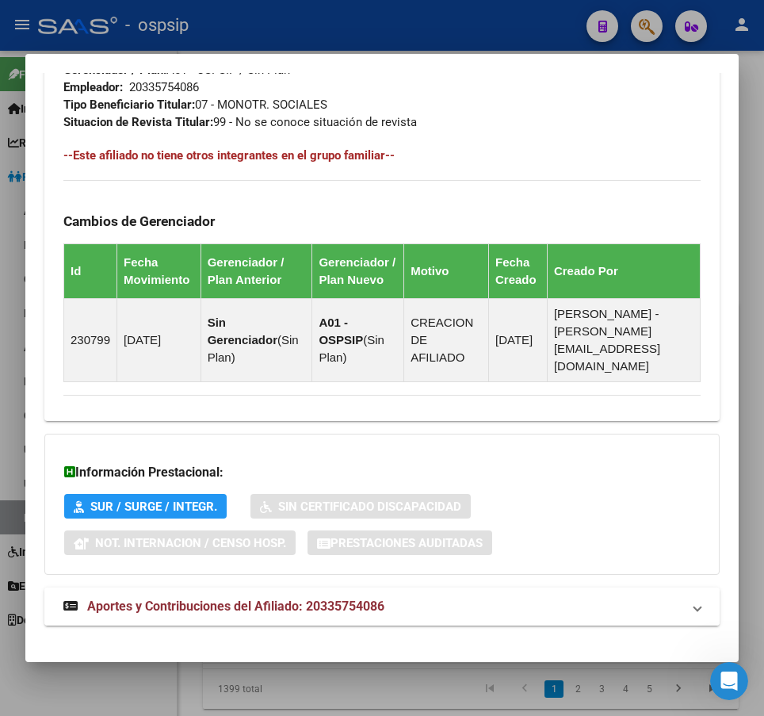
click at [539, 598] on mat-panel-title "Aportes y Contribuciones del Afiliado: 20335754086" at bounding box center [372, 606] width 618 height 19
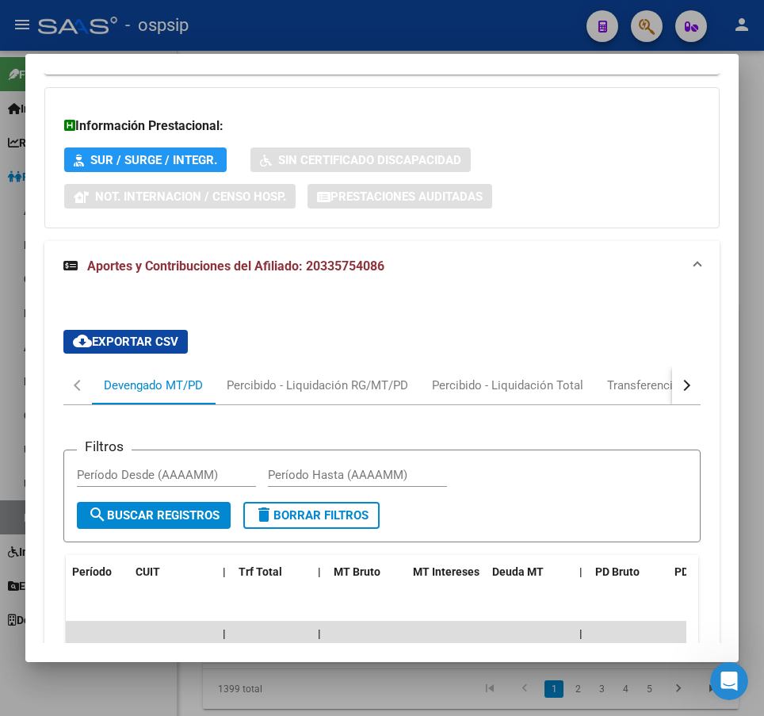
scroll to position [1324, 0]
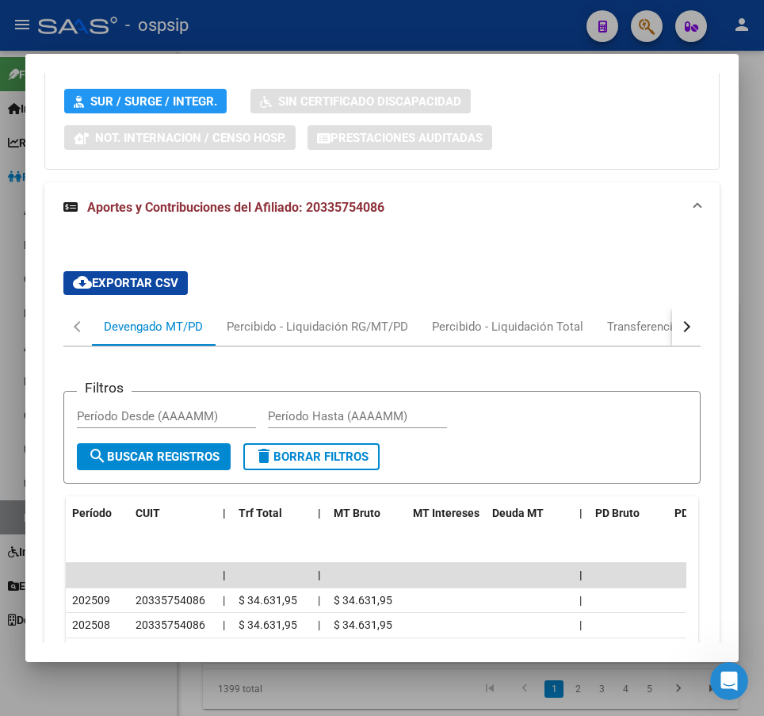
click at [446, 33] on div at bounding box center [382, 358] width 764 height 716
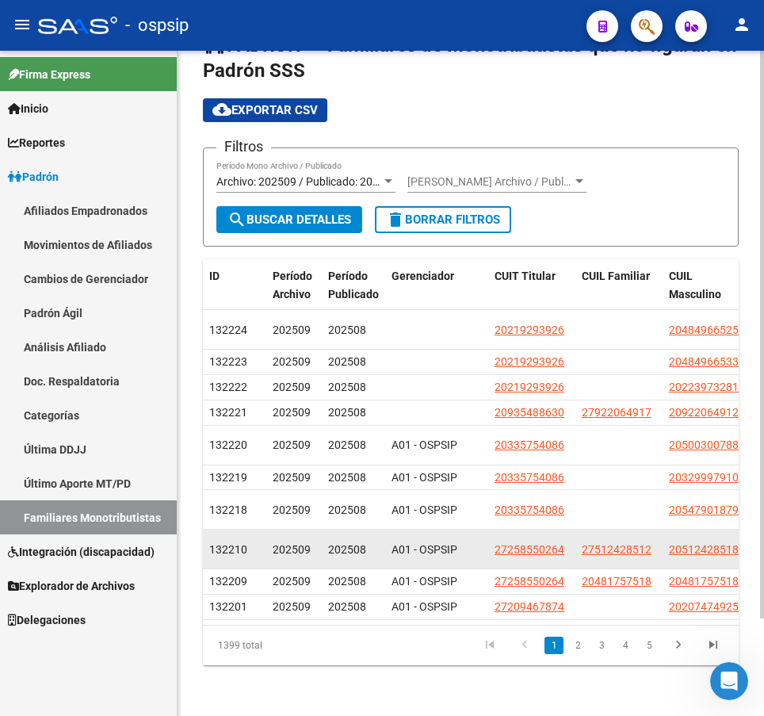
scroll to position [114, 0]
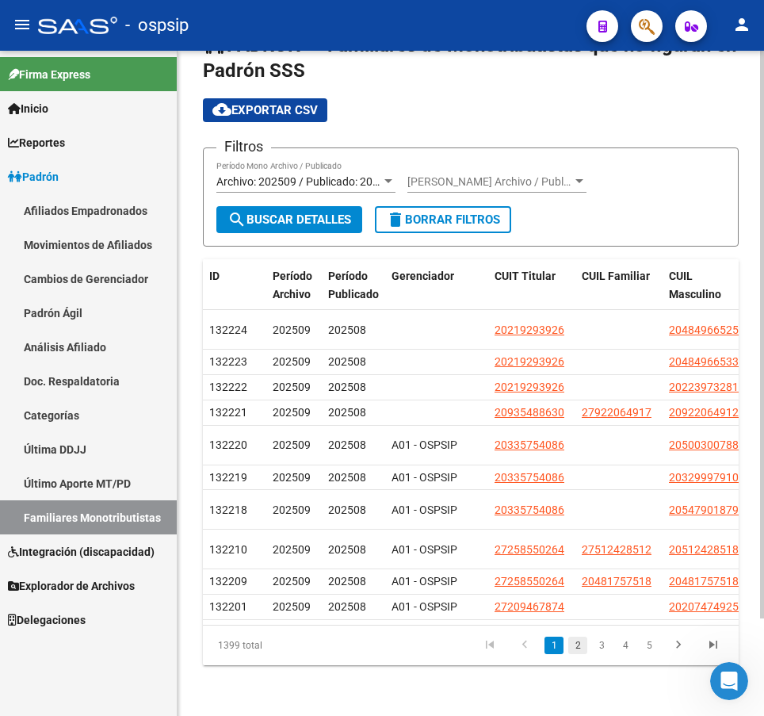
click at [574, 646] on link "2" at bounding box center [577, 645] width 19 height 17
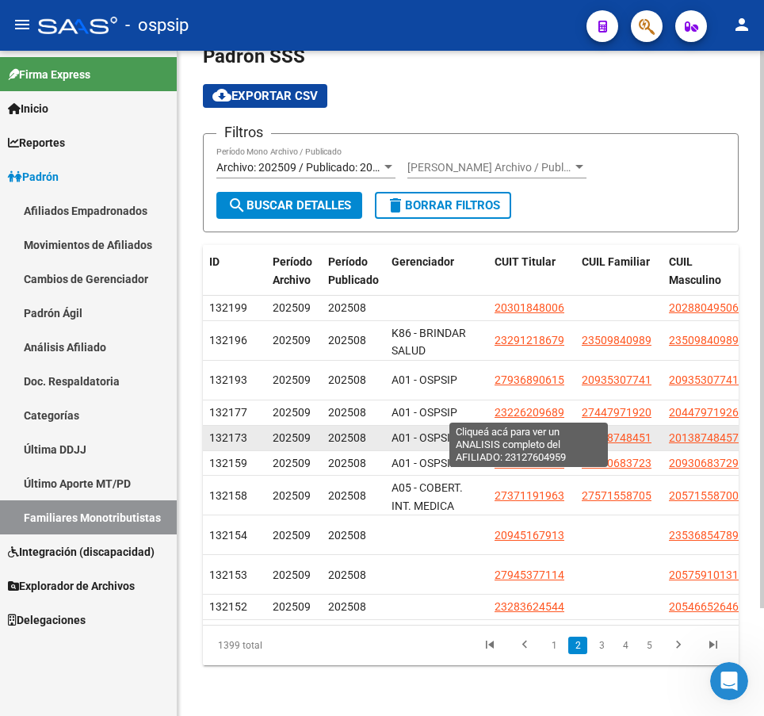
click at [512, 431] on span "23127604959" at bounding box center [530, 437] width 70 height 13
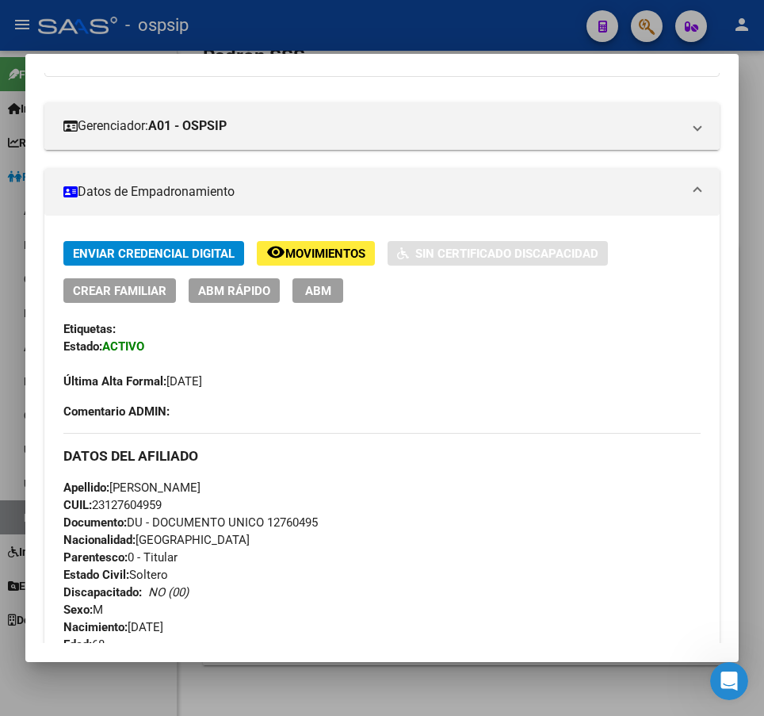
scroll to position [169, 0]
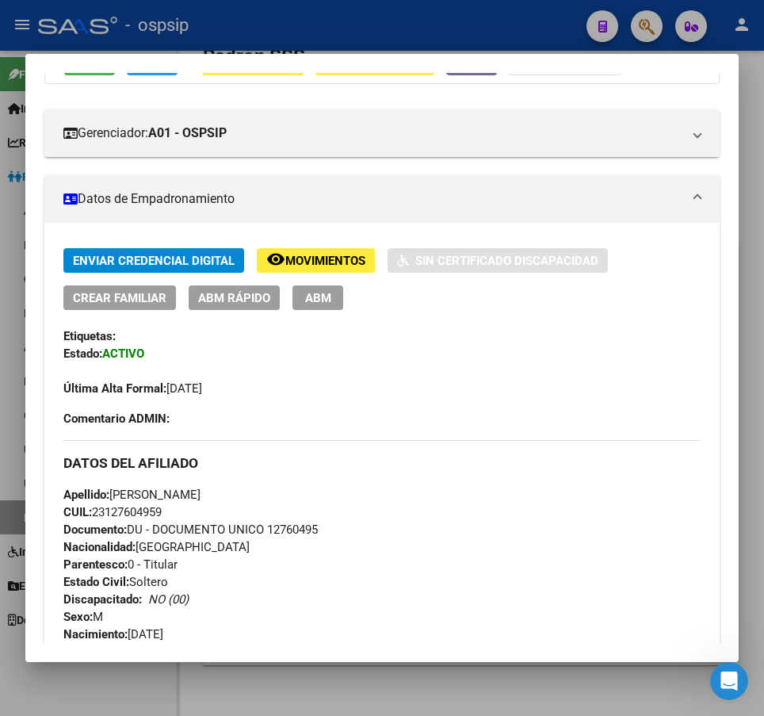
click at [467, 37] on div at bounding box center [382, 358] width 764 height 716
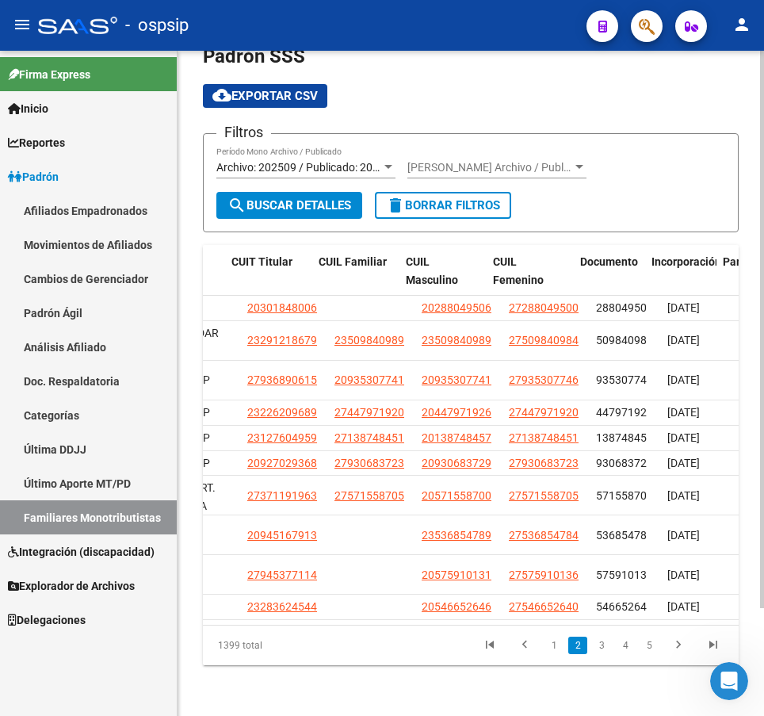
scroll to position [0, 270]
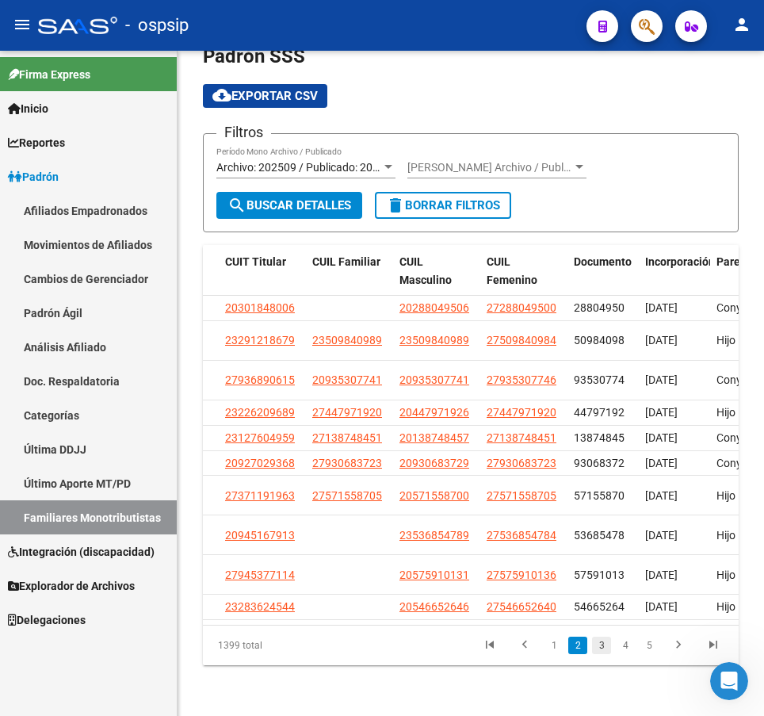
click at [604, 654] on link "3" at bounding box center [601, 645] width 19 height 17
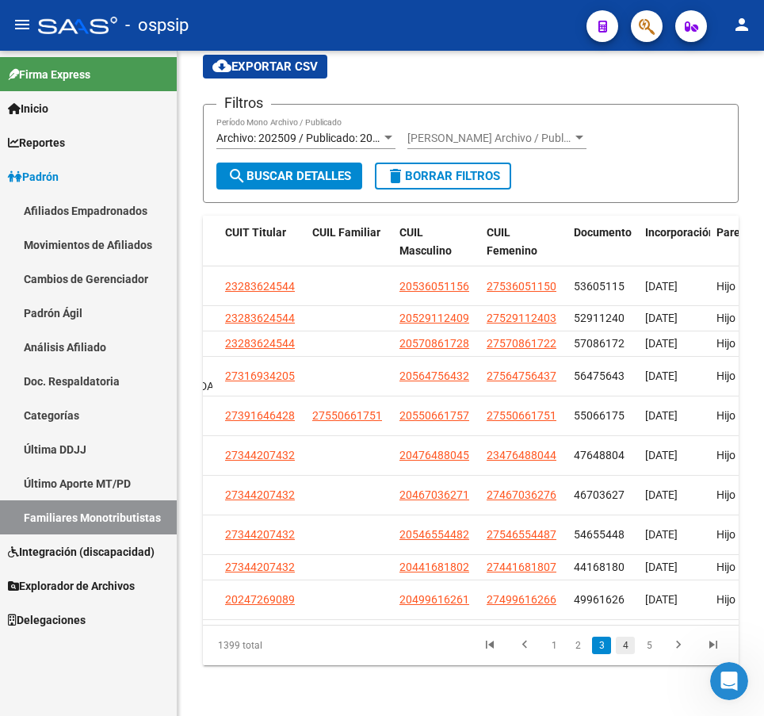
click at [625, 654] on link "4" at bounding box center [625, 645] width 19 height 17
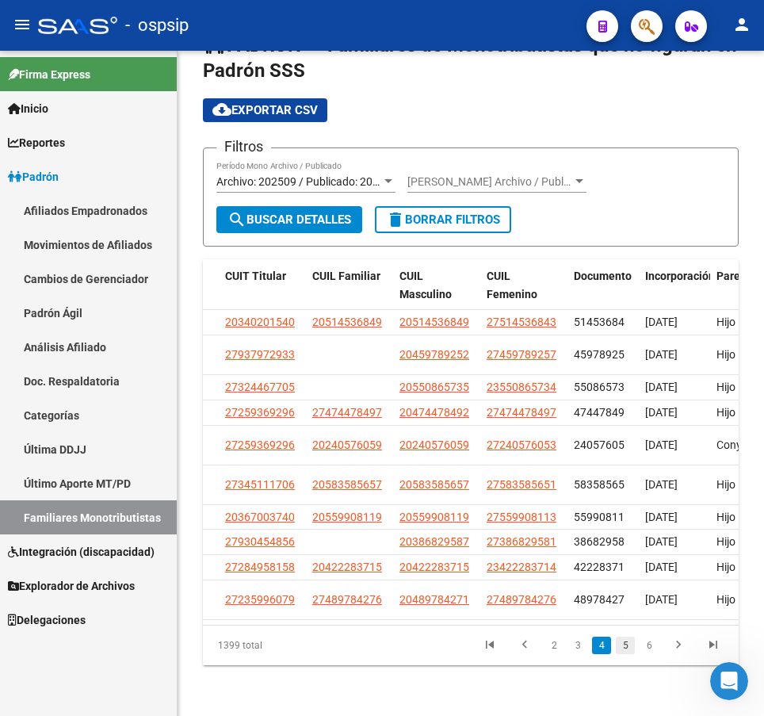
click at [630, 654] on link "5" at bounding box center [625, 645] width 19 height 17
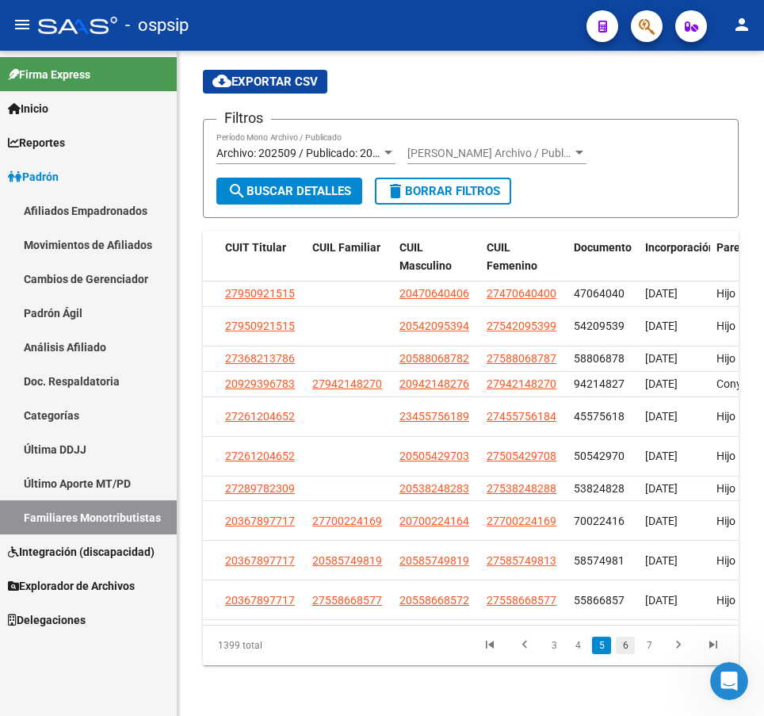
click at [629, 654] on link "6" at bounding box center [625, 645] width 19 height 17
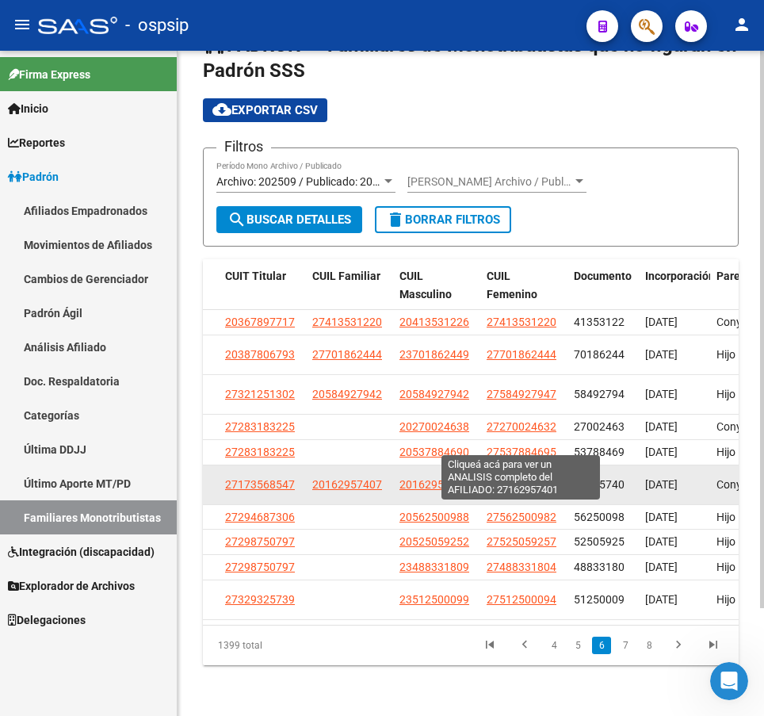
click at [515, 478] on span "27162957401" at bounding box center [522, 484] width 70 height 13
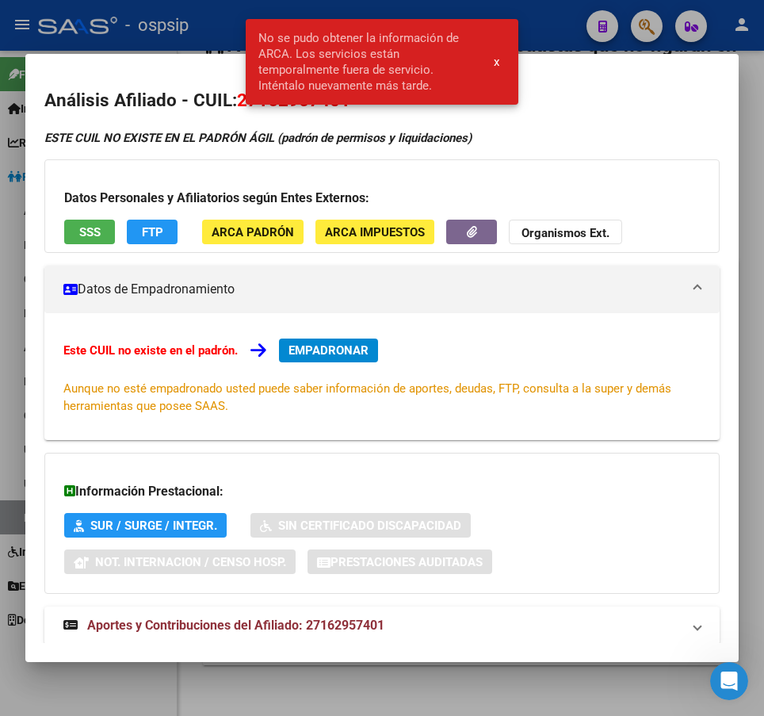
scroll to position [37, 0]
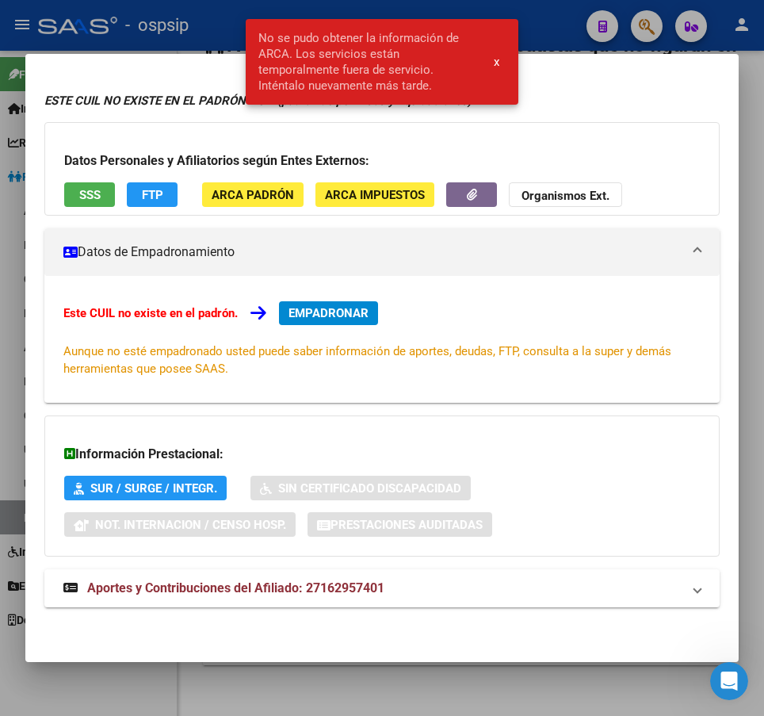
click at [547, 33] on div at bounding box center [382, 358] width 764 height 716
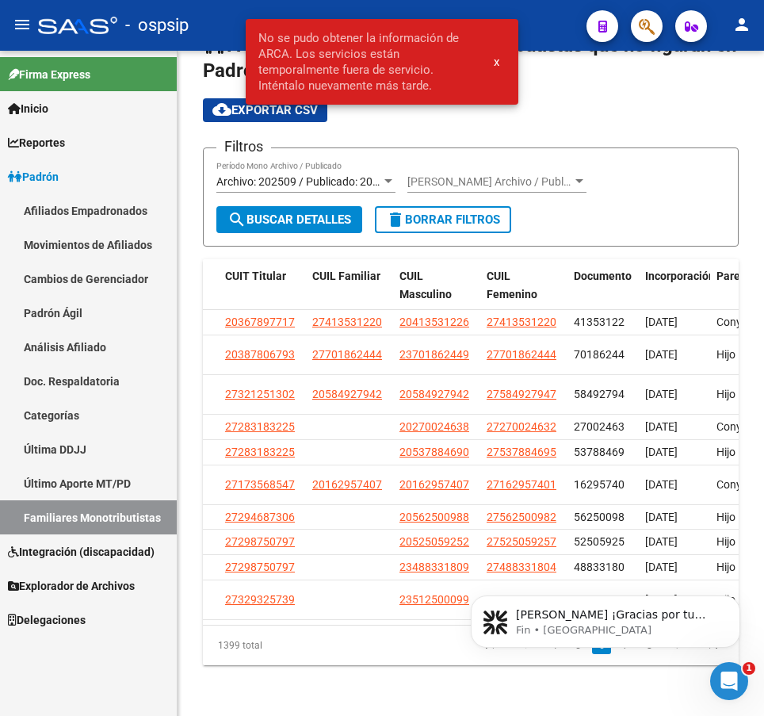
scroll to position [0, 0]
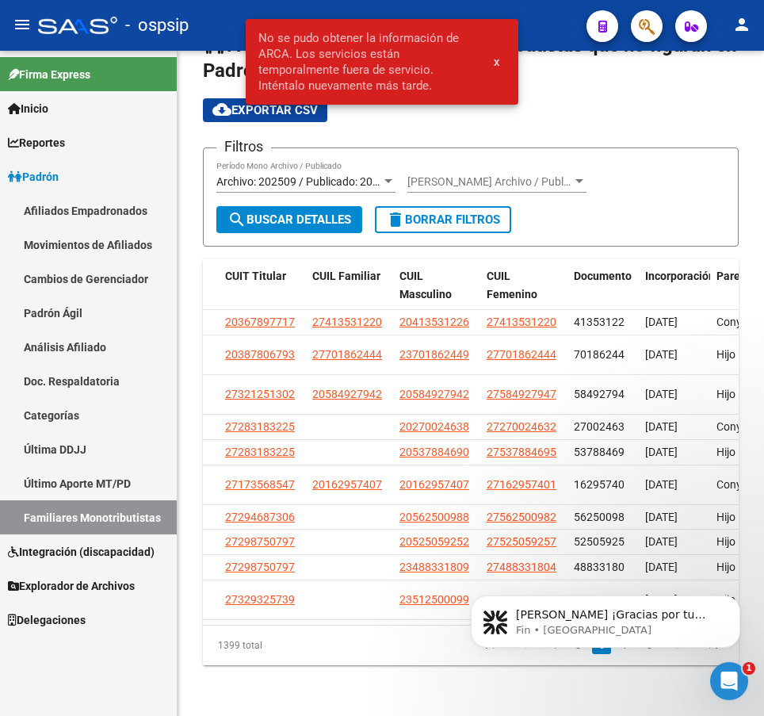
click at [617, 659] on body "[PERSON_NAME] ¡Gracias por tu paciencia! Estamos revisando tu mensaje y te resp…" at bounding box center [606, 617] width 304 height 98
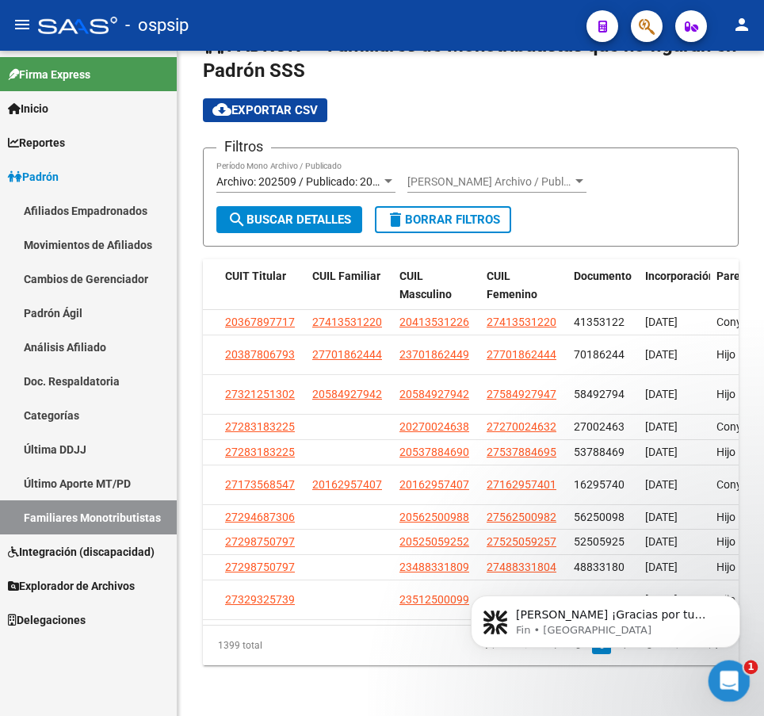
click at [725, 692] on div "Abrir Intercom Messenger" at bounding box center [727, 679] width 52 height 52
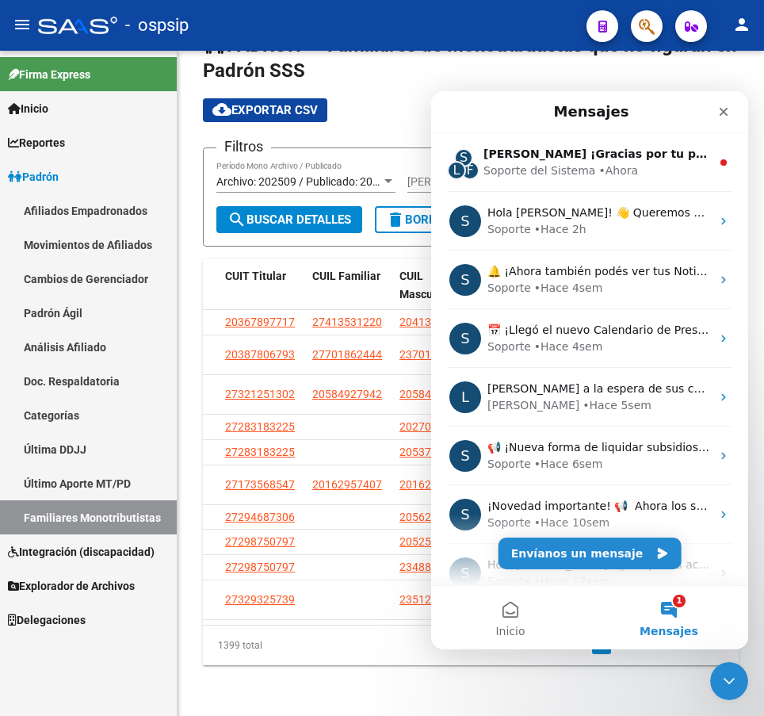
click at [673, 614] on button "1 Mensajes" at bounding box center [669, 617] width 159 height 63
click at [672, 606] on button "1 Mensajes" at bounding box center [669, 617] width 159 height 63
click at [624, 553] on button "Envíanos un mensaje" at bounding box center [590, 554] width 183 height 32
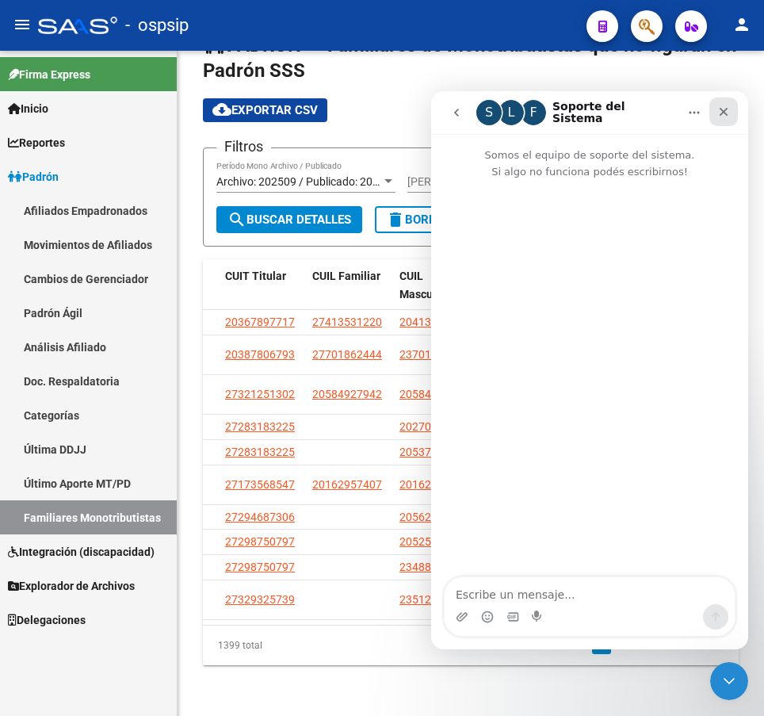
click at [721, 116] on icon "Cerrar" at bounding box center [724, 112] width 9 height 9
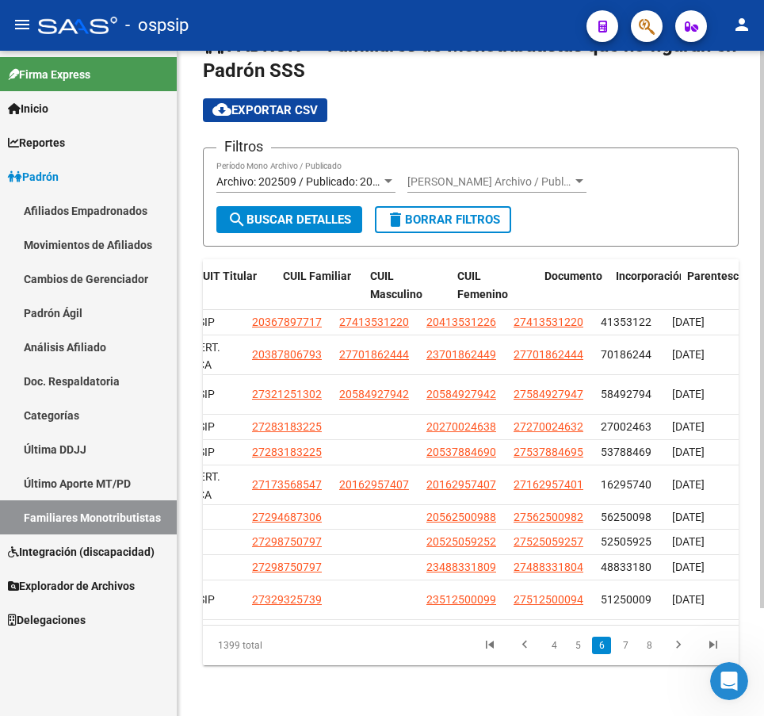
scroll to position [0, 205]
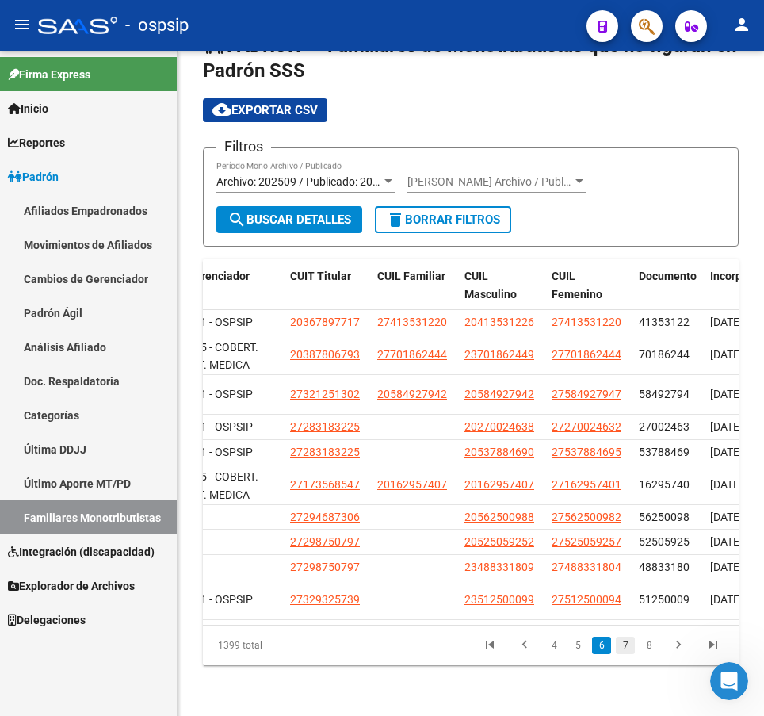
click at [616, 654] on link "7" at bounding box center [625, 645] width 19 height 17
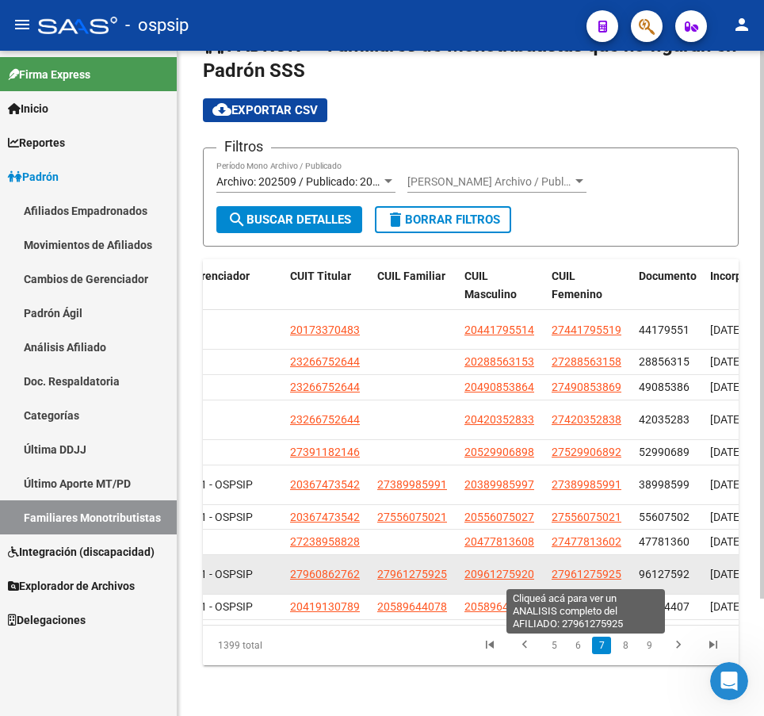
click at [603, 572] on span "27961275925" at bounding box center [587, 574] width 70 height 13
type textarea "27961275925"
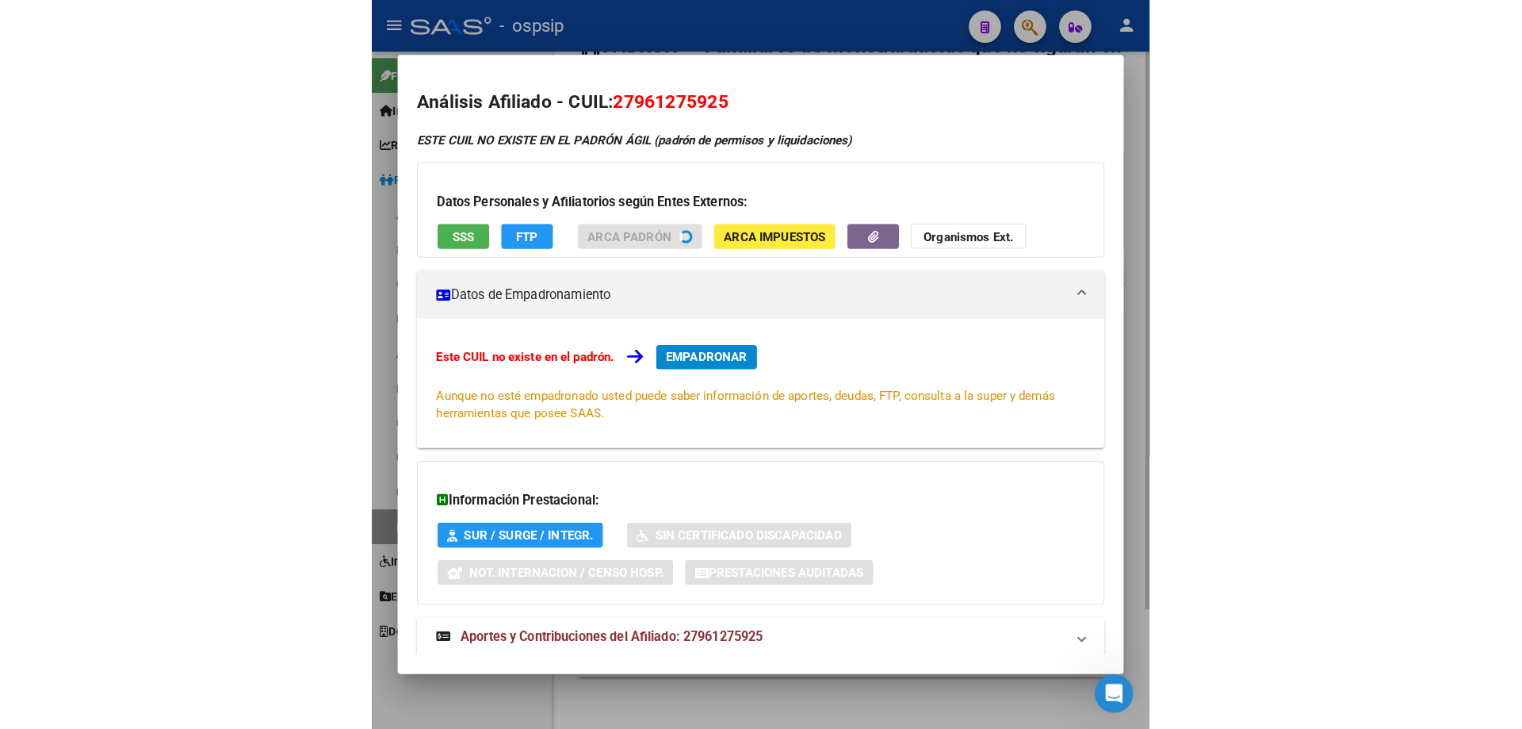
scroll to position [37, 0]
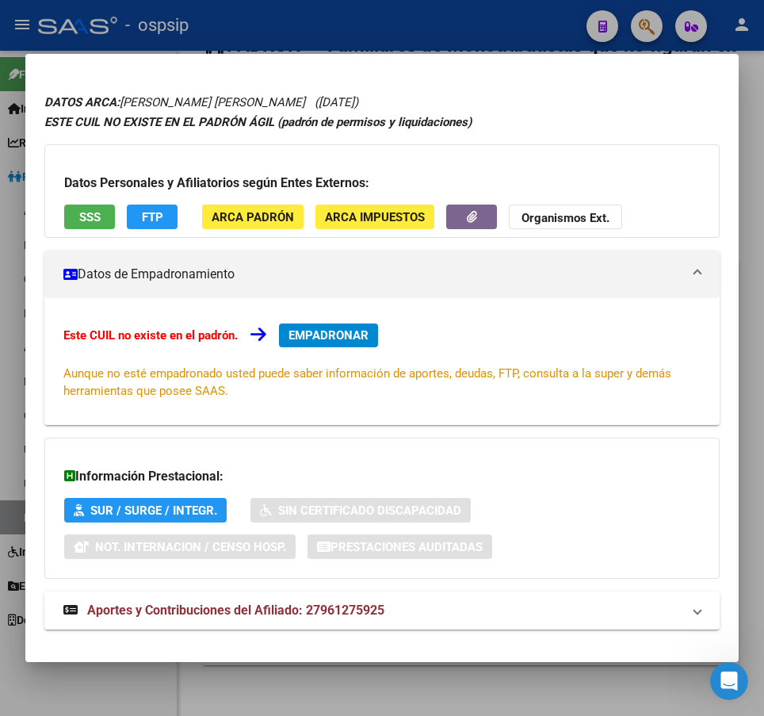
click at [456, 26] on div at bounding box center [382, 358] width 764 height 716
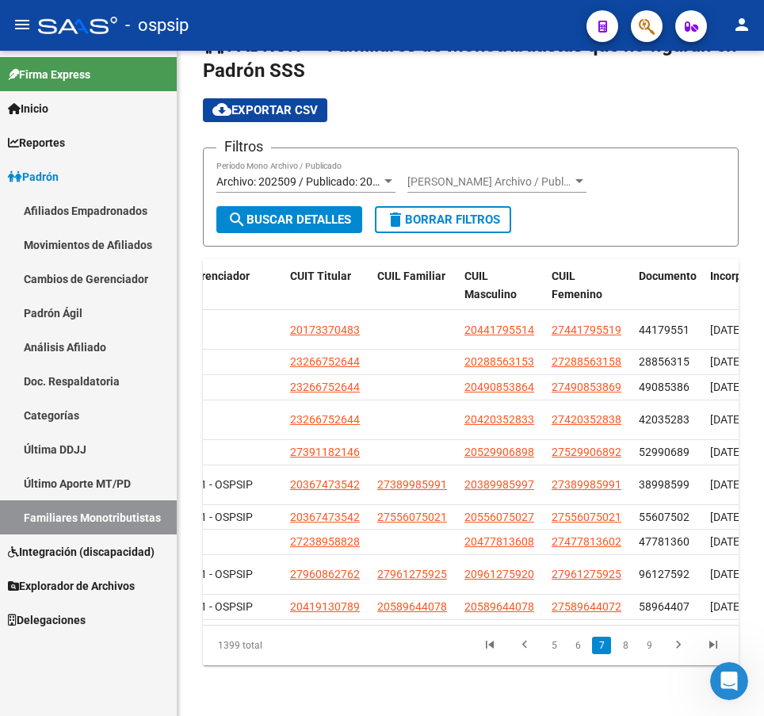
click at [455, 41] on div "- ospsip" at bounding box center [306, 25] width 536 height 35
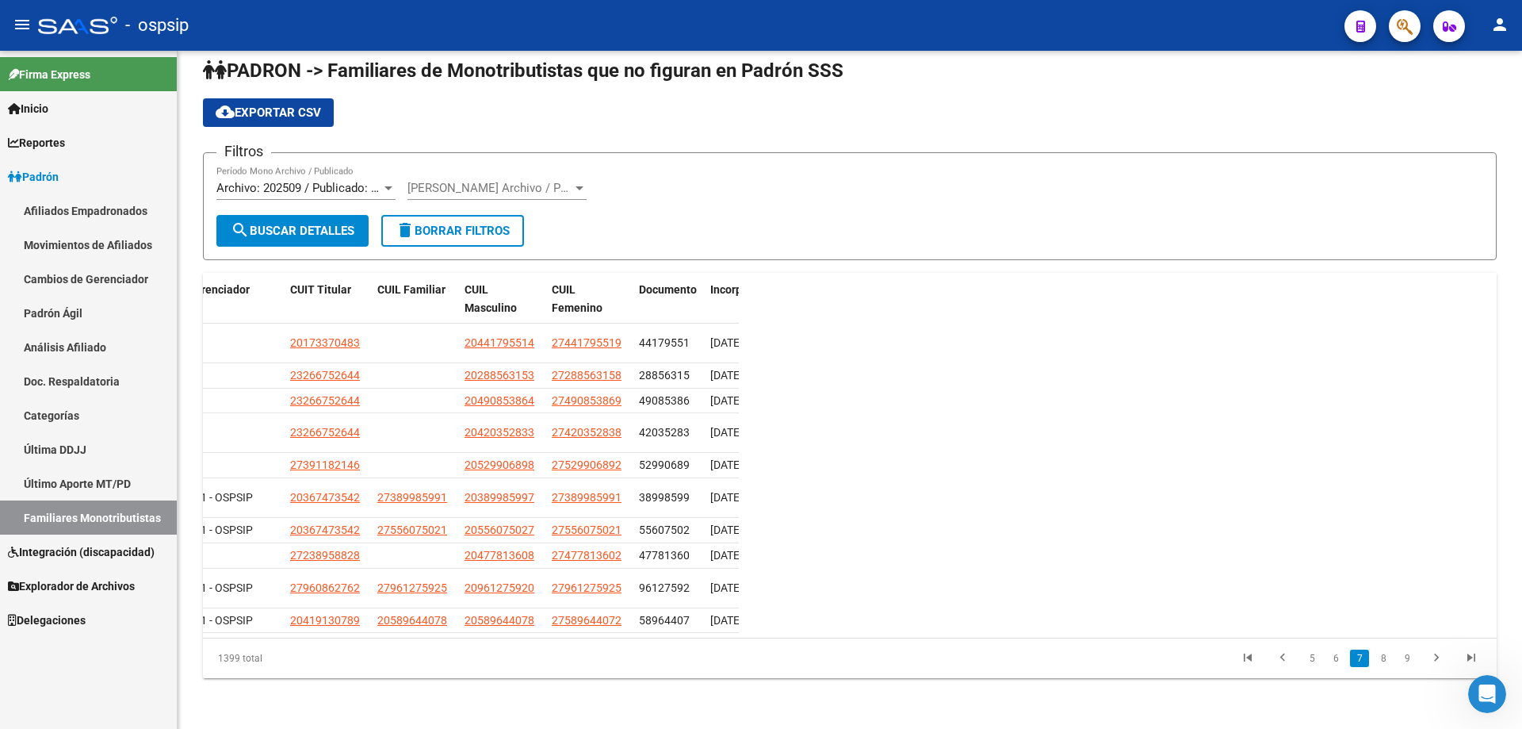
scroll to position [0, 0]
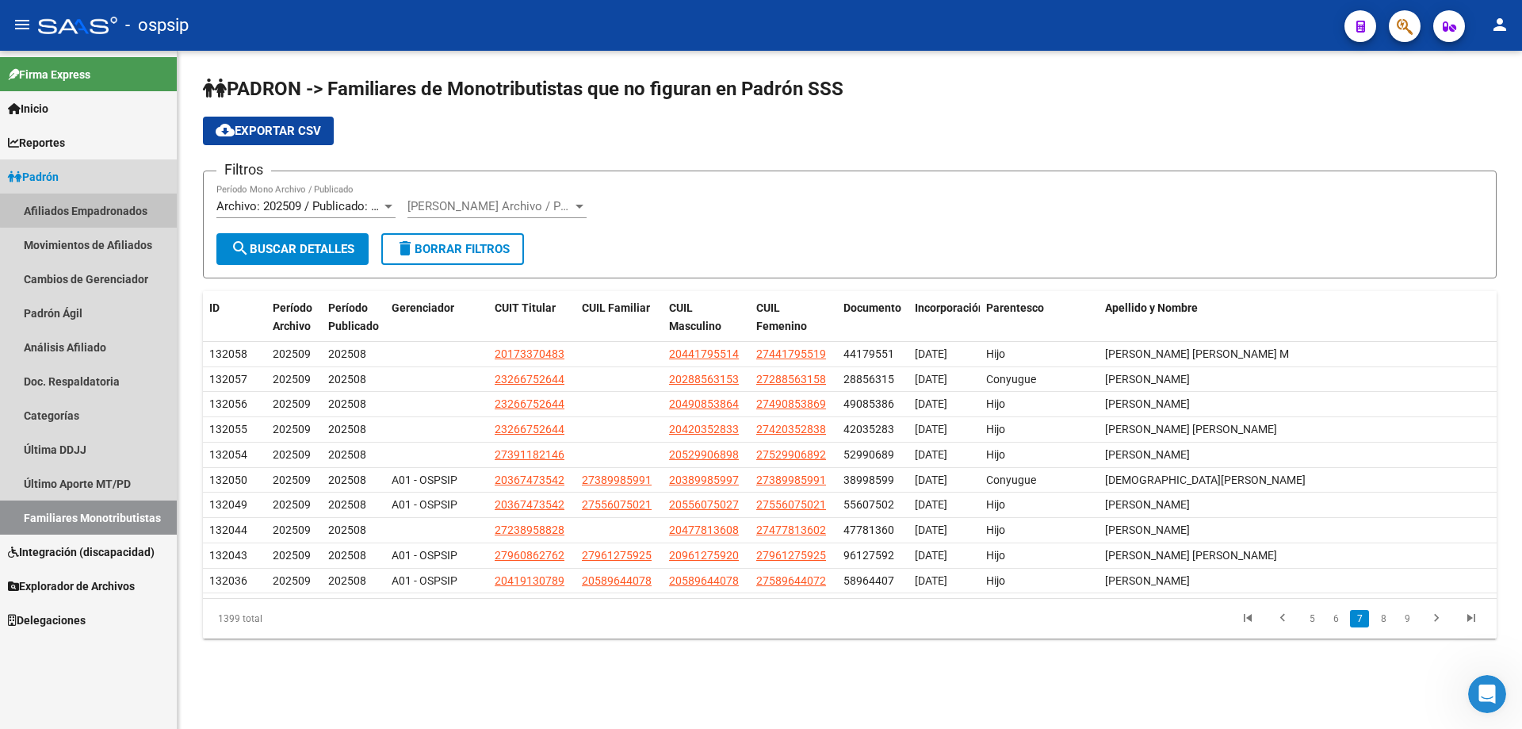
click at [91, 210] on link "Afiliados Empadronados" at bounding box center [88, 210] width 177 height 34
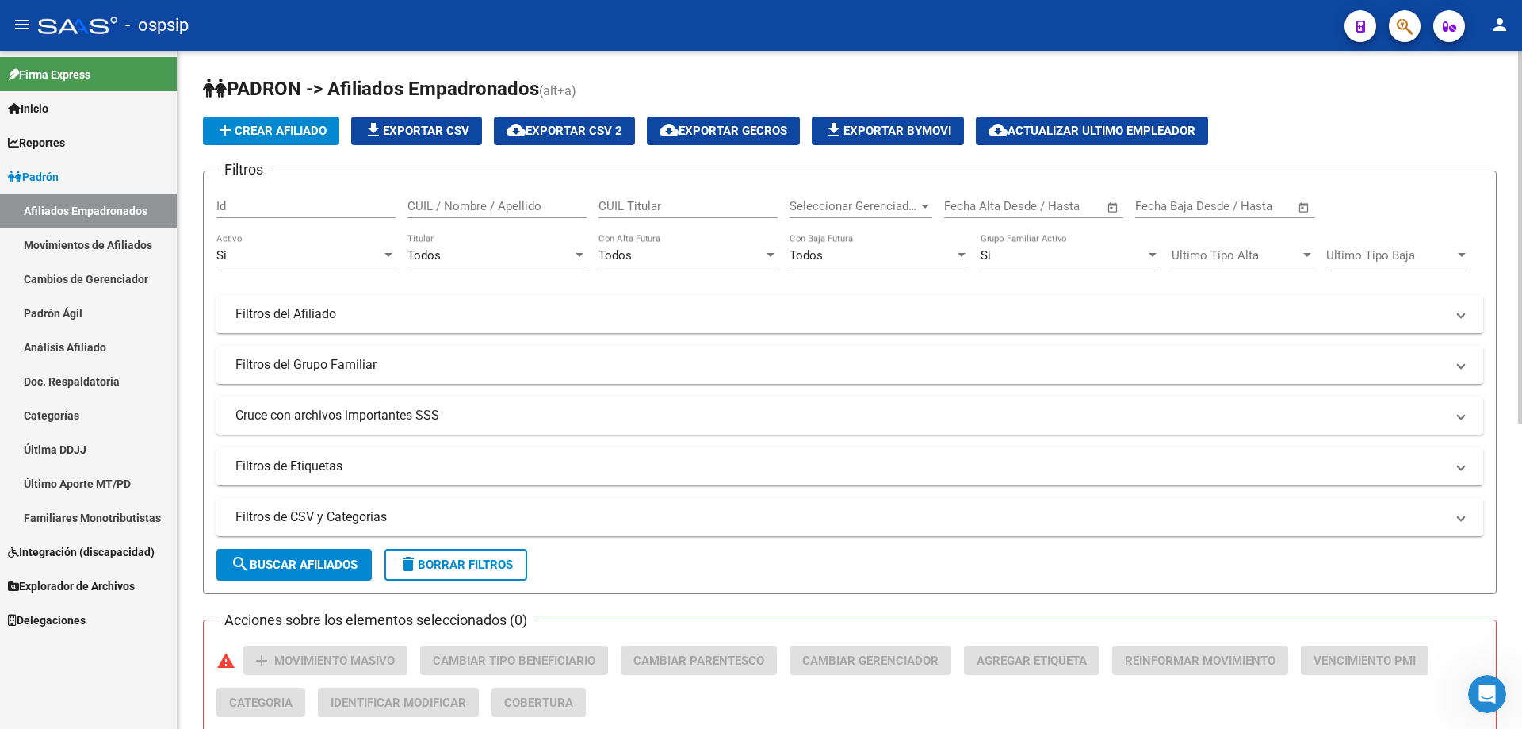
click at [521, 264] on div "Todos Titular" at bounding box center [497, 250] width 179 height 34
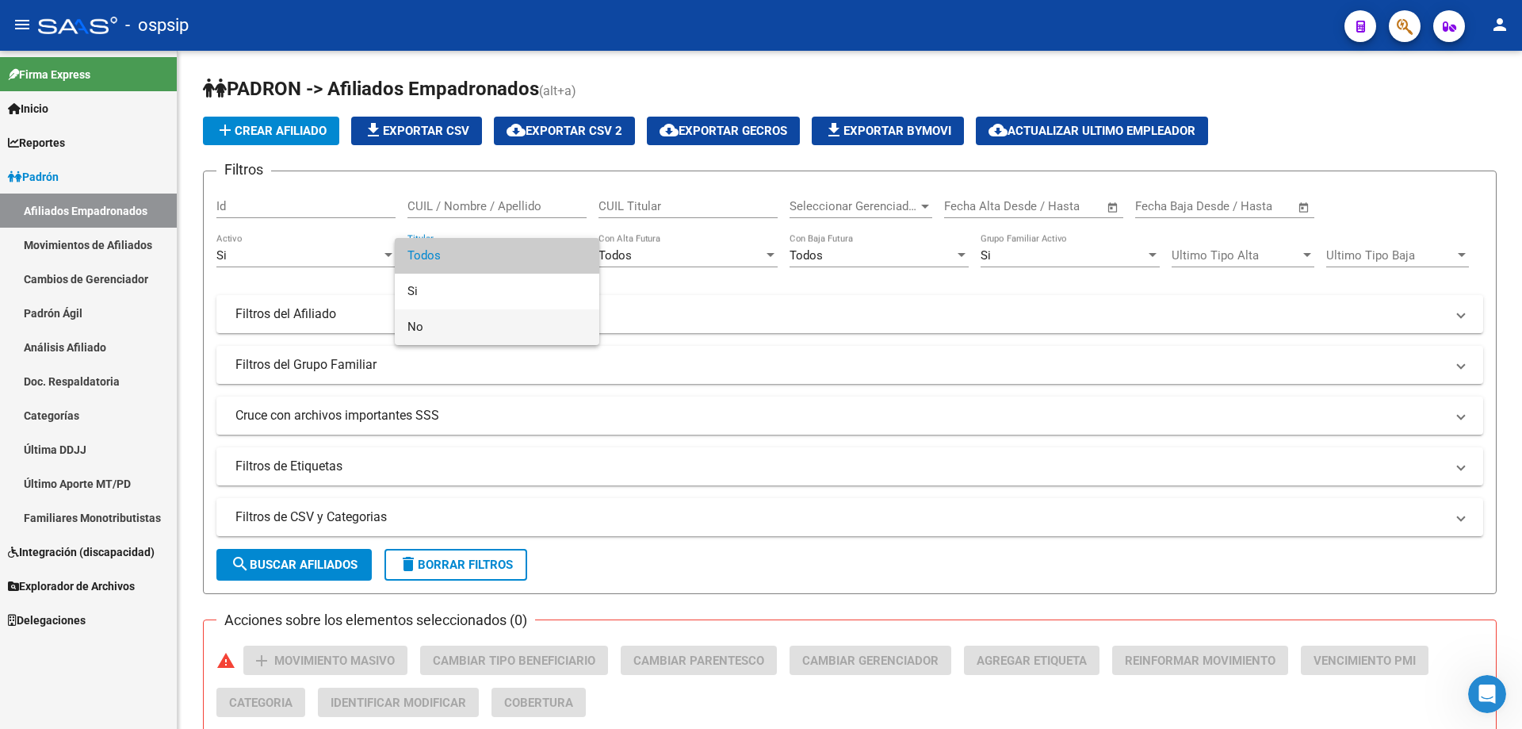
click at [538, 320] on span "No" at bounding box center [497, 327] width 179 height 36
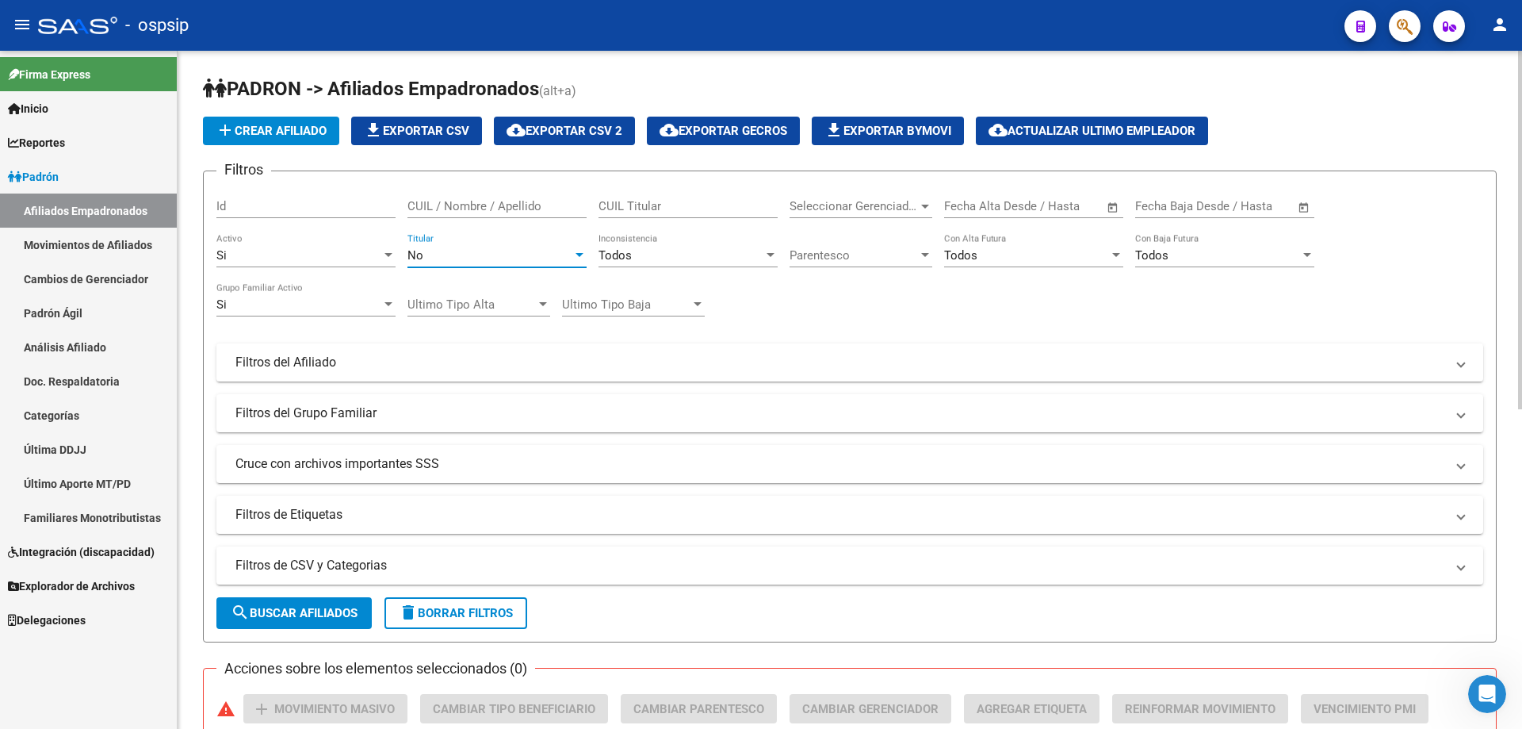
click at [764, 261] on span "Parentesco" at bounding box center [854, 255] width 128 height 14
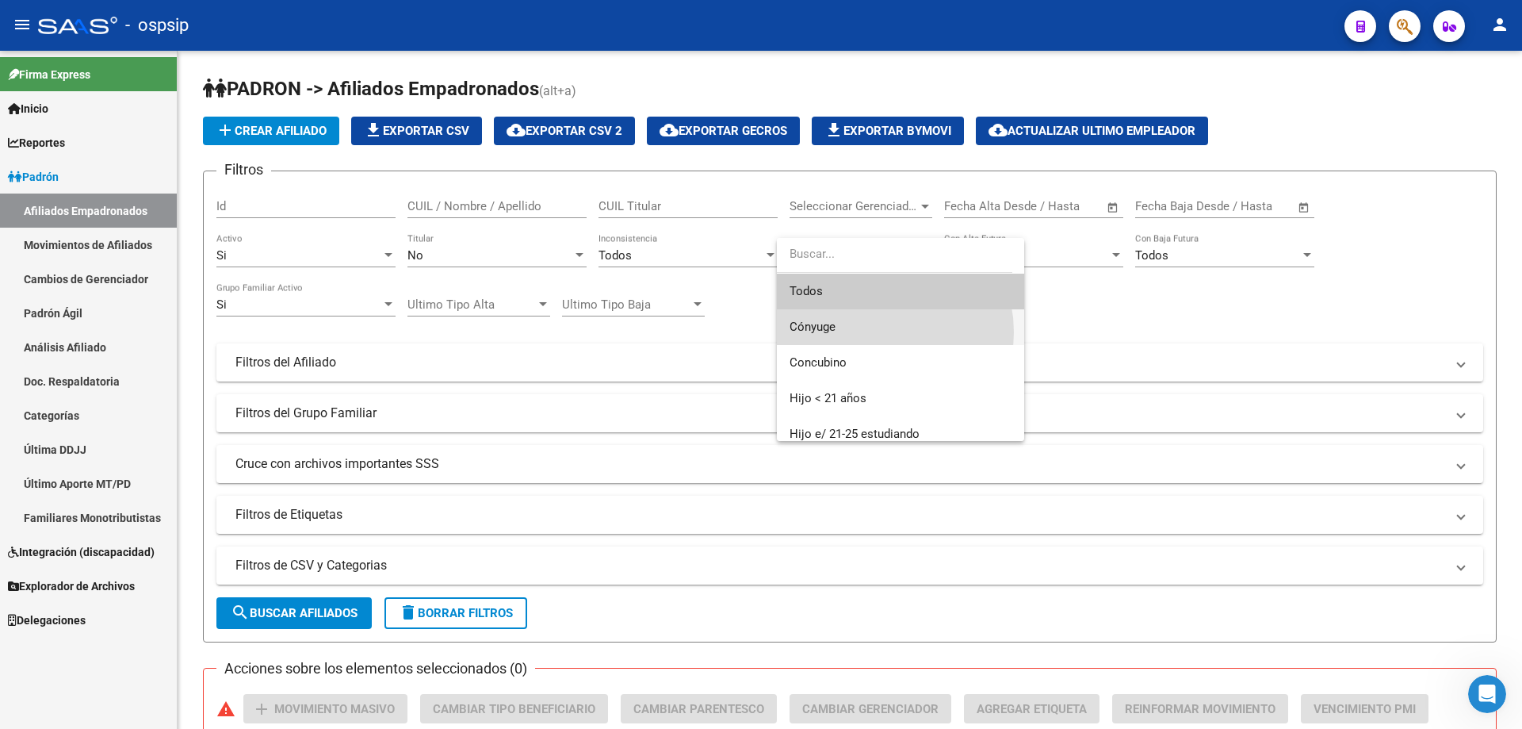
click at [764, 332] on span "Cónyuge" at bounding box center [901, 327] width 222 height 36
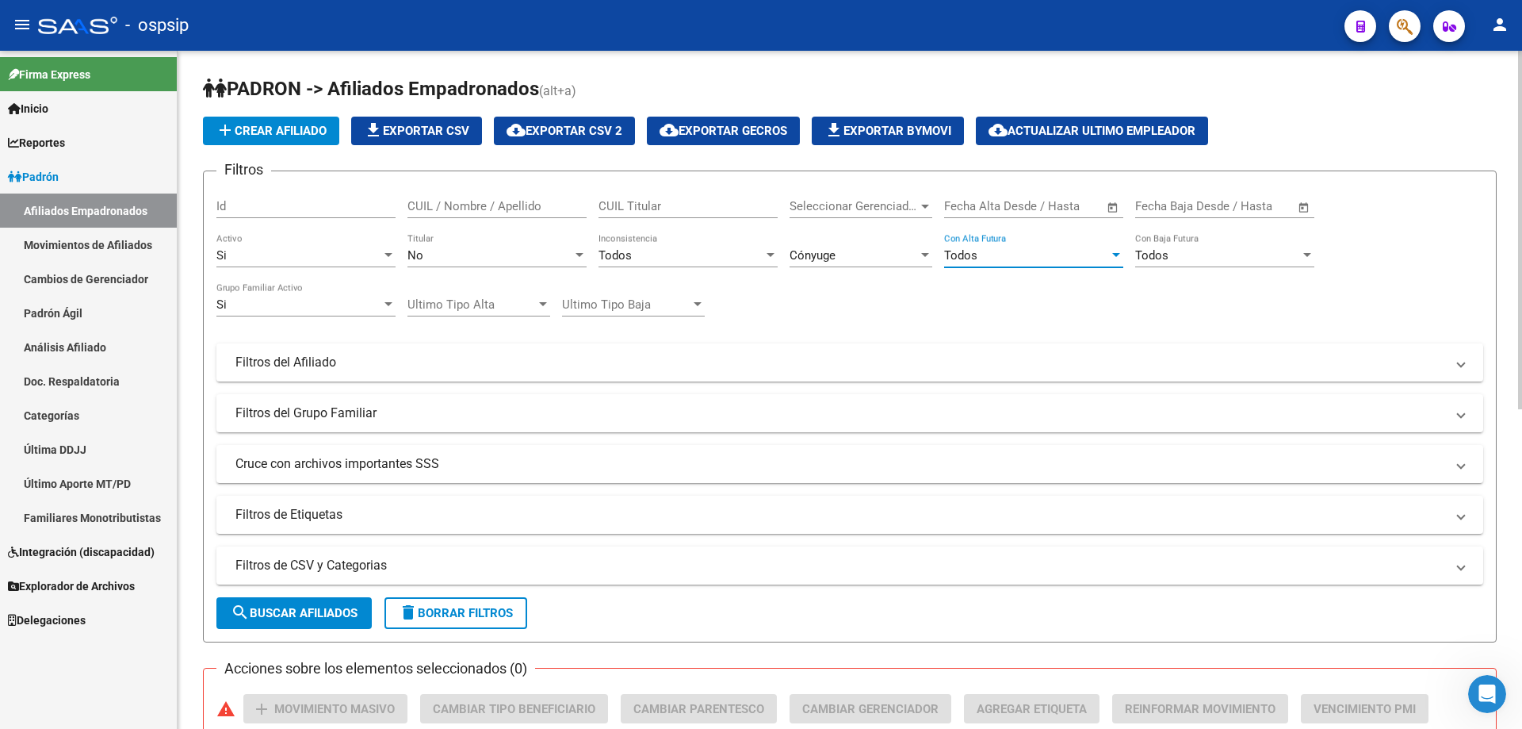
click at [764, 254] on div "Todos" at bounding box center [1026, 255] width 165 height 14
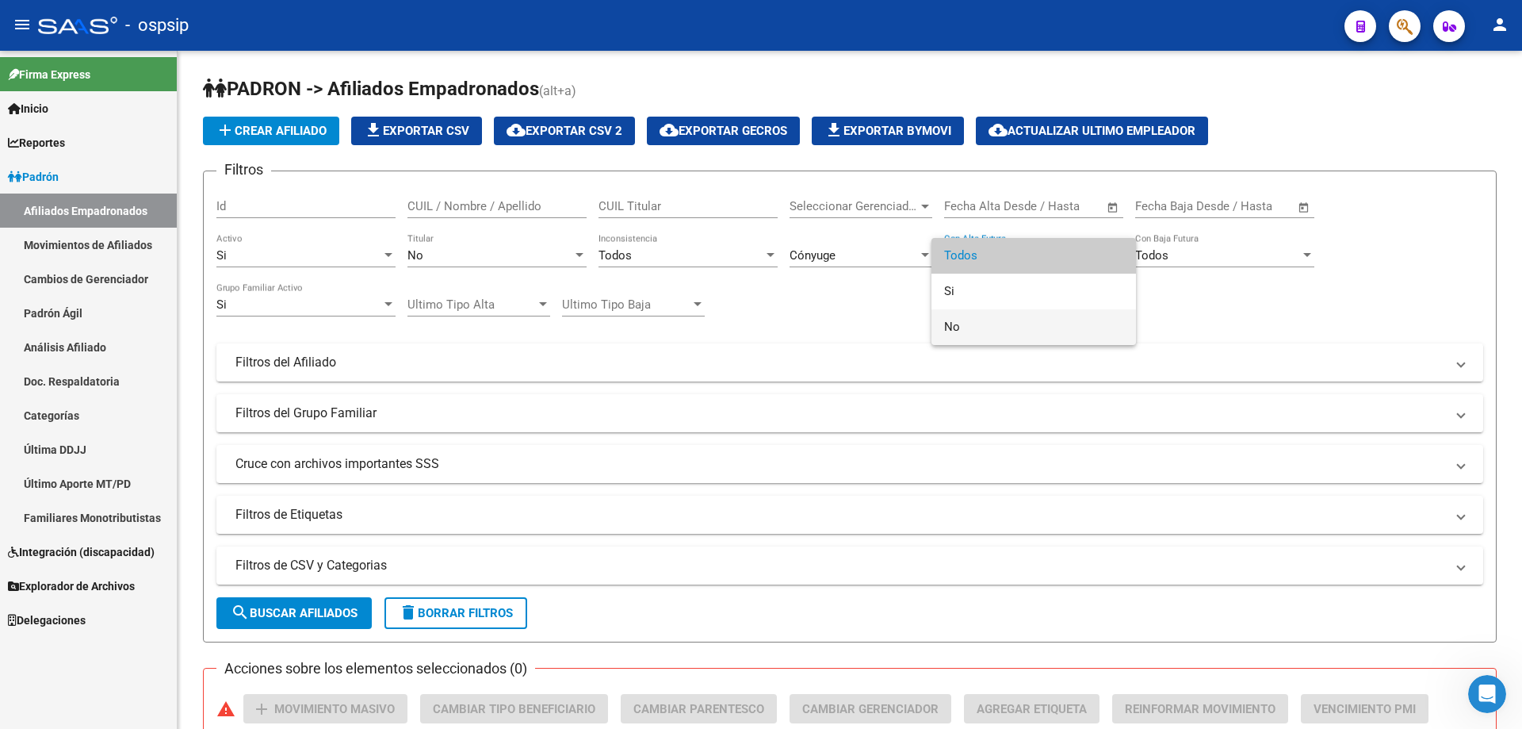
click at [764, 329] on span "No" at bounding box center [1033, 327] width 179 height 36
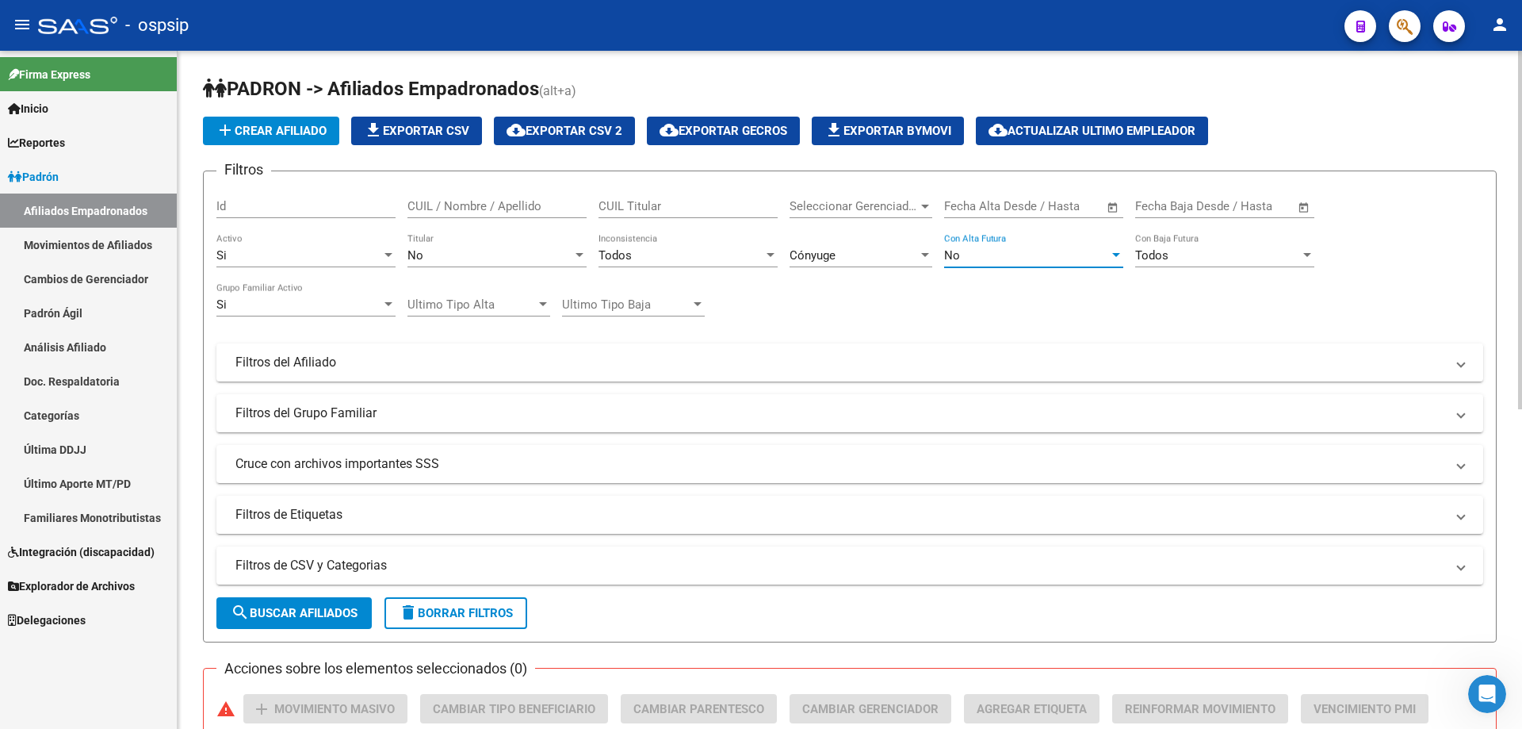
click at [764, 261] on div "Todos" at bounding box center [1217, 255] width 165 height 14
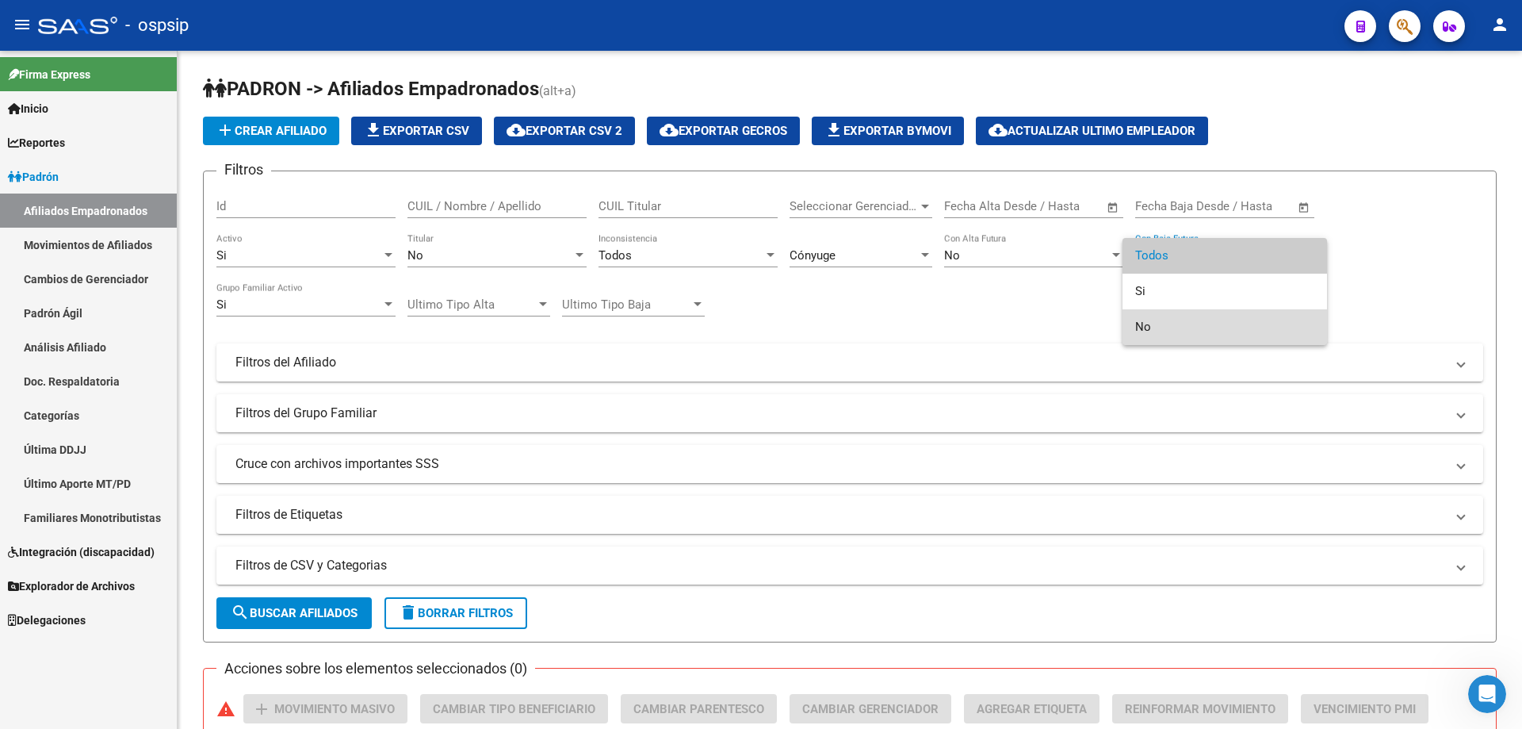
click at [764, 315] on span "No" at bounding box center [1224, 327] width 179 height 36
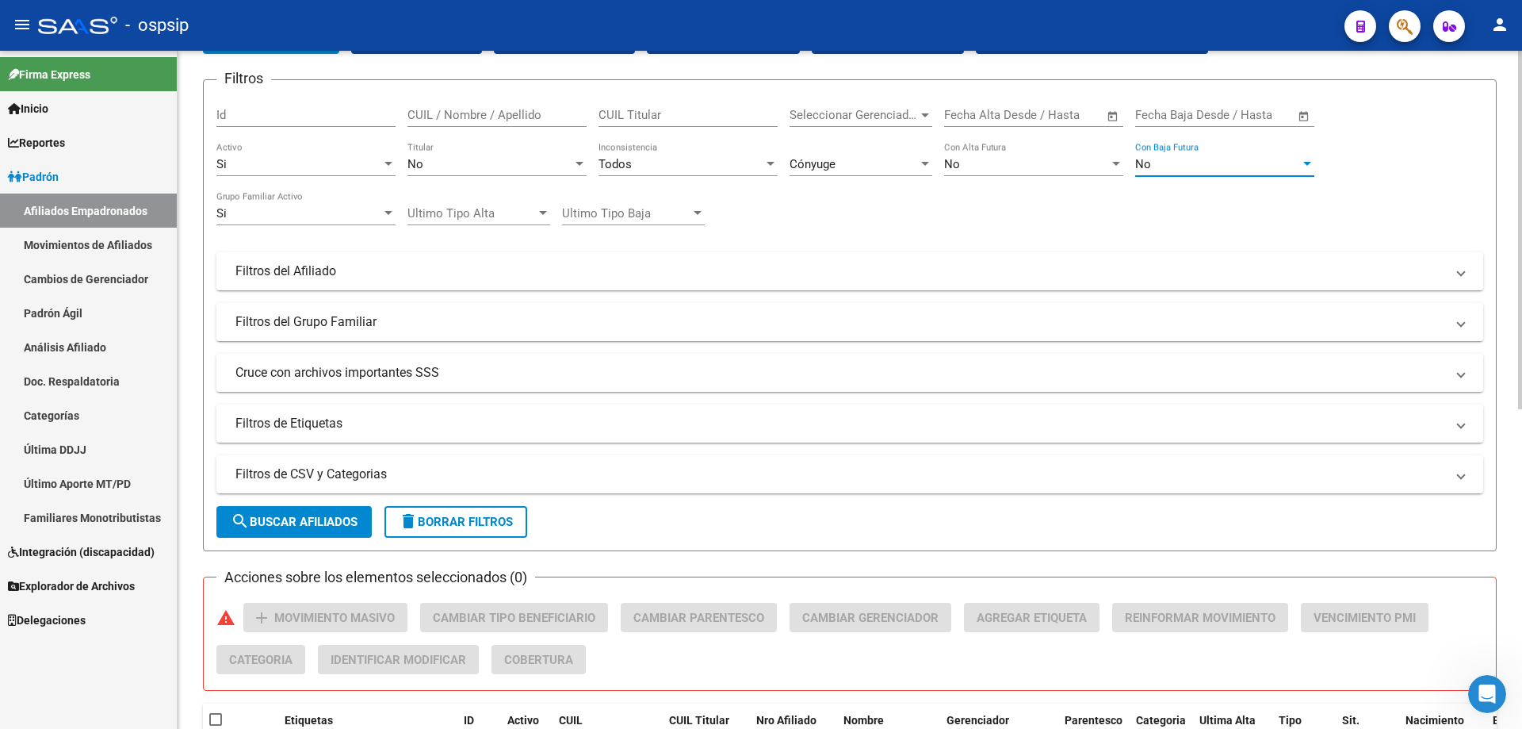
scroll to position [238, 0]
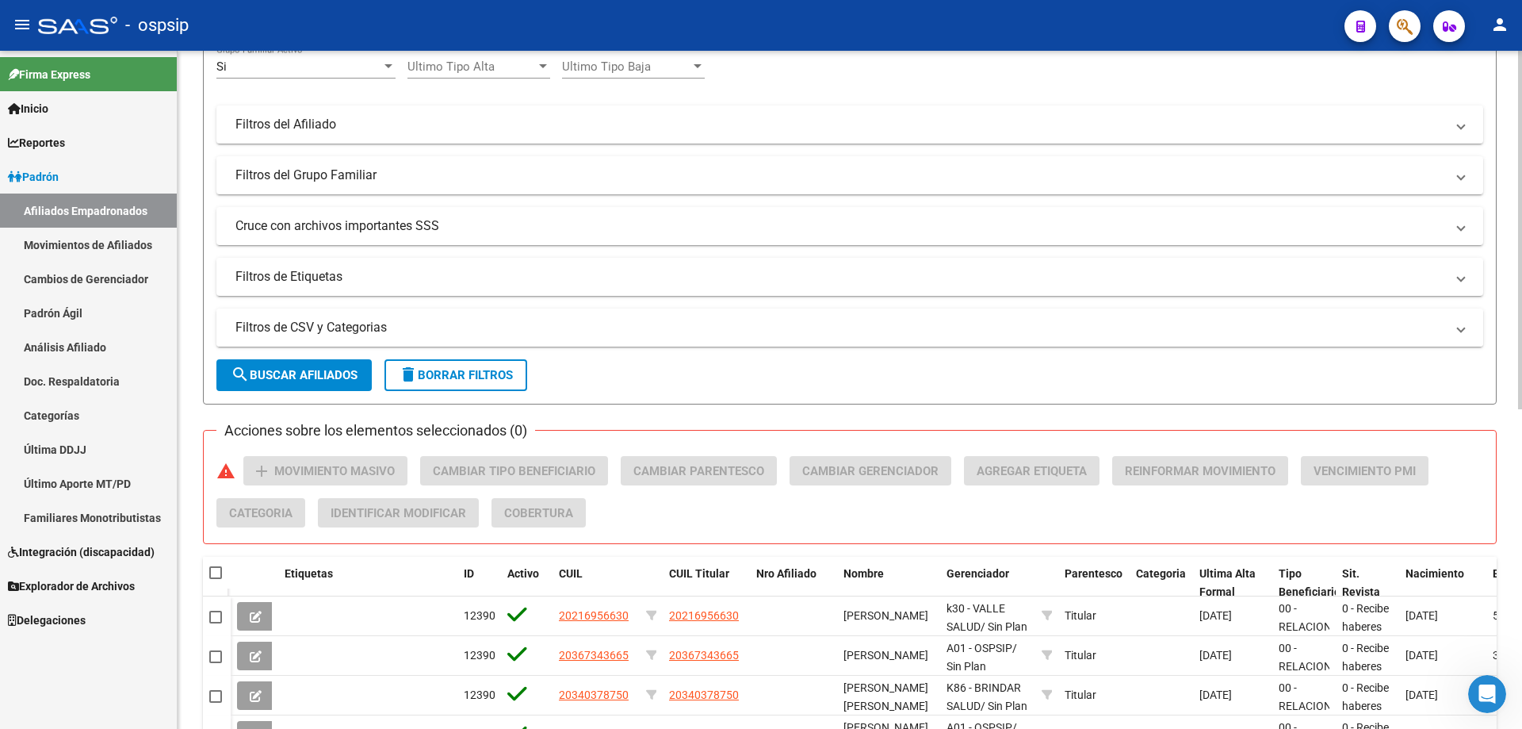
click at [515, 325] on mat-panel-title "Filtros de CSV y Categorias" at bounding box center [840, 327] width 1210 height 17
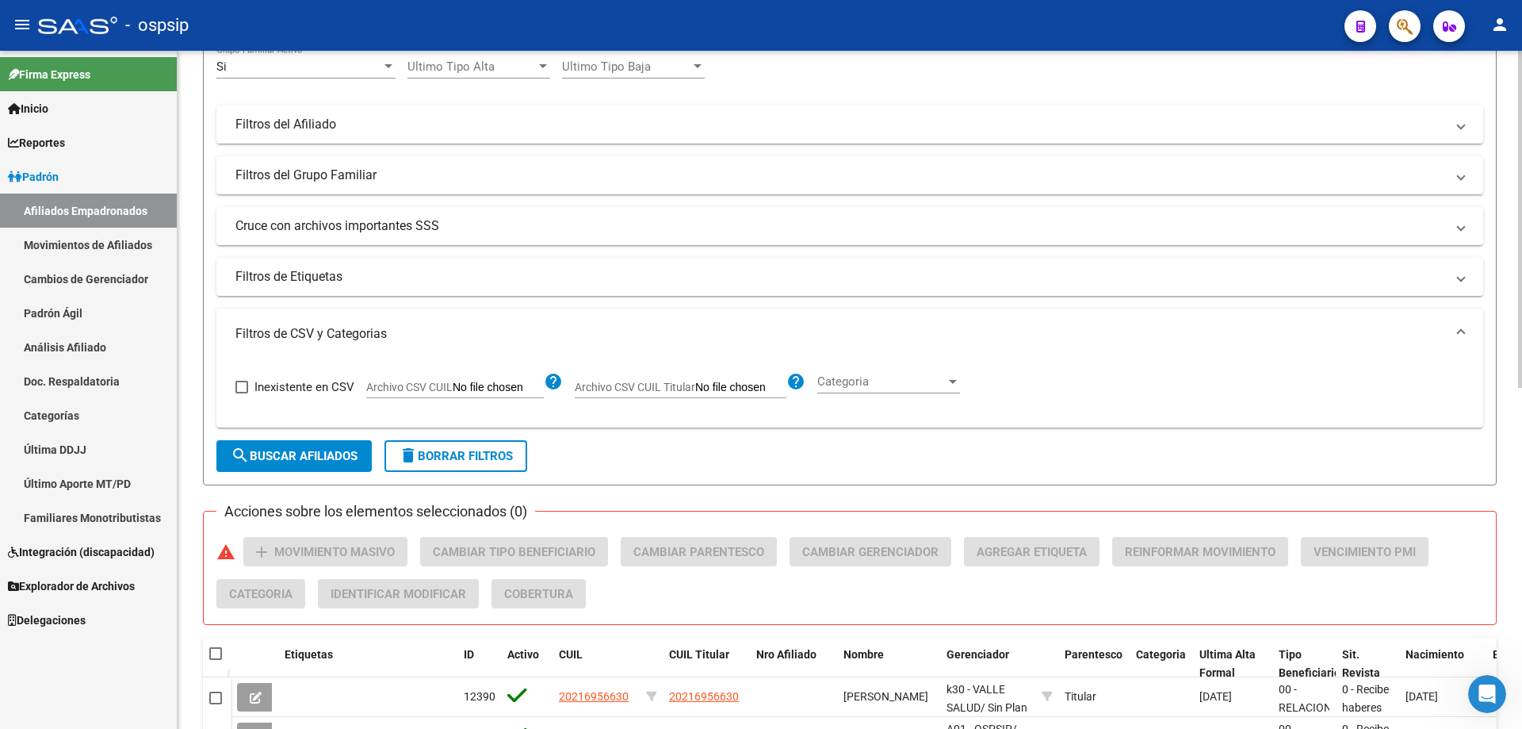
click at [657, 387] on span "Archivo CSV CUIL Titular" at bounding box center [635, 387] width 121 height 13
click at [695, 387] on input "Archivo CSV CUIL Titular" at bounding box center [740, 388] width 91 height 14
type input "C:\fakepath\conyuges.csv"
click at [327, 456] on span "search Buscar Afiliados" at bounding box center [294, 456] width 127 height 14
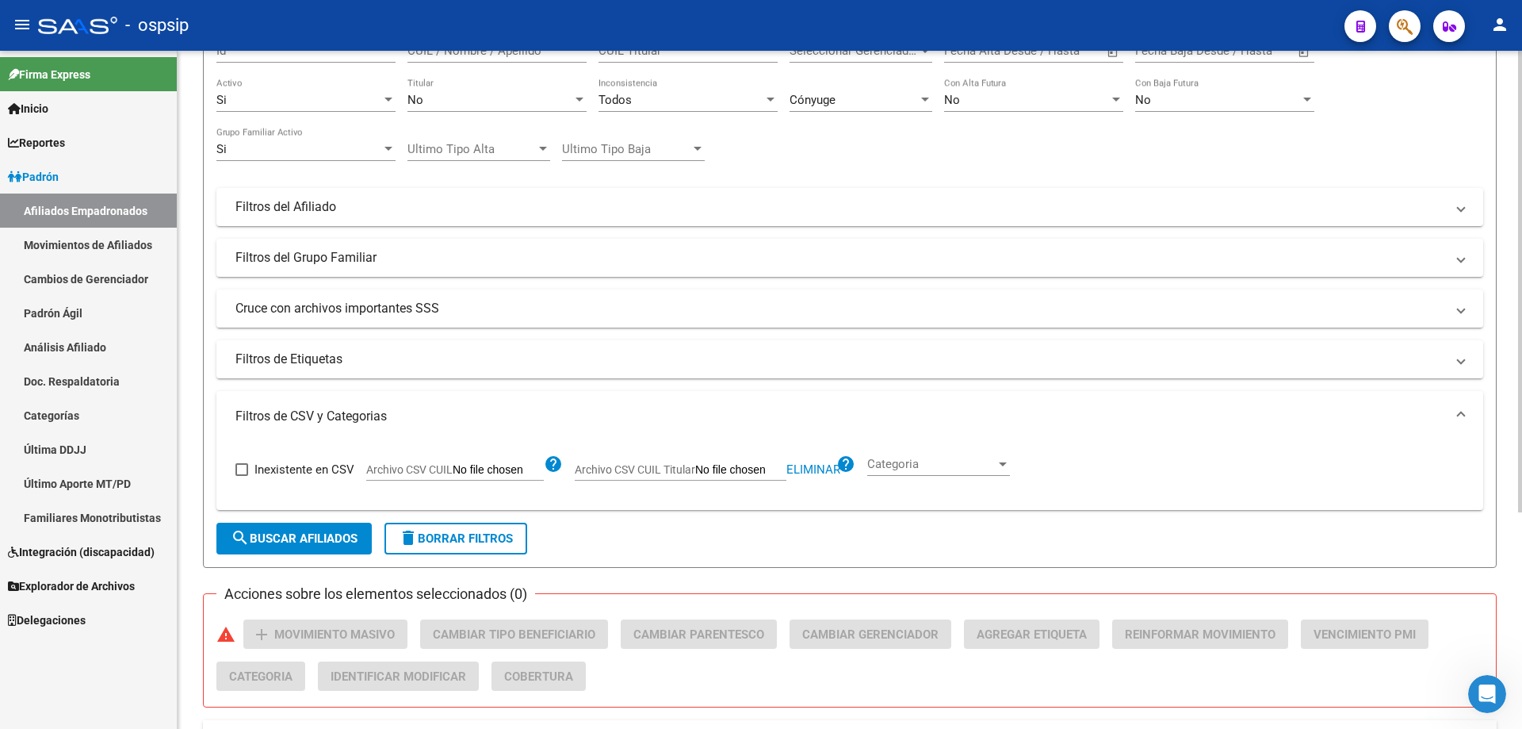
scroll to position [0, 0]
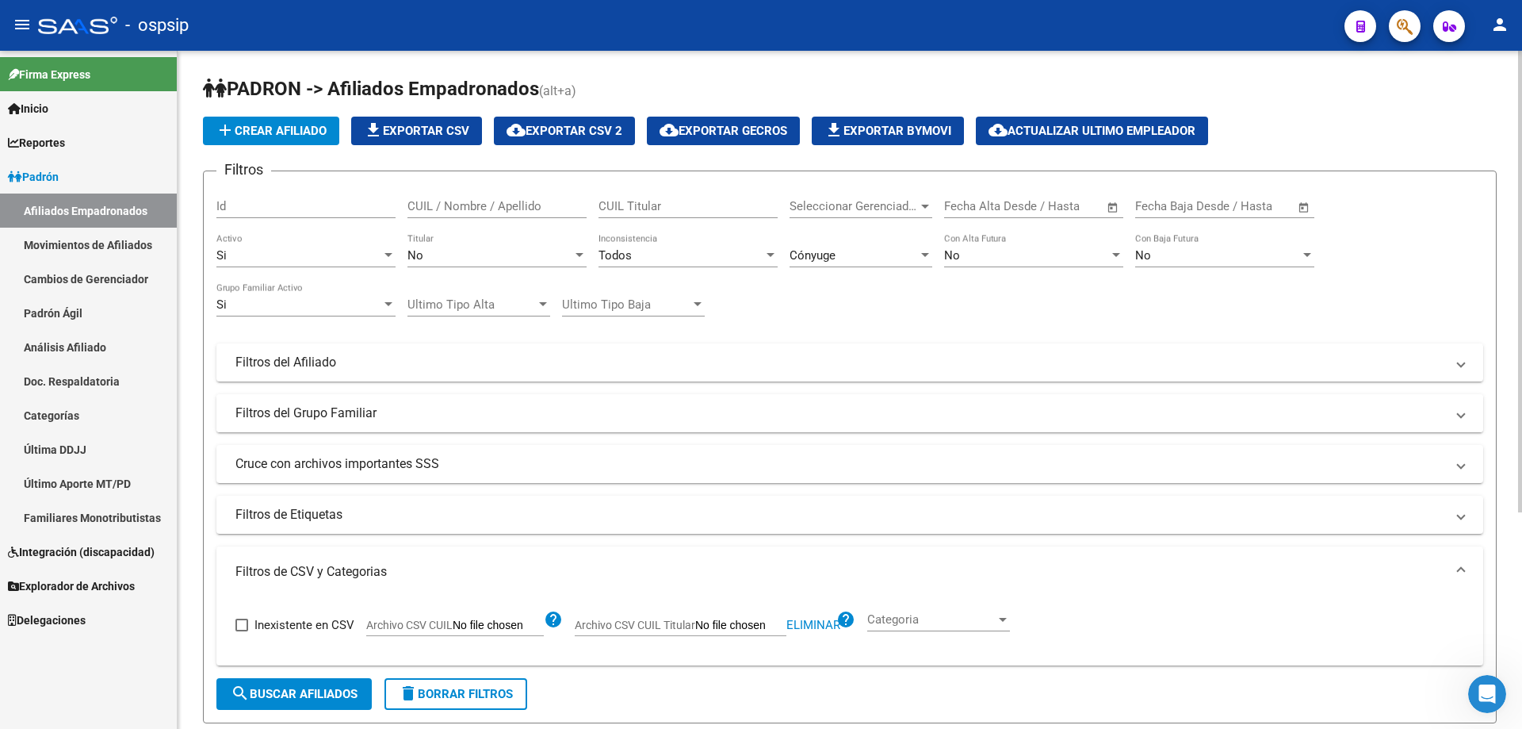
click at [710, 406] on mat-panel-title "Filtros del Grupo Familiar" at bounding box center [840, 412] width 1210 height 17
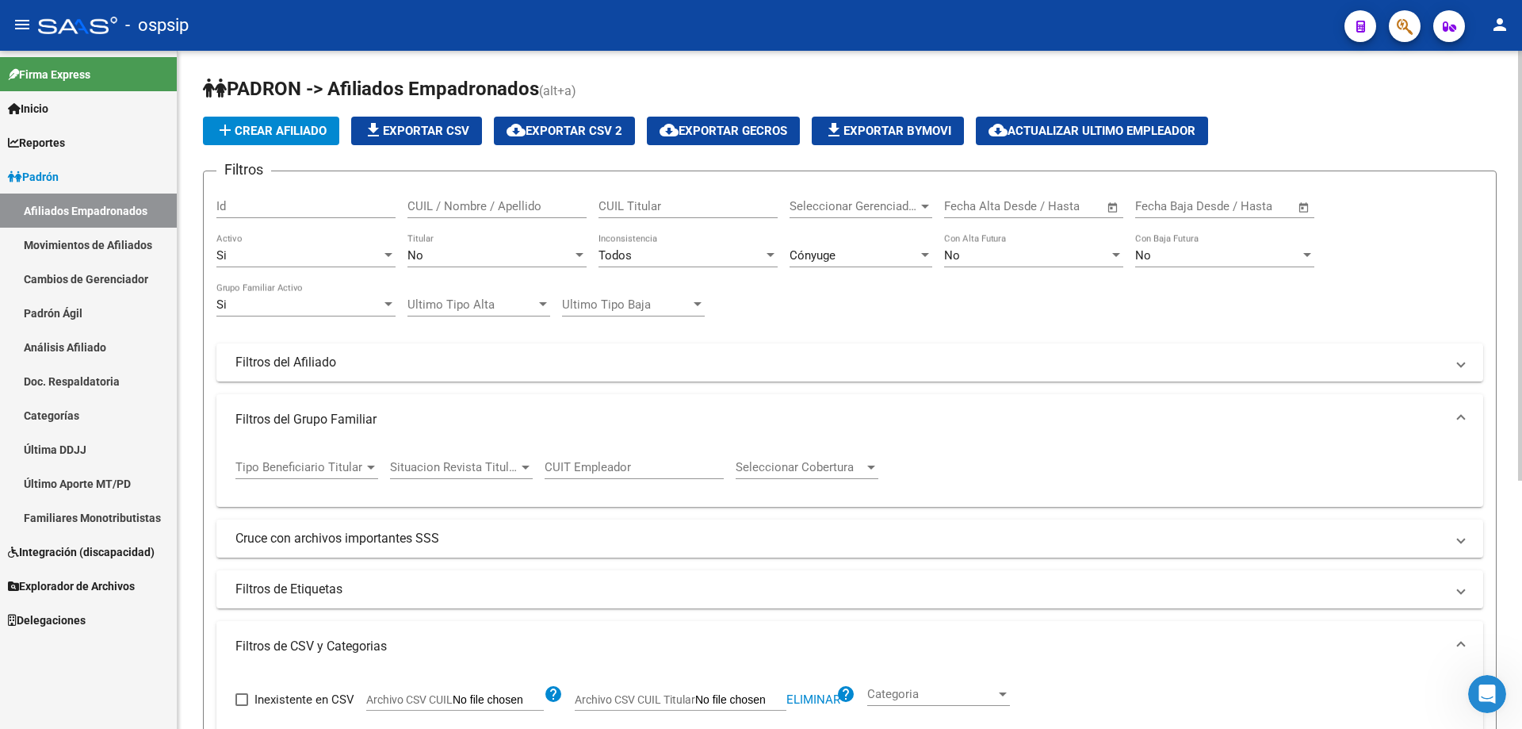
click at [490, 467] on span "Situacion Revista Titular" at bounding box center [454, 467] width 128 height 14
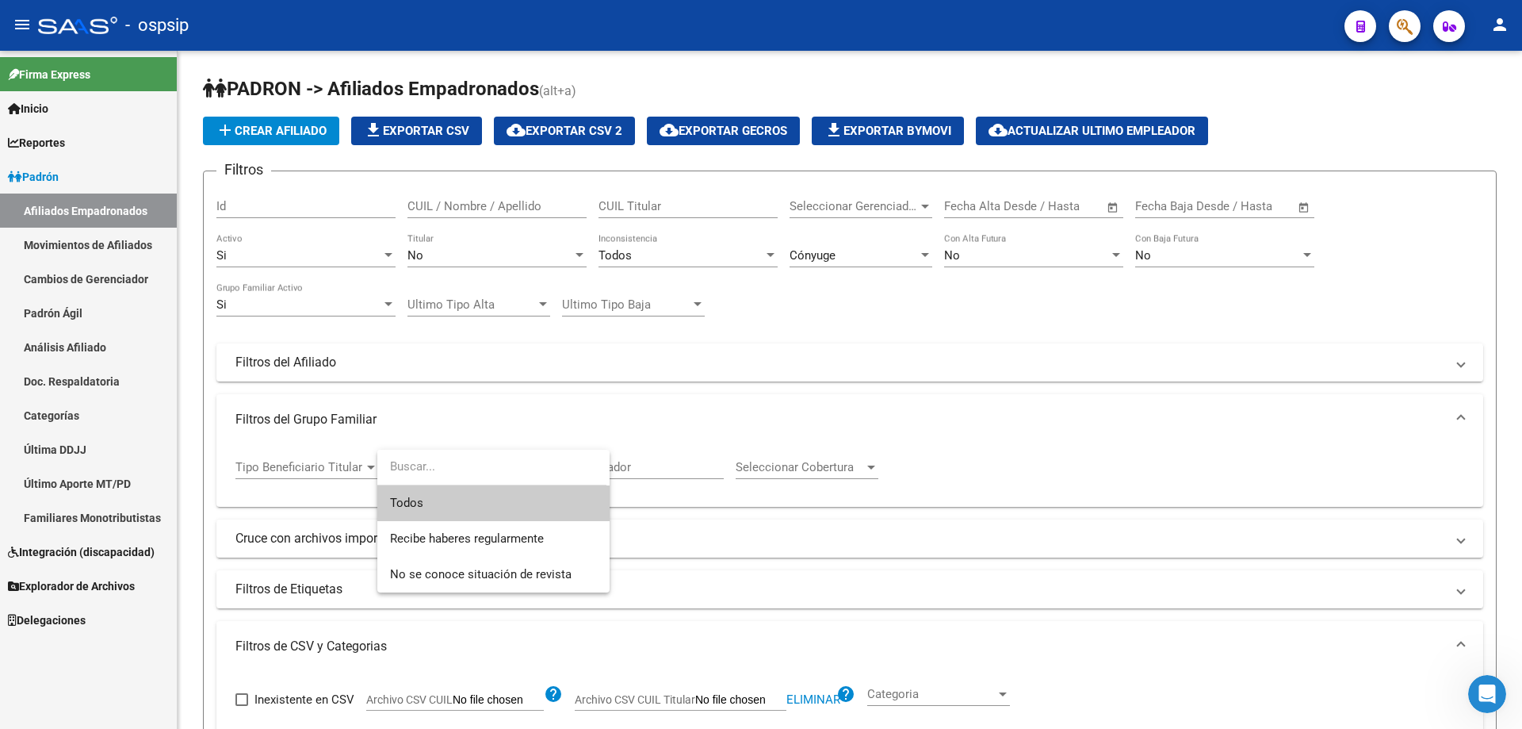
click at [492, 500] on span "Todos" at bounding box center [493, 503] width 207 height 36
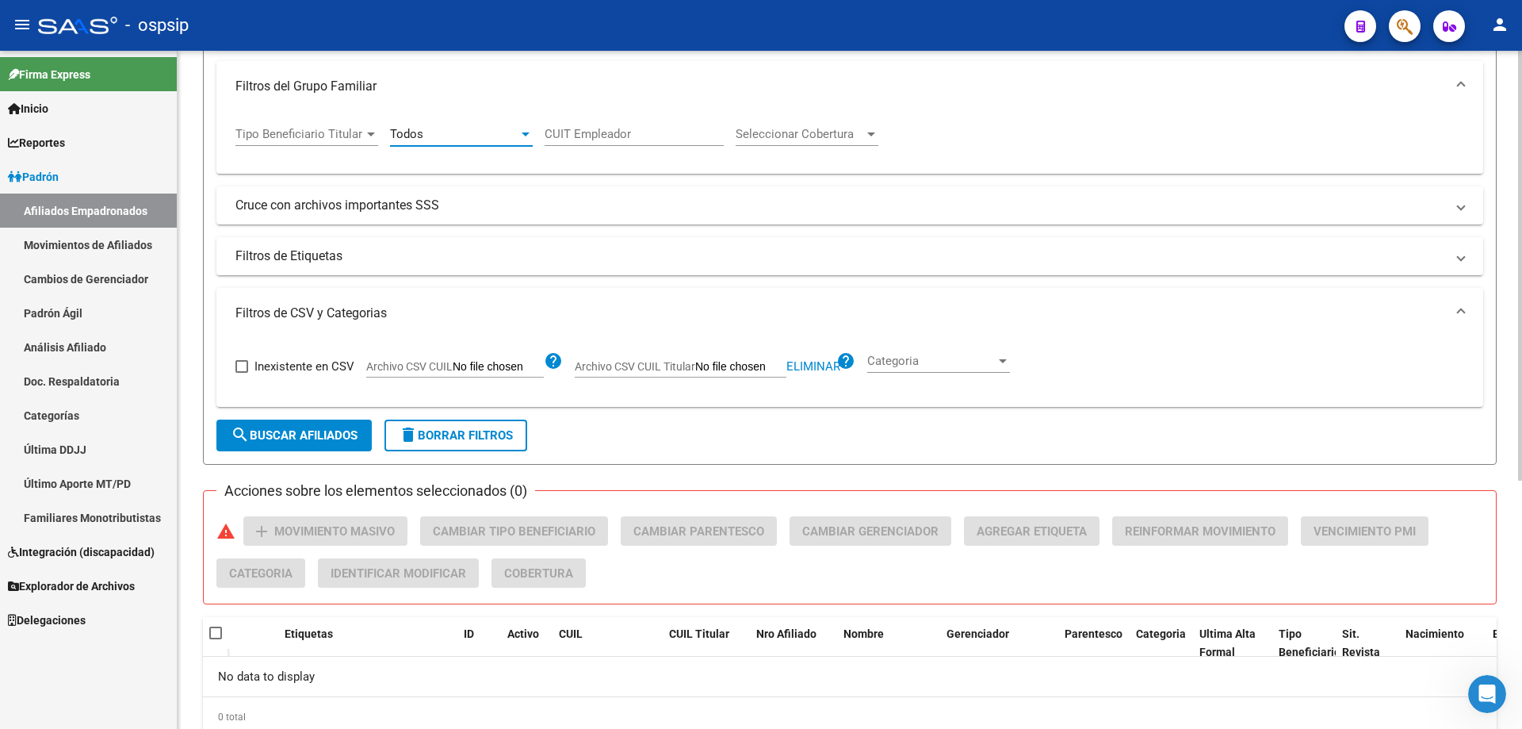
scroll to position [392, 0]
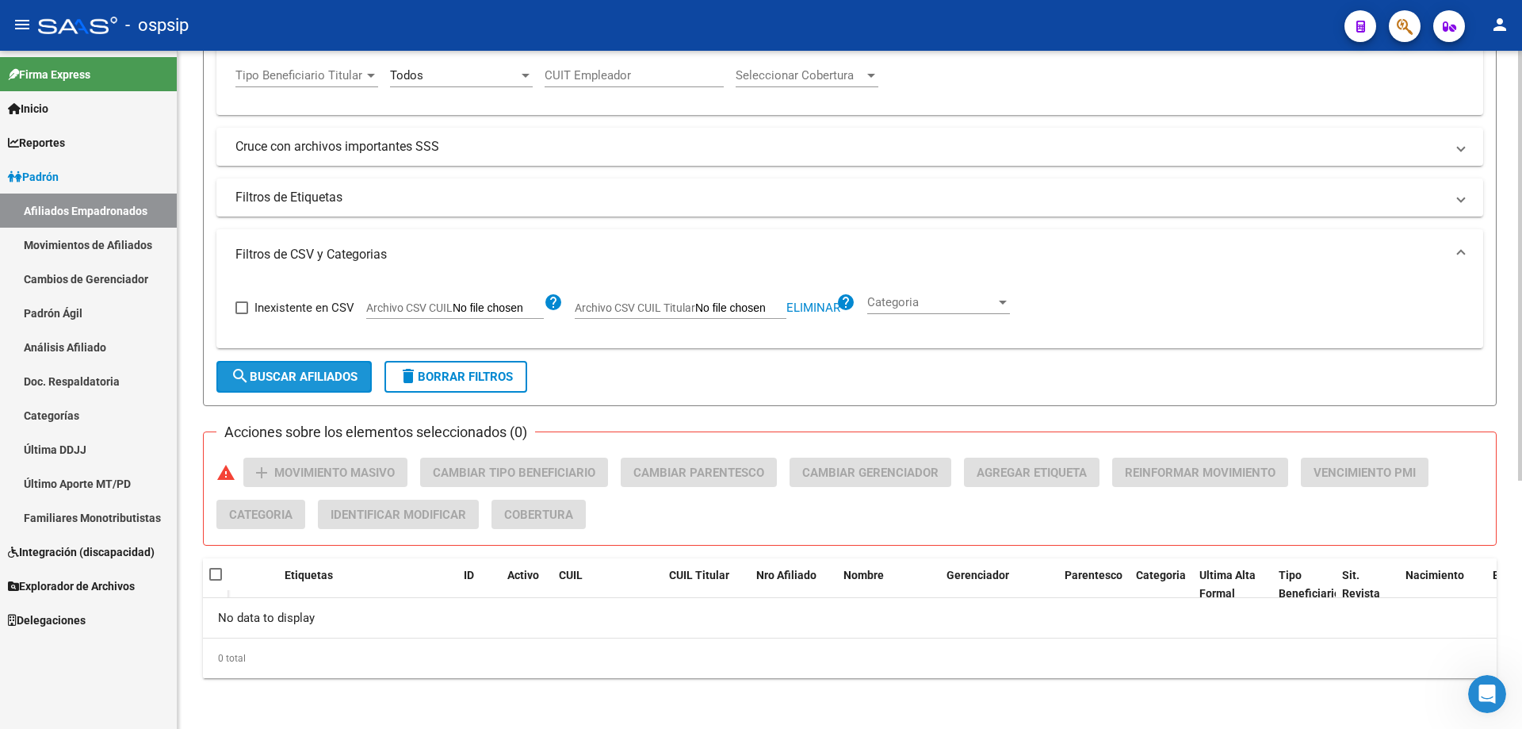
click at [327, 367] on button "search Buscar Afiliados" at bounding box center [293, 377] width 155 height 32
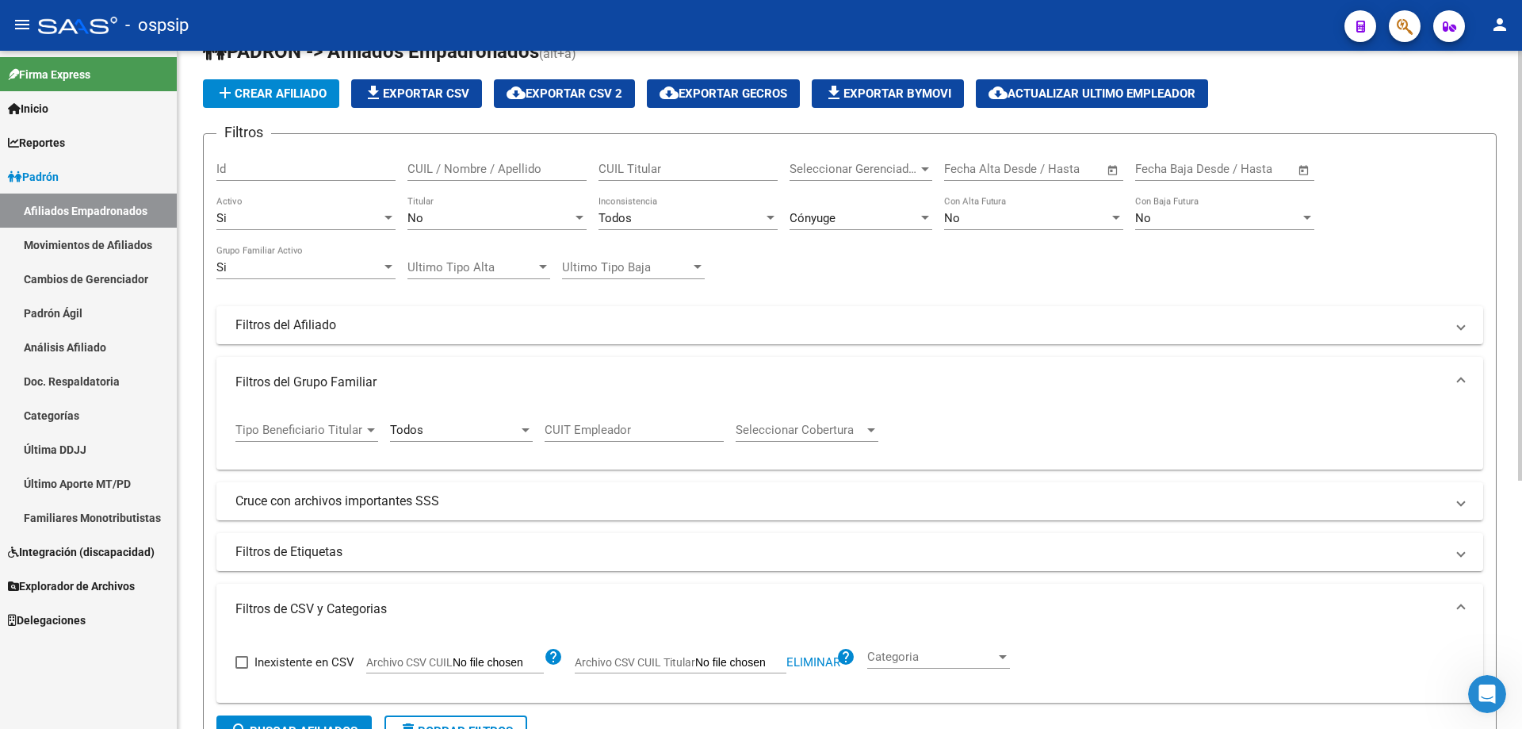
scroll to position [0, 0]
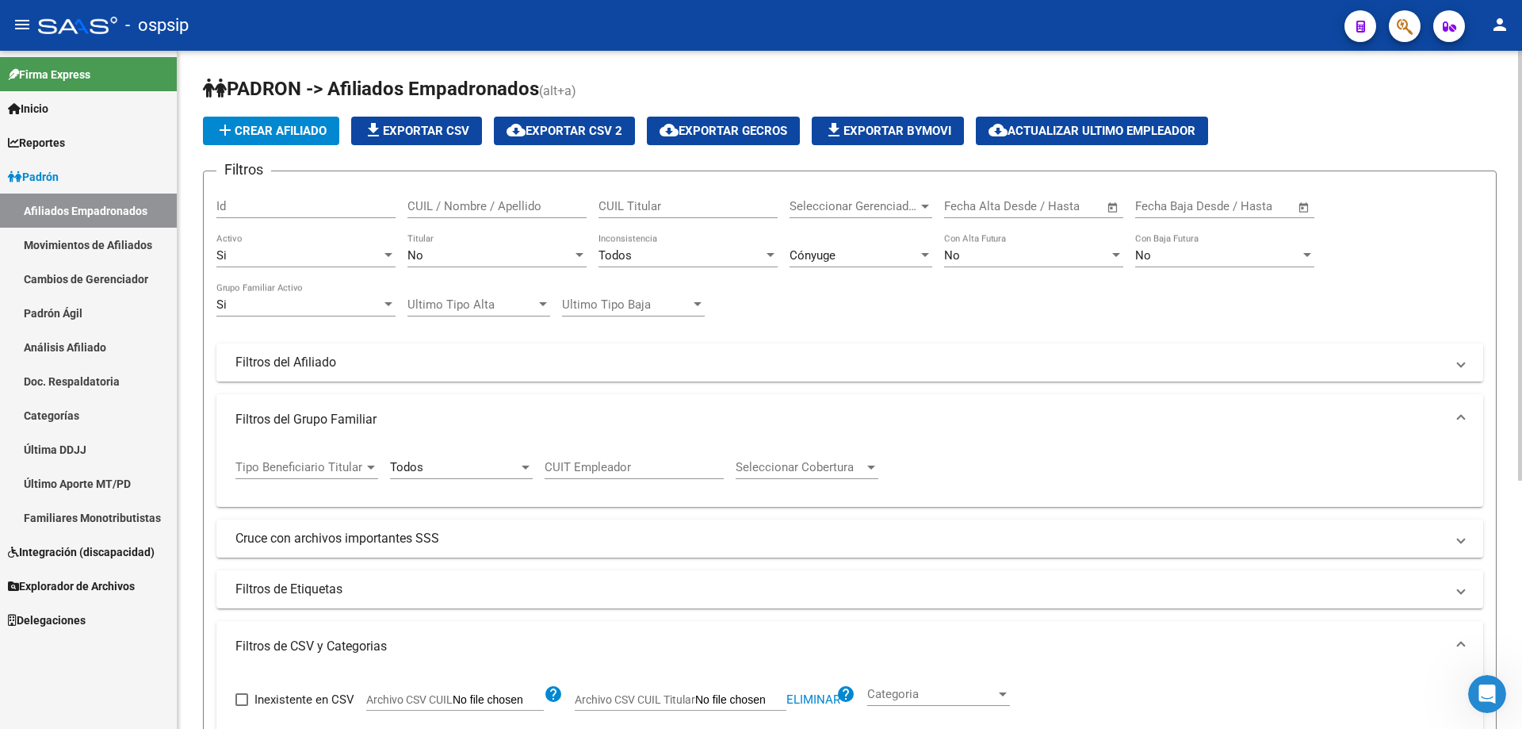
click at [648, 361] on mat-panel-title "Filtros del Afiliado" at bounding box center [840, 362] width 1210 height 17
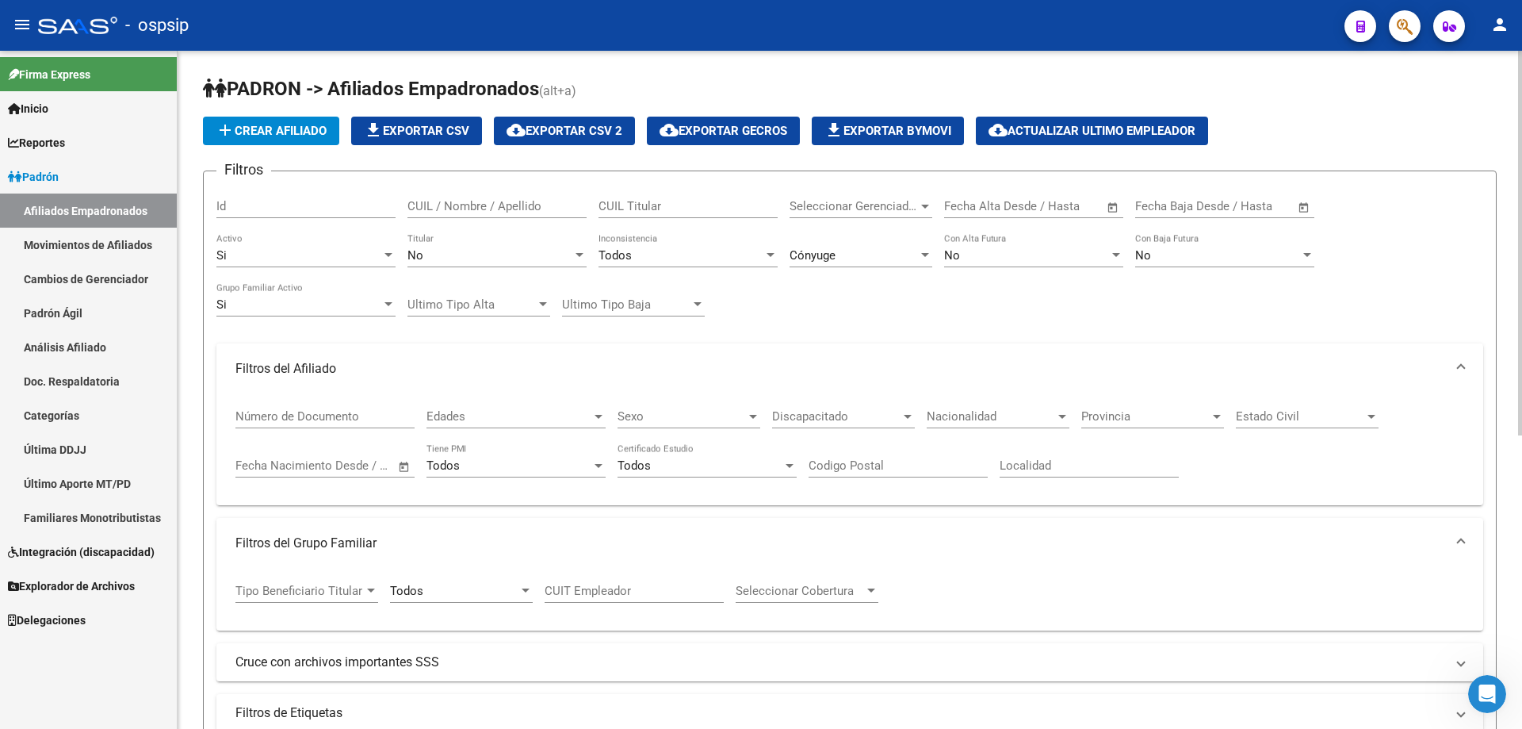
click at [550, 409] on span "Edades" at bounding box center [509, 416] width 165 height 14
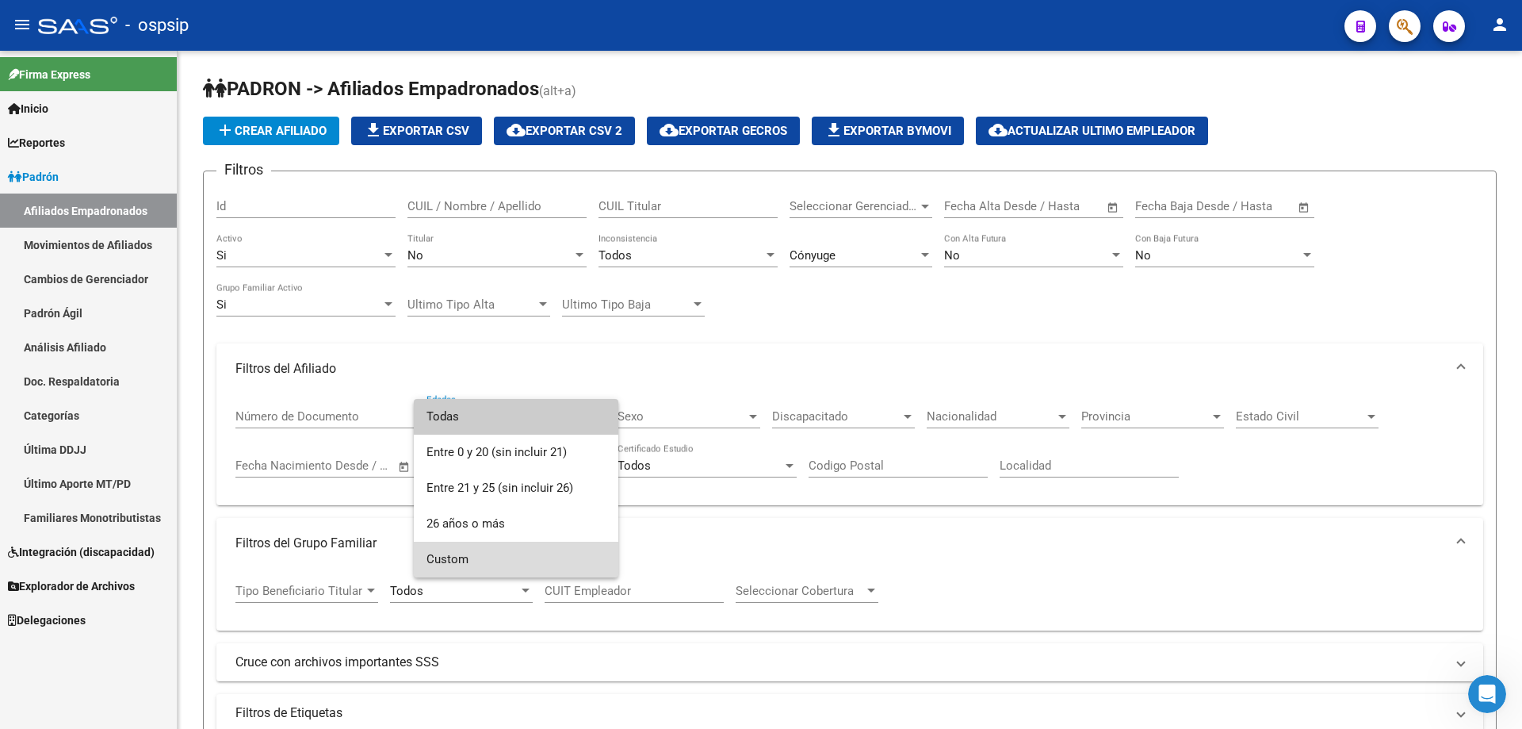
click at [576, 568] on span "Custom" at bounding box center [516, 560] width 179 height 36
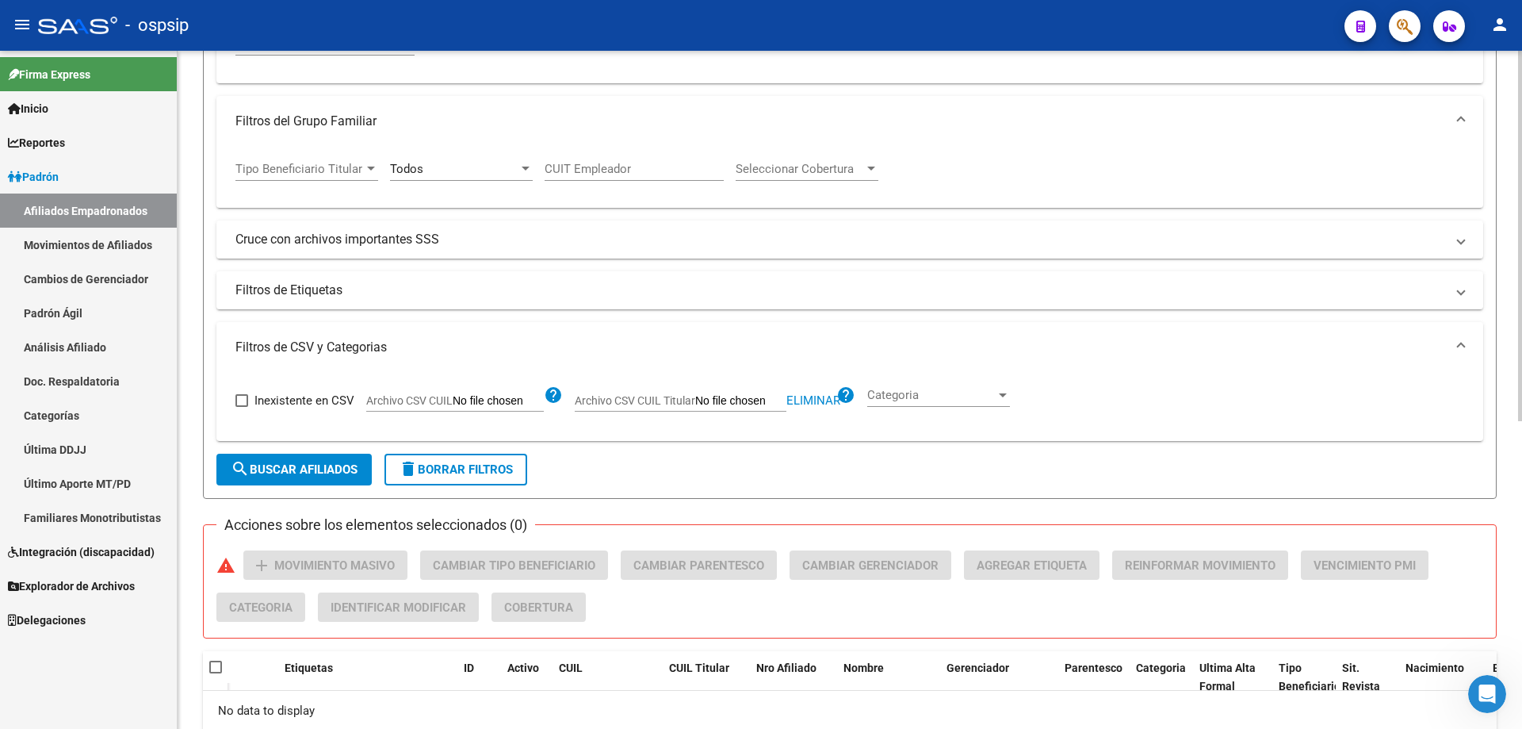
scroll to position [476, 0]
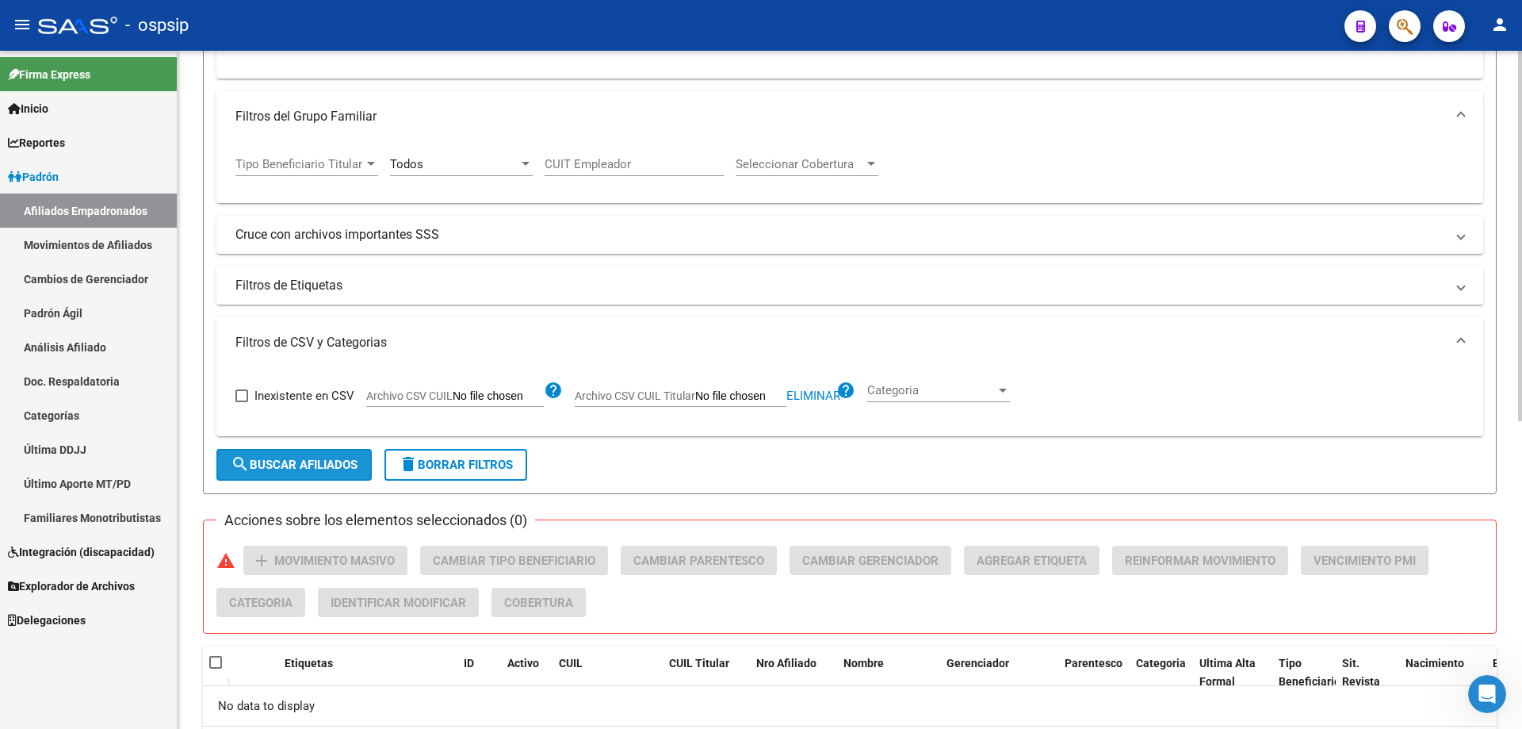
click at [322, 463] on span "search Buscar Afiliados" at bounding box center [294, 464] width 127 height 14
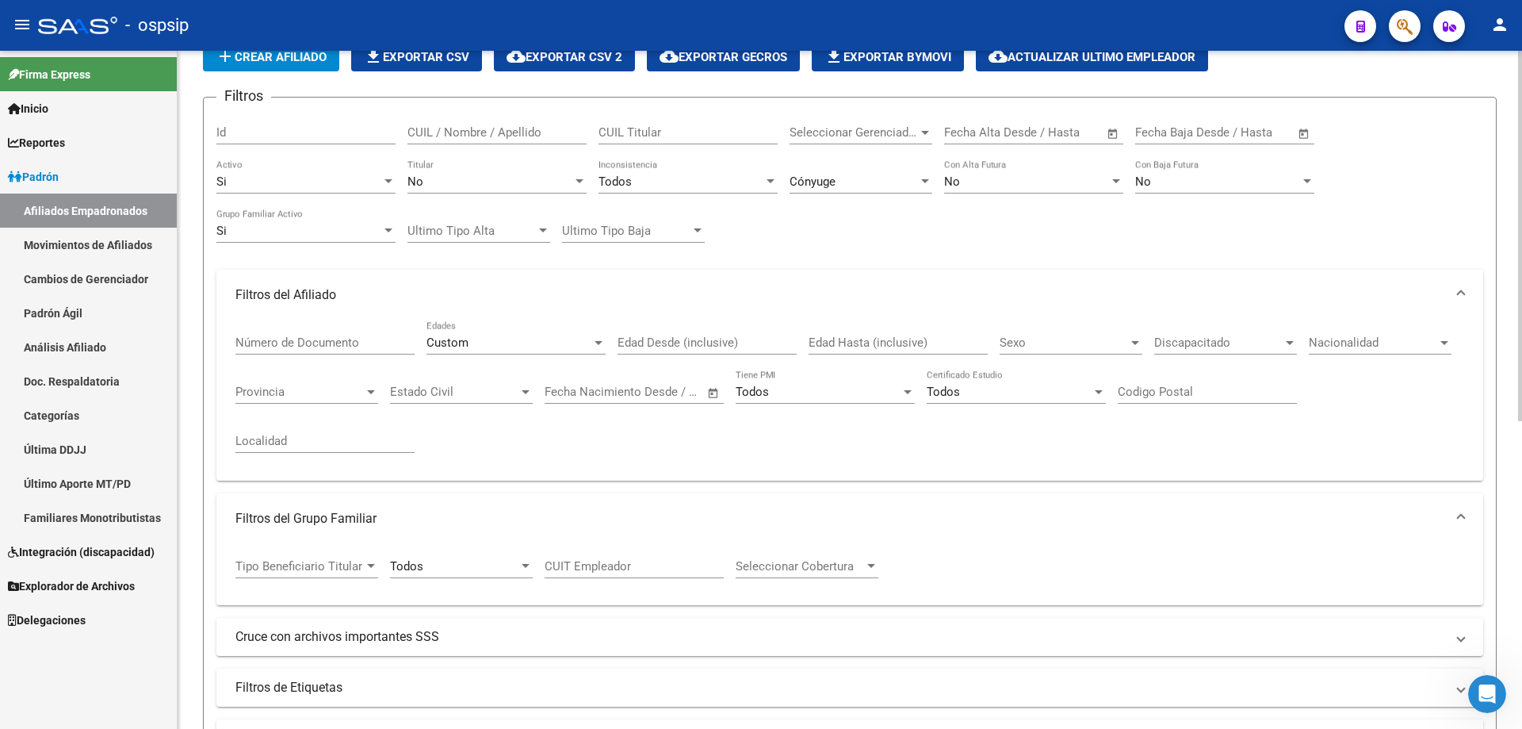
scroll to position [10, 0]
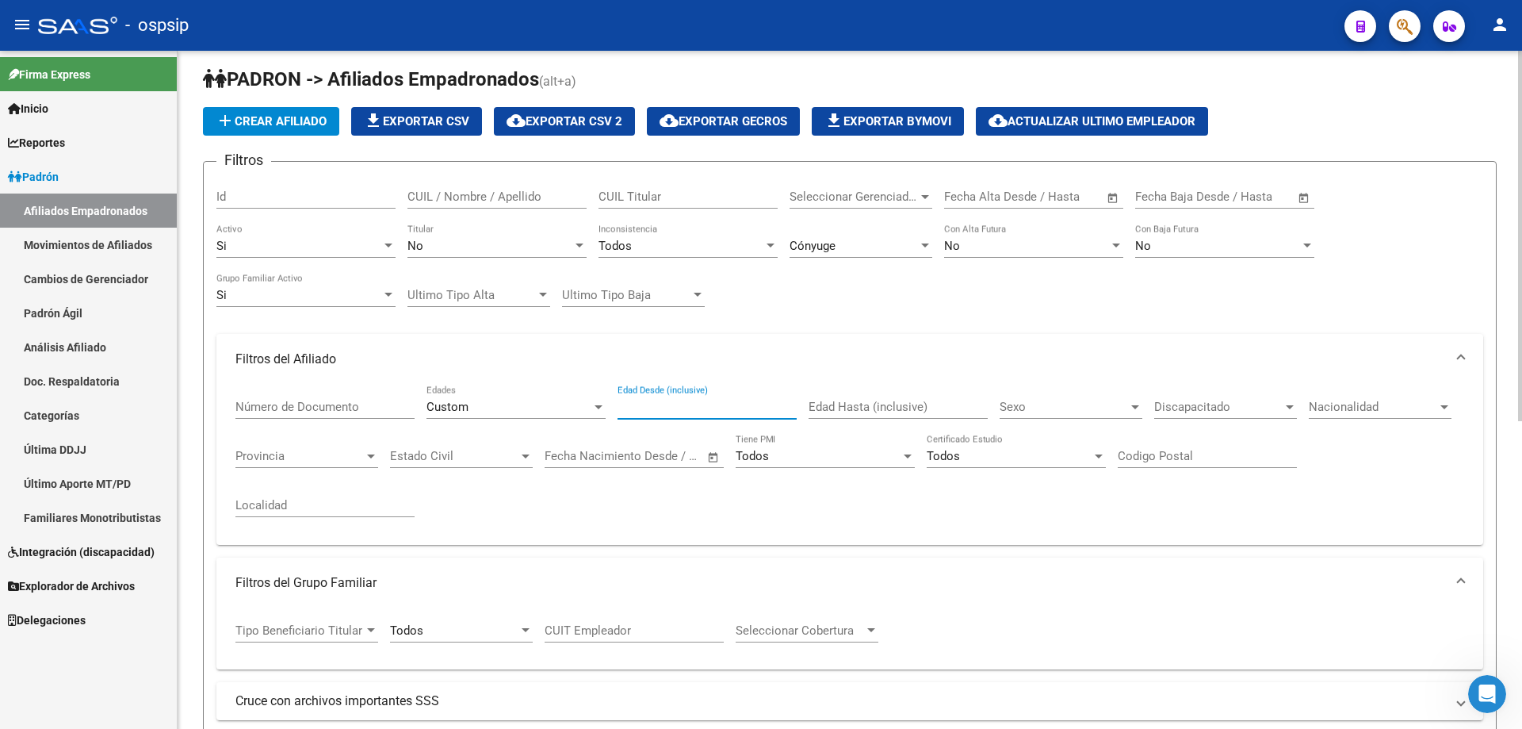
click at [720, 408] on input "Edad Desde (inclusive)" at bounding box center [707, 407] width 179 height 14
type input "60"
click at [764, 408] on input "Edad Hasta (inclusive)" at bounding box center [898, 407] width 179 height 14
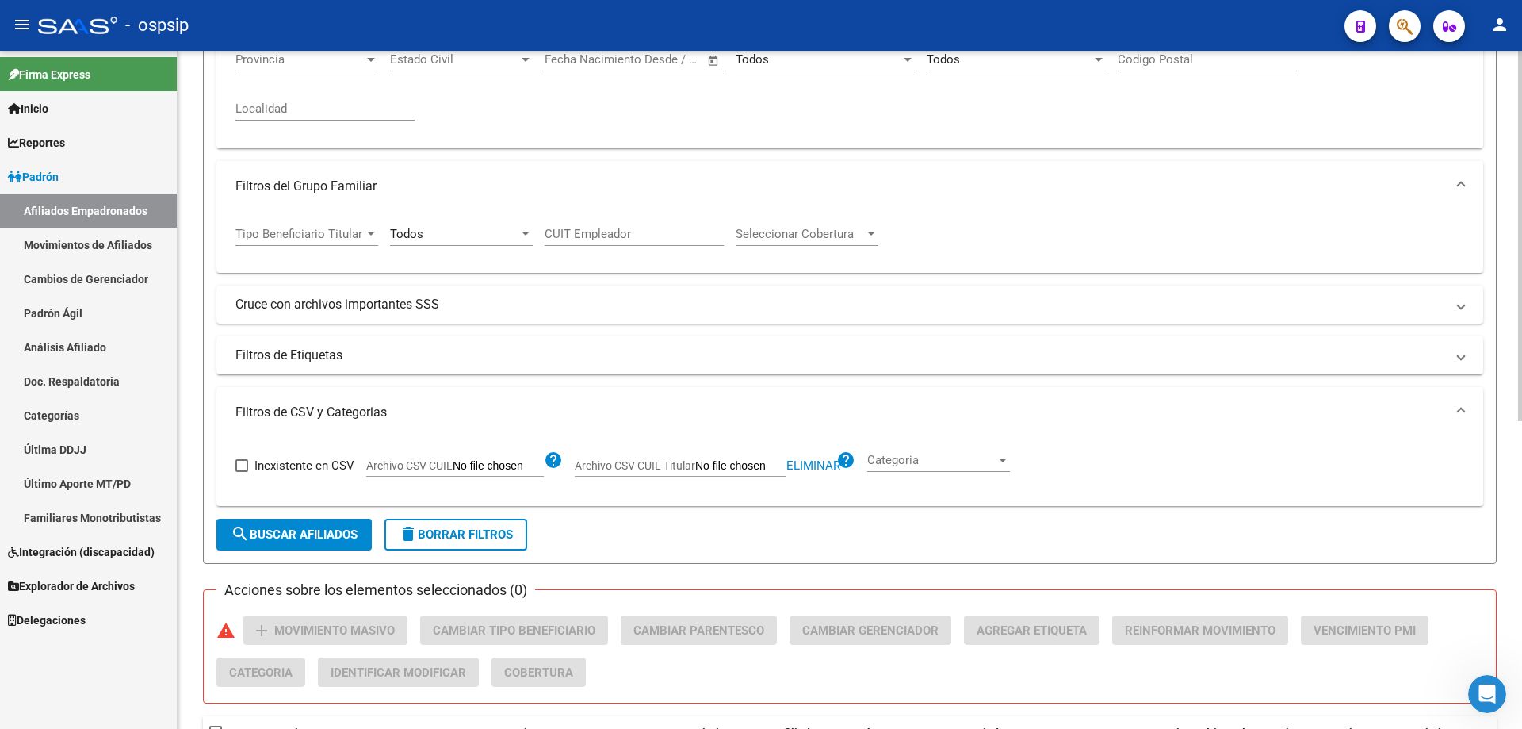
type input "65"
click at [457, 542] on span "delete Borrar Filtros" at bounding box center [456, 534] width 114 height 14
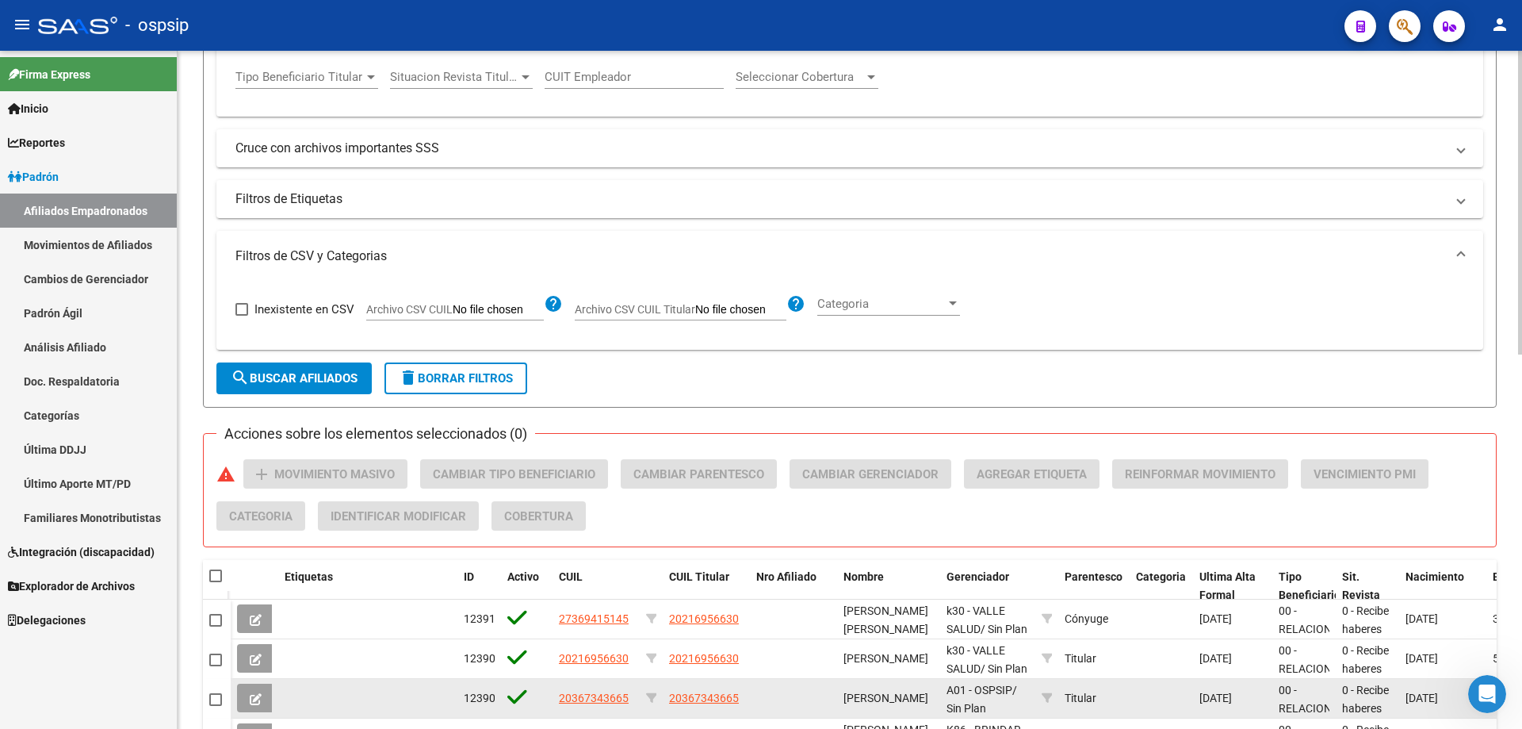
scroll to position [555, 0]
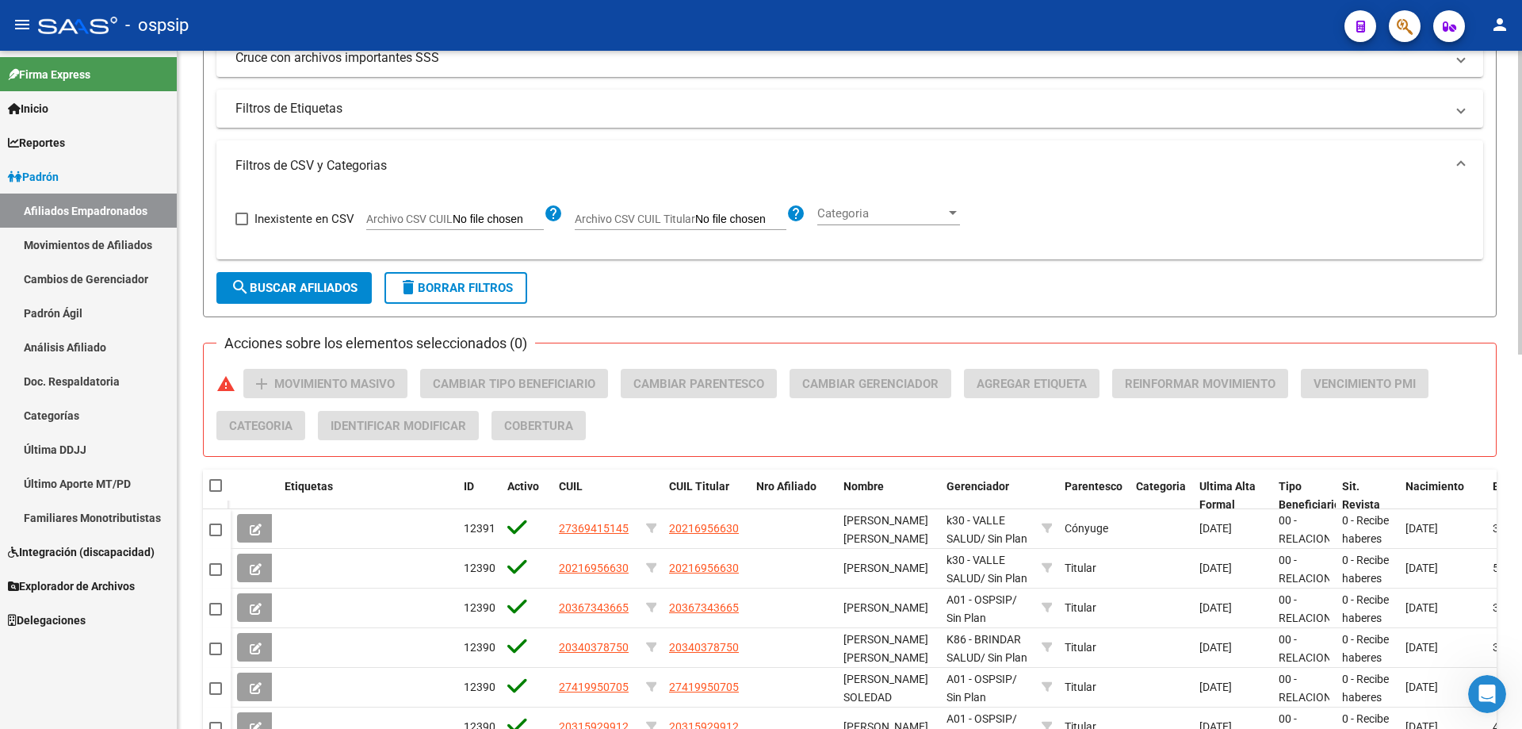
click at [457, 299] on button "delete Borrar Filtros" at bounding box center [456, 288] width 143 height 32
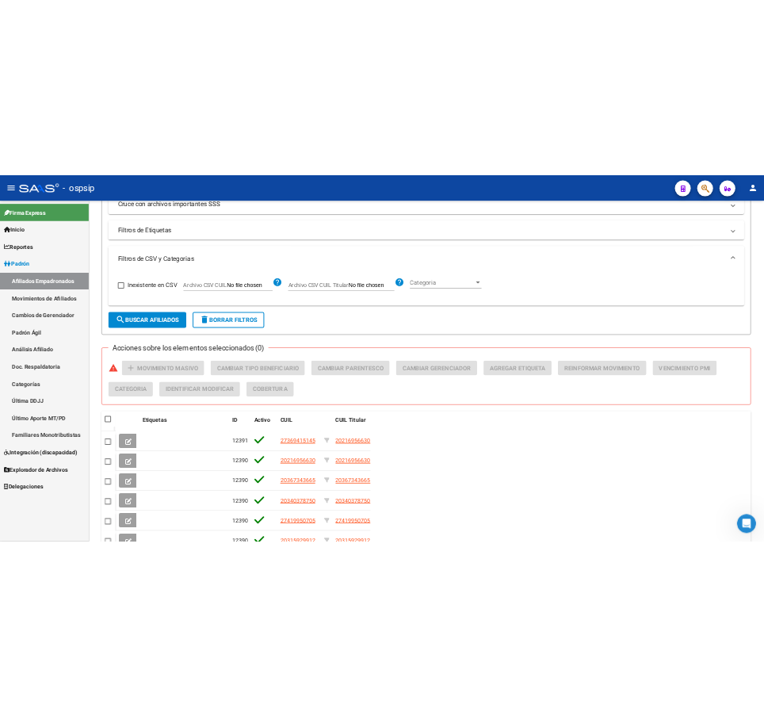
scroll to position [1043, 0]
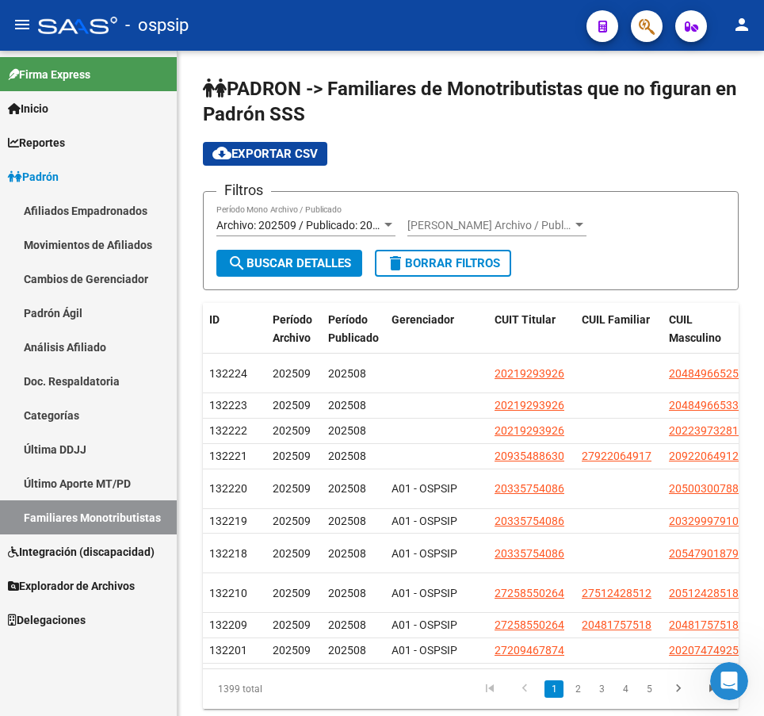
click at [662, 32] on app-search-popup at bounding box center [647, 24] width 32 height 20
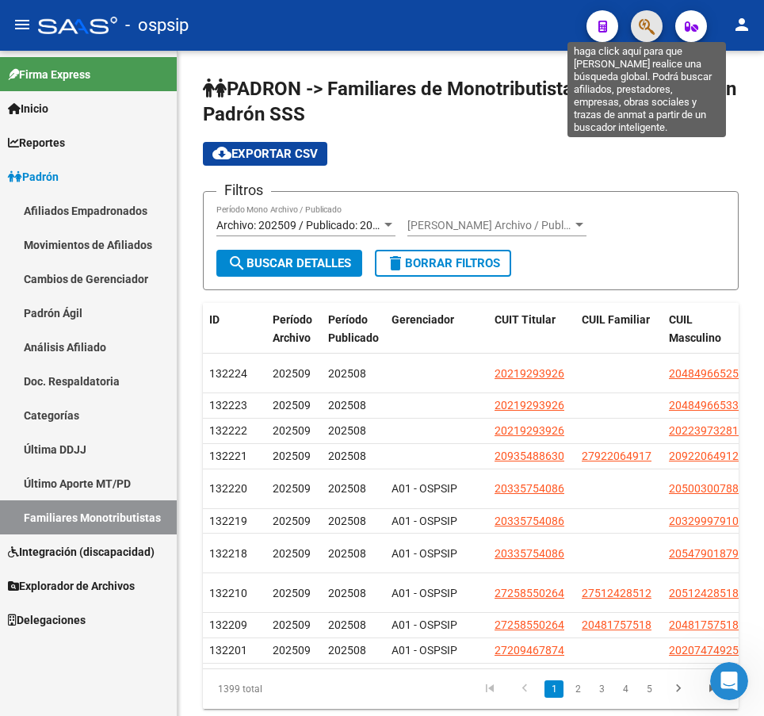
click at [644, 28] on icon "button" at bounding box center [647, 26] width 16 height 18
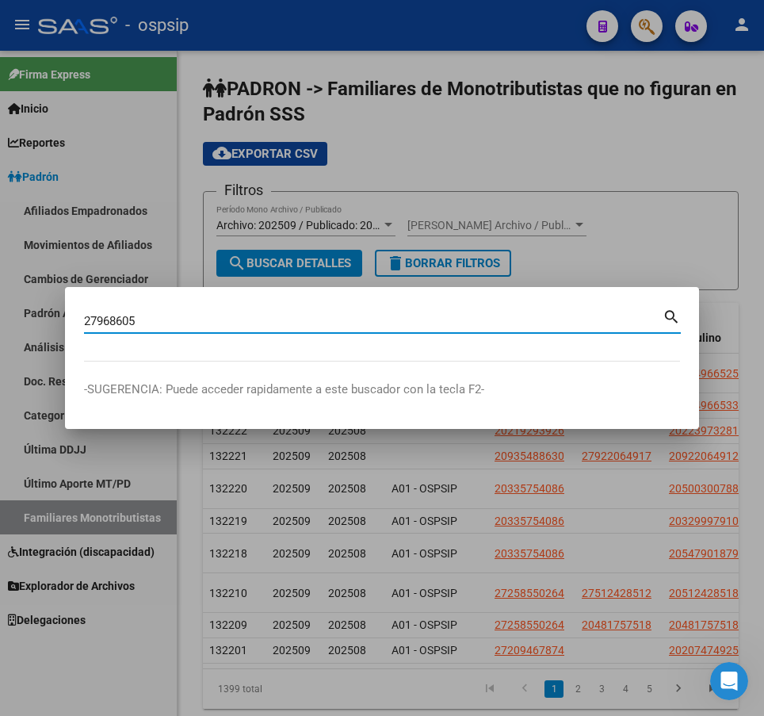
type input "27968605"
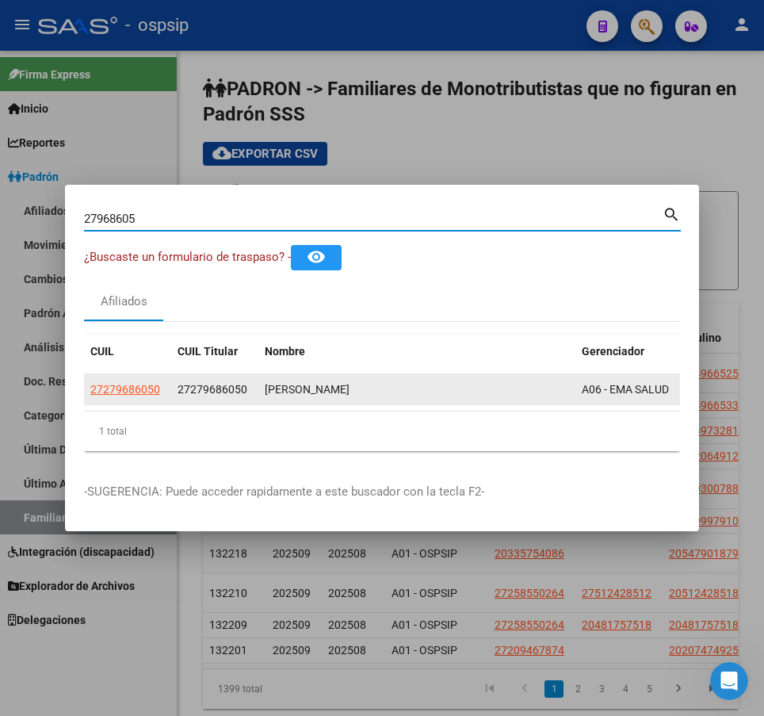
click at [144, 374] on datatable-body-cell "27279686050" at bounding box center [127, 389] width 87 height 31
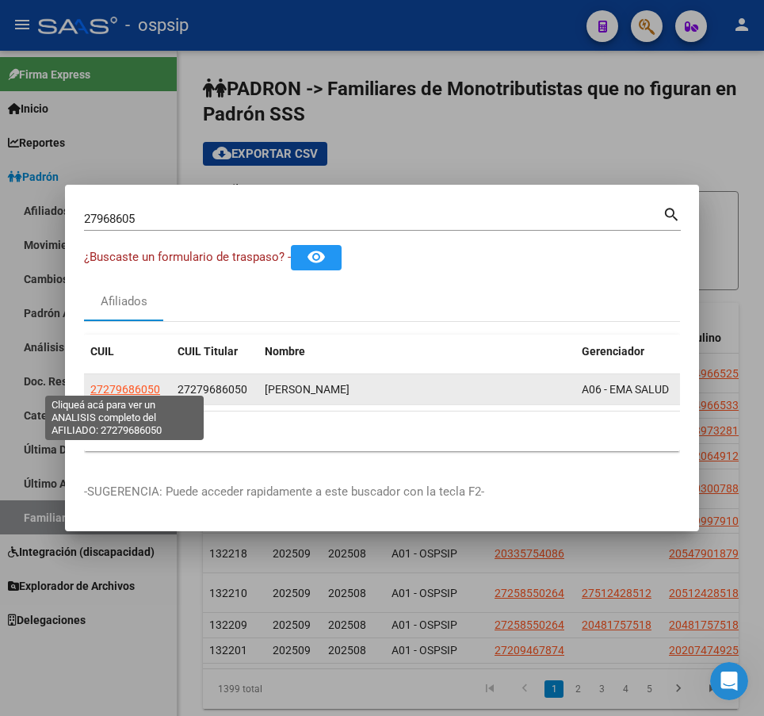
click at [124, 383] on span "27279686050" at bounding box center [125, 389] width 70 height 13
type textarea "27279686050"
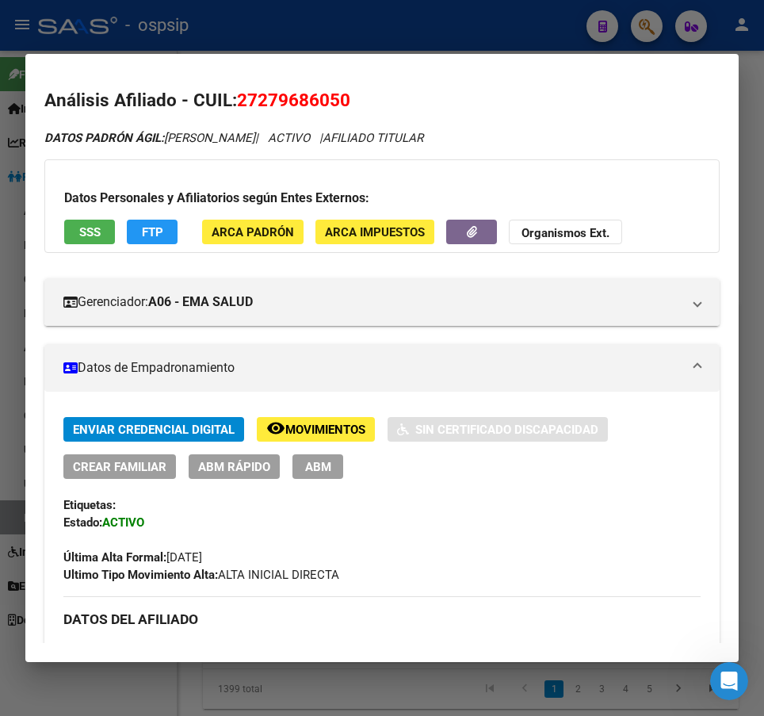
click at [449, 25] on div at bounding box center [382, 358] width 764 height 716
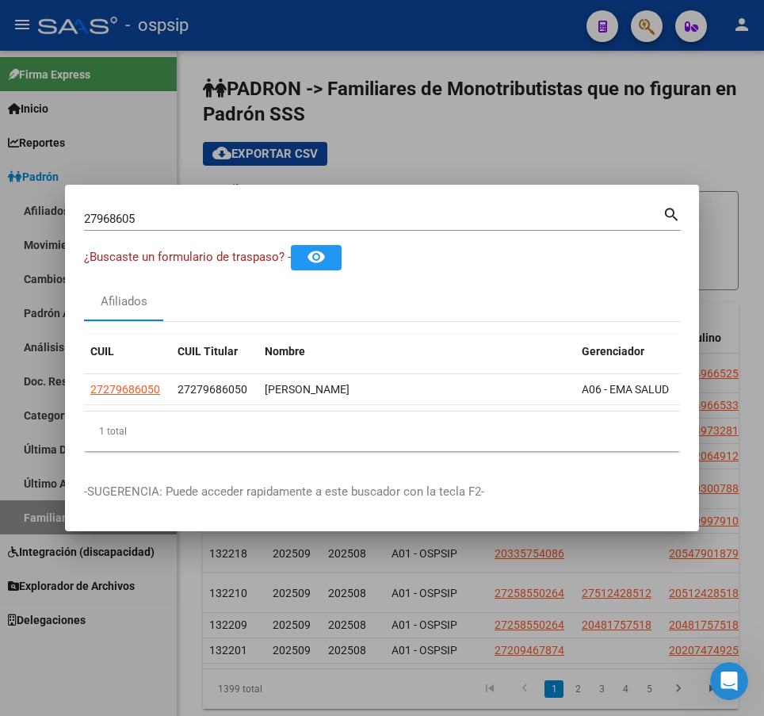
click at [450, 25] on div at bounding box center [382, 358] width 764 height 716
